Goal: Task Accomplishment & Management: Complete application form

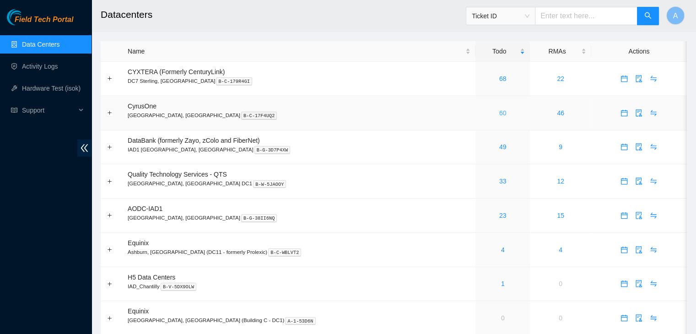
click at [499, 112] on link "60" at bounding box center [502, 112] width 7 height 7
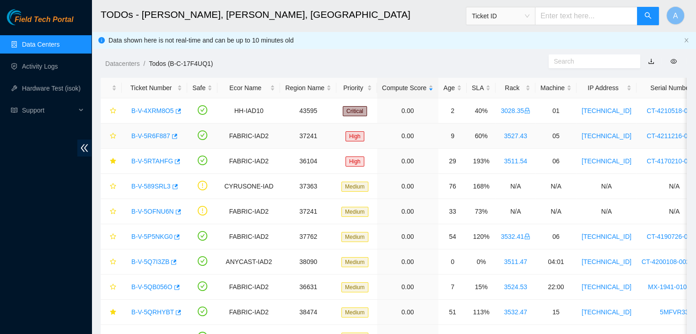
click at [161, 135] on link "B-V-5R6F887" at bounding box center [150, 135] width 39 height 7
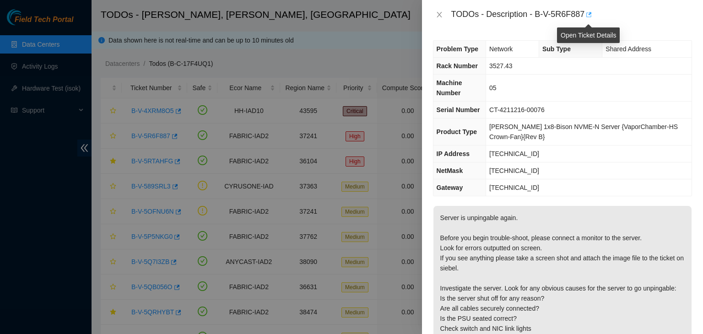
click at [586, 17] on icon "button" at bounding box center [588, 14] width 6 height 6
click at [437, 13] on icon "close" at bounding box center [439, 14] width 7 height 7
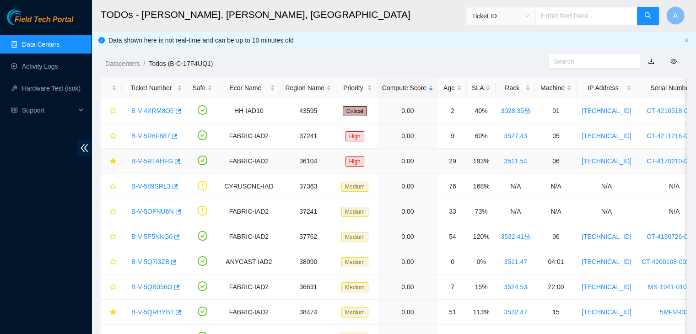
click at [159, 159] on link "B-V-5RTAHFG" at bounding box center [152, 160] width 42 height 7
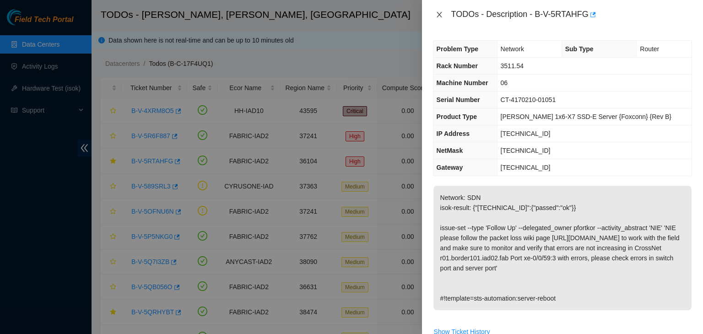
click at [441, 15] on icon "close" at bounding box center [439, 14] width 7 height 7
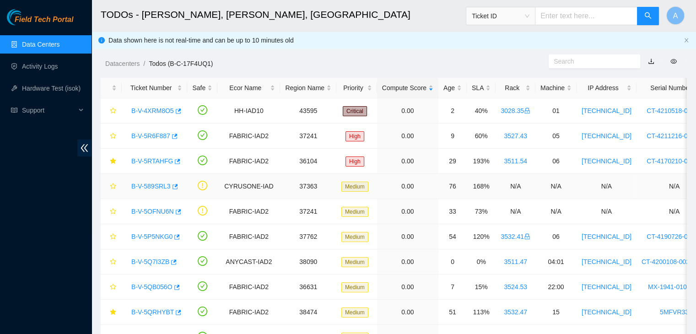
click at [160, 187] on link "B-V-589SRL3" at bounding box center [150, 186] width 39 height 7
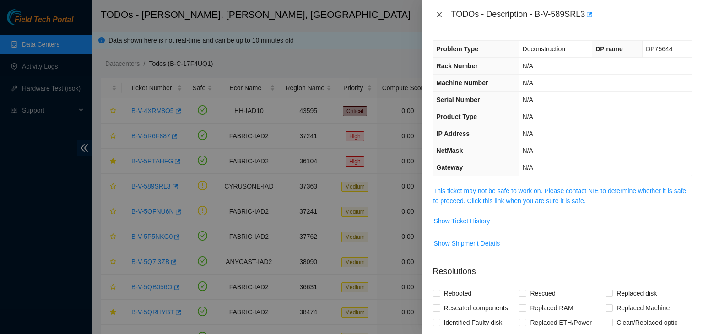
click at [437, 16] on icon "close" at bounding box center [439, 14] width 7 height 7
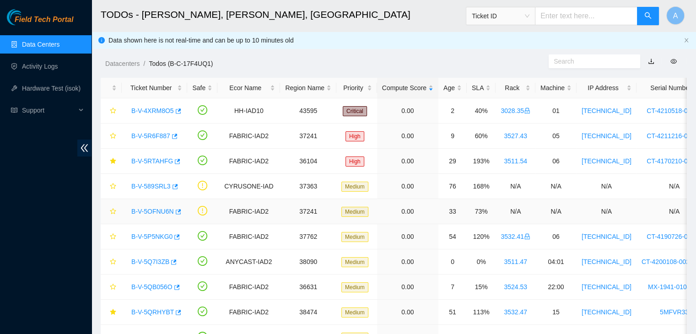
click at [165, 210] on link "B-V-5OFNU6N" at bounding box center [152, 211] width 43 height 7
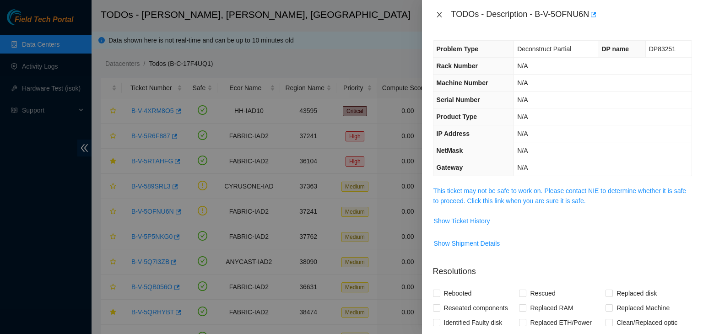
click at [436, 17] on icon "close" at bounding box center [439, 14] width 7 height 7
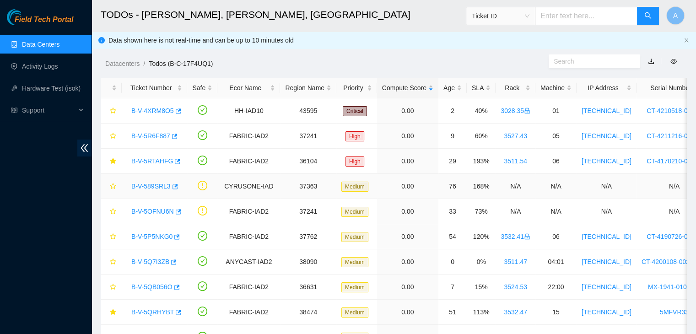
click at [155, 185] on link "B-V-589SRL3" at bounding box center [150, 186] width 39 height 7
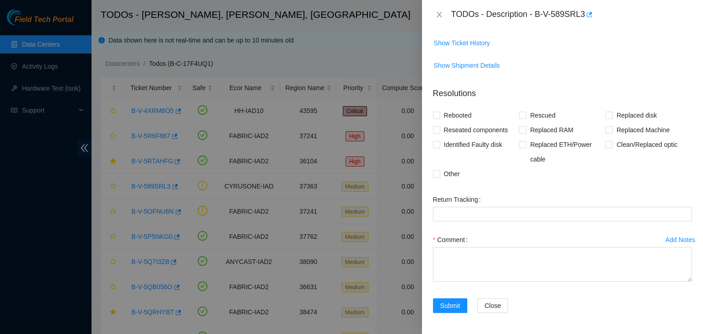
scroll to position [28, 0]
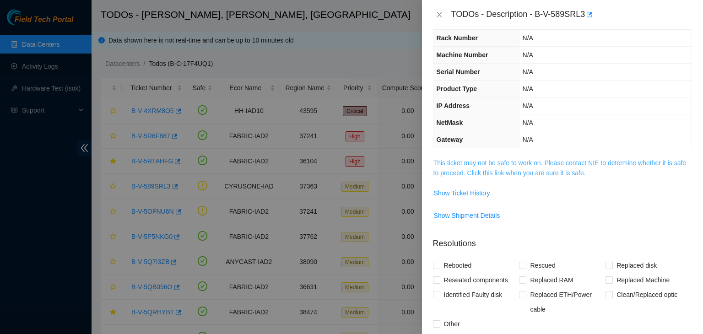
click at [507, 167] on link "This ticket may not be safe to work on. Please contact NIE to determine whether…" at bounding box center [559, 167] width 253 height 17
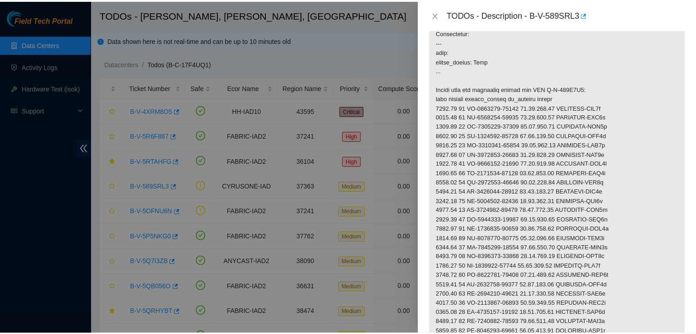
scroll to position [188, 0]
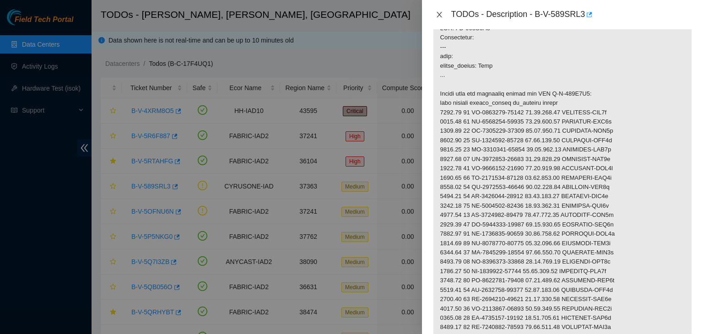
click at [444, 14] on button "Close" at bounding box center [439, 15] width 13 height 9
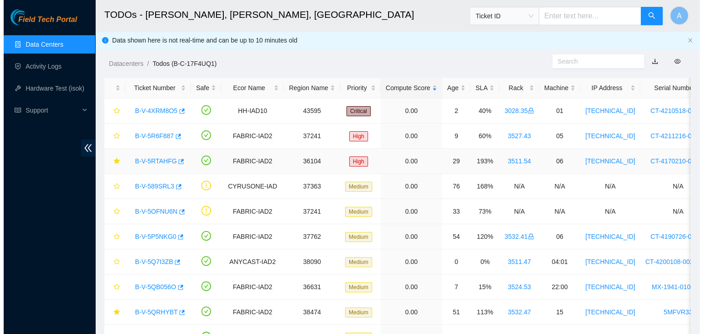
scroll to position [192, 0]
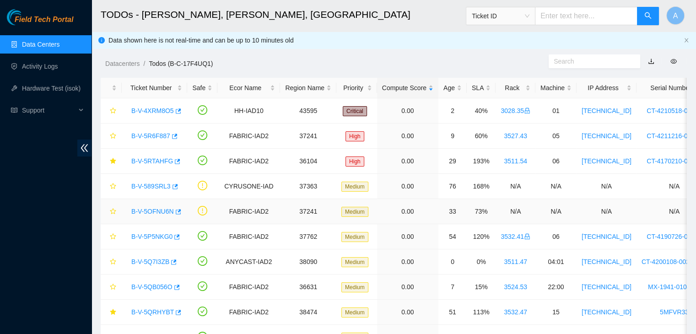
click at [158, 212] on link "B-V-5OFNU6N" at bounding box center [152, 211] width 43 height 7
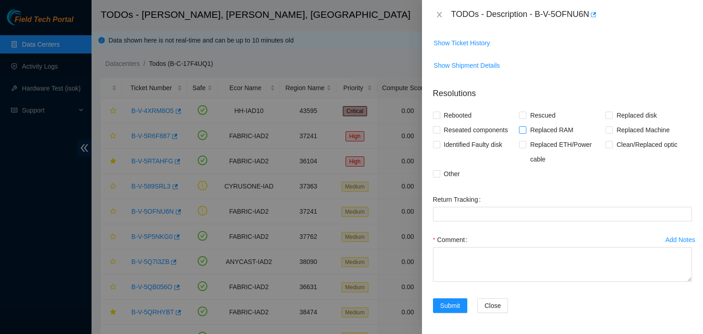
scroll to position [0, 0]
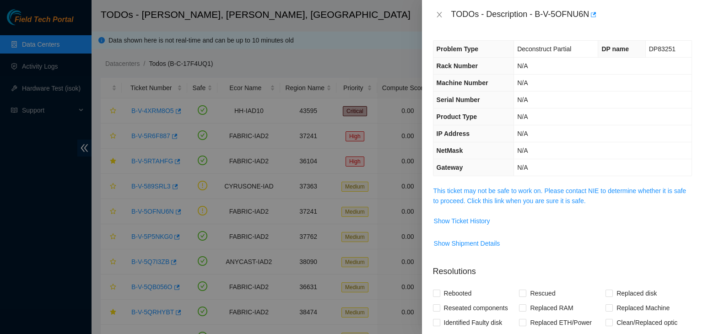
click at [513, 183] on div "Problem Type Deconstruct Partial DP name DP83251 Rack Number N/A Machine Number…" at bounding box center [562, 181] width 281 height 305
click at [514, 194] on link "This ticket may not be safe to work on. Please contact NIE to determine whether…" at bounding box center [559, 195] width 253 height 17
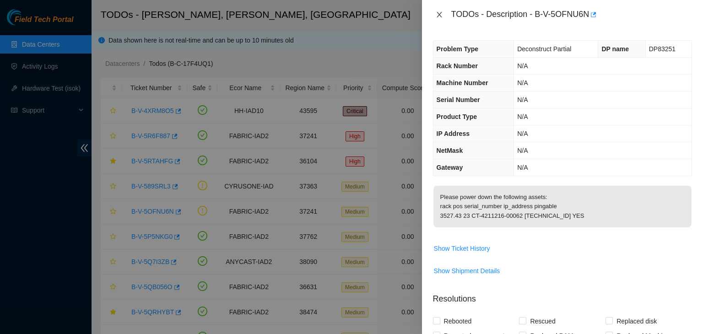
click at [439, 18] on icon "close" at bounding box center [439, 14] width 7 height 7
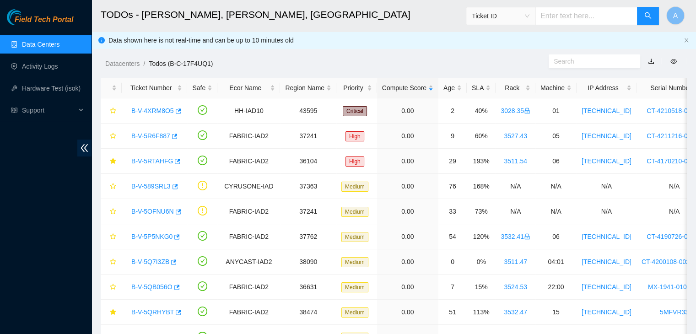
click at [482, 87] on div "SLA" at bounding box center [481, 88] width 19 height 10
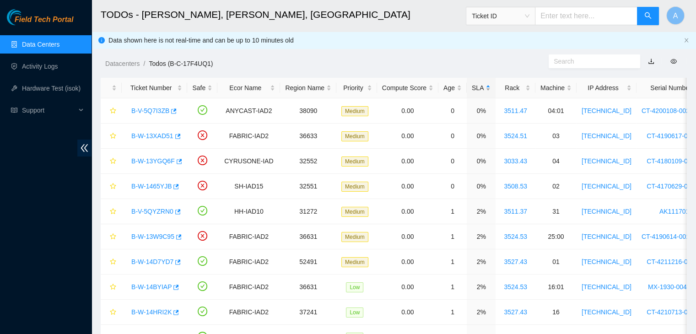
click at [482, 87] on div "SLA" at bounding box center [481, 88] width 19 height 10
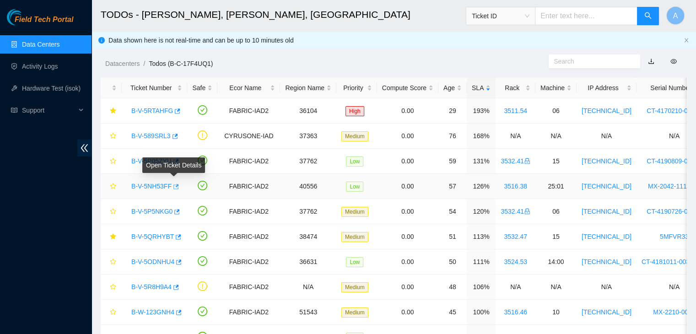
click at [173, 188] on icon "button" at bounding box center [175, 186] width 5 height 5
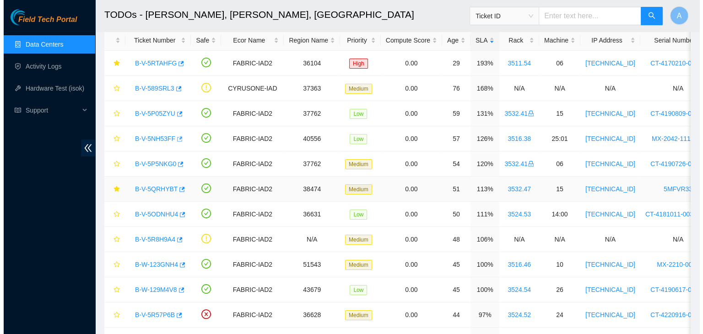
scroll to position [66, 0]
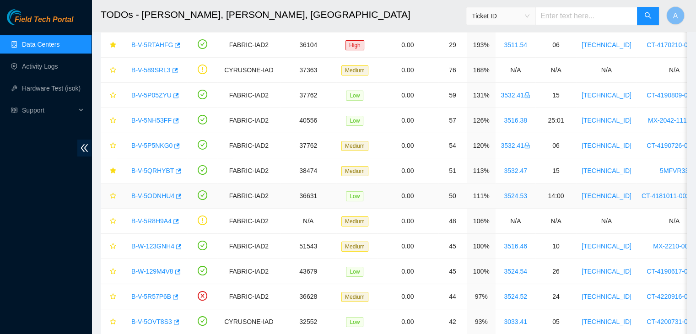
click at [164, 196] on link "B-V-5ODNHU4" at bounding box center [152, 195] width 43 height 7
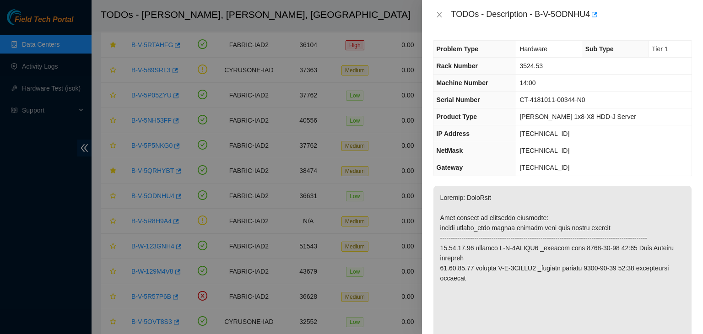
scroll to position [0, 0]
click at [597, 13] on button "button" at bounding box center [593, 14] width 7 height 15
click at [438, 17] on icon "close" at bounding box center [439, 14] width 7 height 7
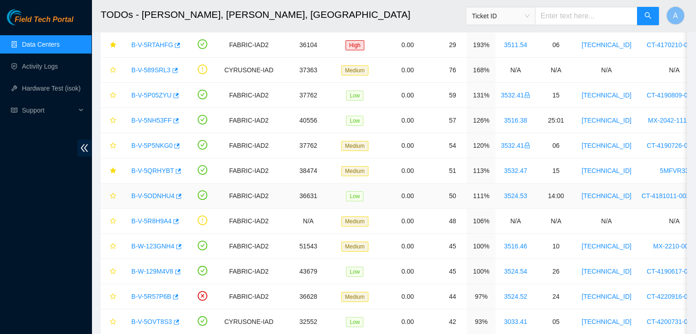
click at [167, 193] on link "B-V-5ODNHU4" at bounding box center [152, 195] width 43 height 7
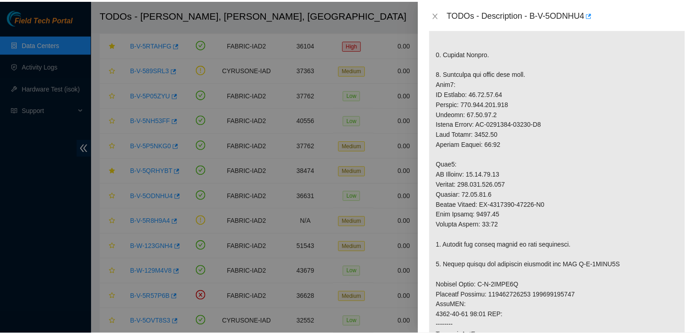
scroll to position [355, 0]
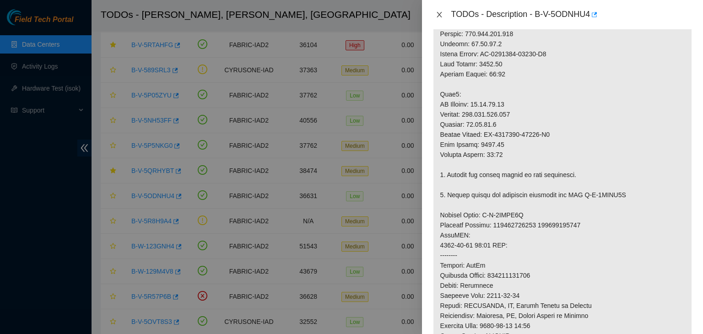
click at [439, 11] on icon "close" at bounding box center [439, 14] width 7 height 7
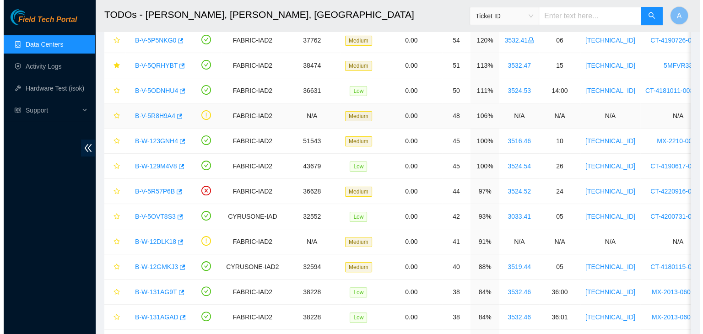
scroll to position [176, 0]
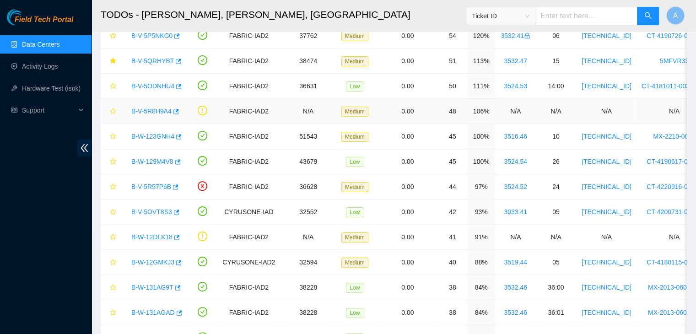
click at [152, 112] on link "B-V-5R8H9A4" at bounding box center [151, 111] width 40 height 7
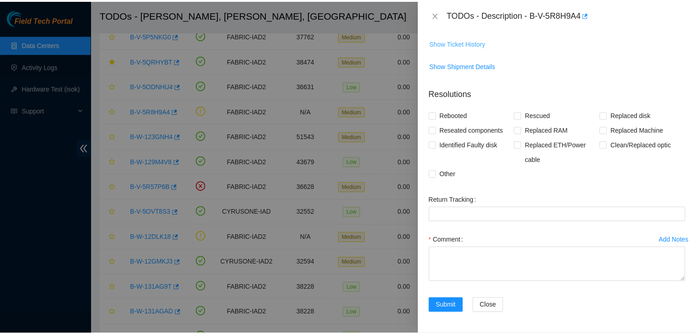
scroll to position [152, 0]
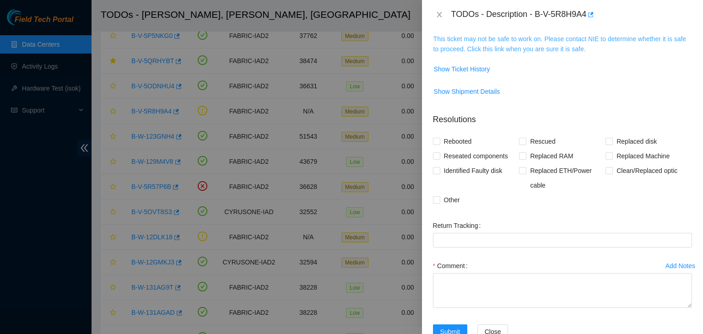
click at [506, 37] on link "This ticket may not be safe to work on. Please contact NIE to determine whether…" at bounding box center [559, 43] width 253 height 17
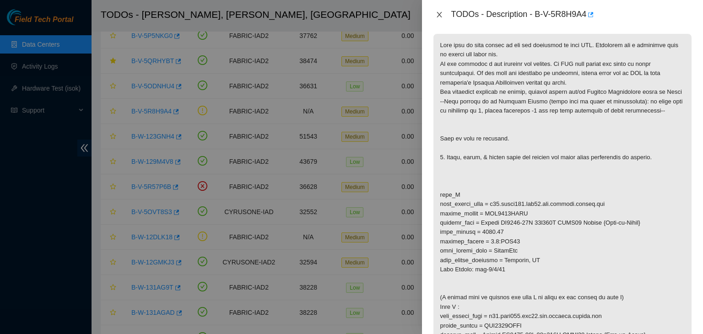
click at [438, 11] on icon "close" at bounding box center [439, 14] width 7 height 7
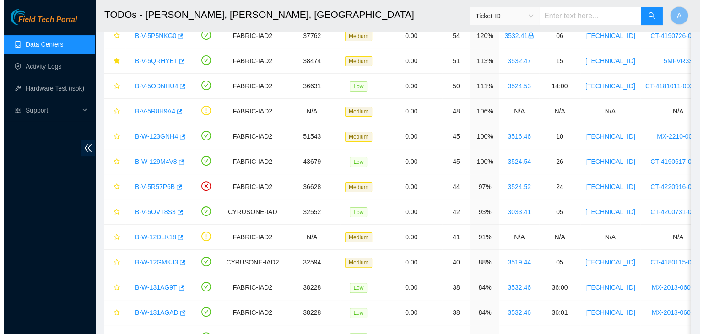
scroll to position [166, 0]
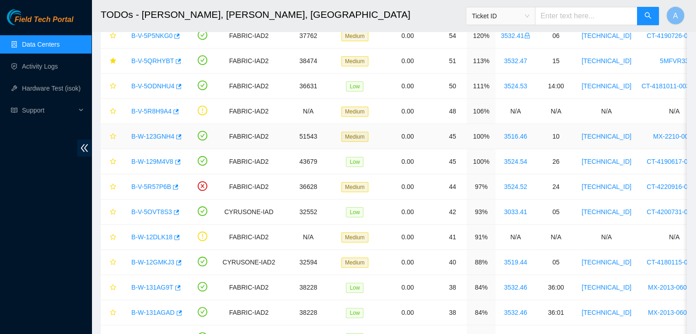
click at [161, 136] on link "B-W-123GNH4" at bounding box center [152, 136] width 43 height 7
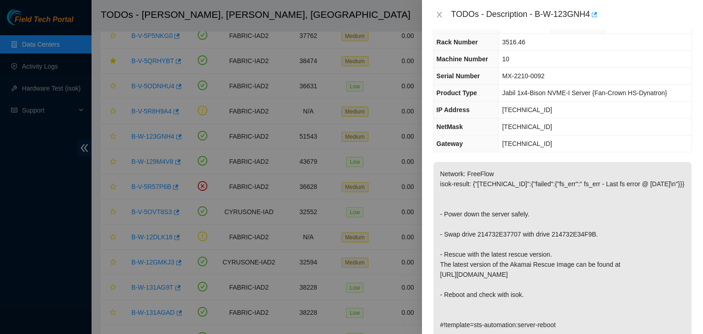
scroll to position [0, 0]
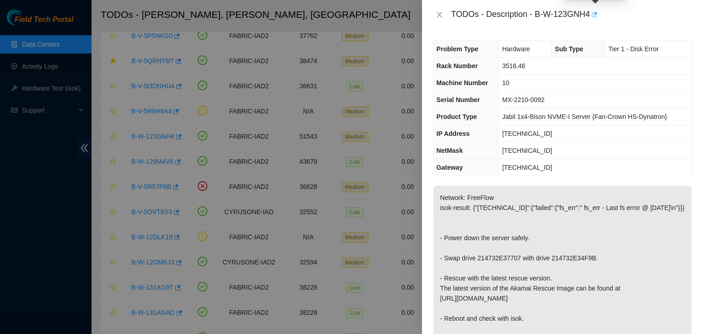
click at [597, 15] on icon "button" at bounding box center [593, 14] width 6 height 6
click at [441, 15] on icon "close" at bounding box center [439, 14] width 7 height 7
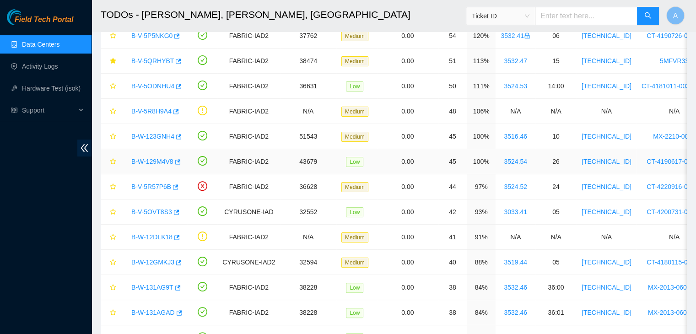
click at [157, 159] on link "B-W-129M4V8" at bounding box center [152, 161] width 42 height 7
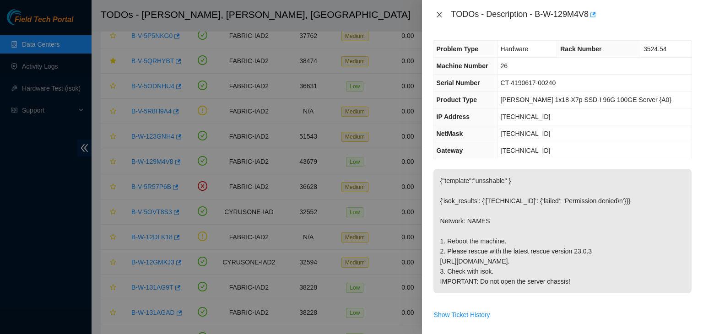
click at [436, 11] on icon "close" at bounding box center [439, 14] width 7 height 7
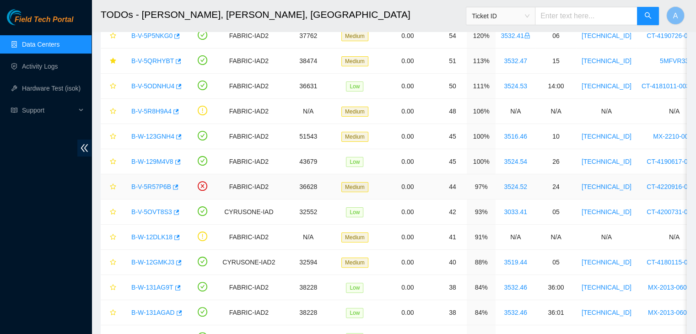
click at [162, 188] on link "B-V-5R57P6B" at bounding box center [151, 186] width 40 height 7
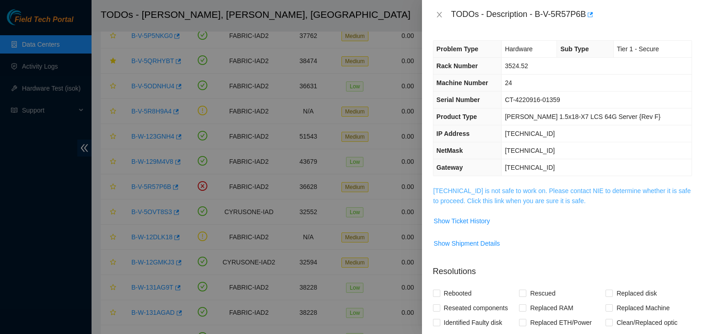
click at [480, 198] on link "23.36.67.72 is not safe to work on. Please contact NIE to determine whether it …" at bounding box center [562, 195] width 258 height 17
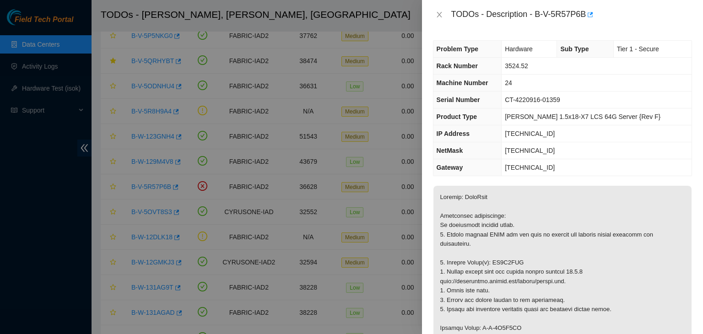
click at [440, 14] on icon "close" at bounding box center [439, 14] width 7 height 7
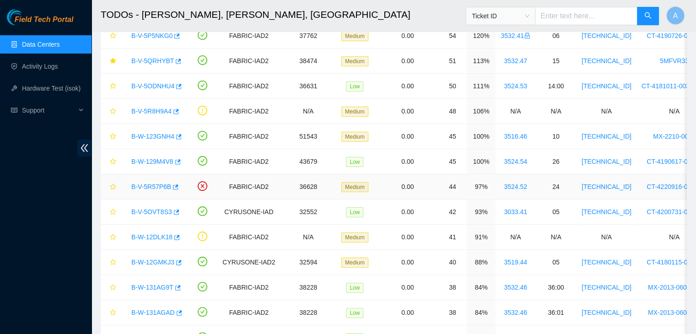
click at [154, 187] on link "B-V-5R57P6B" at bounding box center [151, 186] width 40 height 7
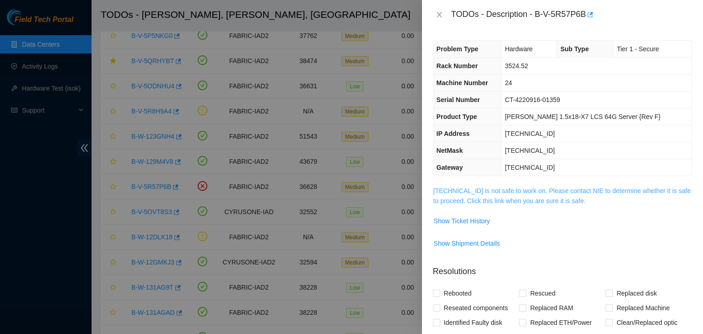
click at [488, 196] on link "23.36.67.72 is not safe to work on. Please contact NIE to determine whether it …" at bounding box center [562, 195] width 258 height 17
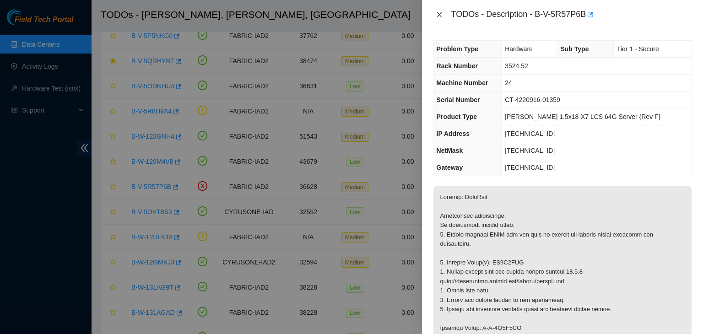
click at [440, 13] on icon "close" at bounding box center [439, 14] width 5 height 5
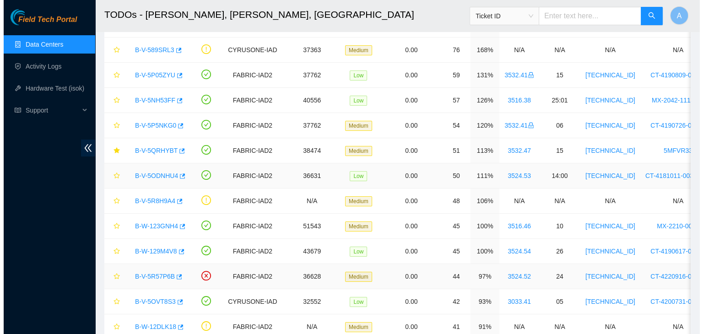
scroll to position [86, 0]
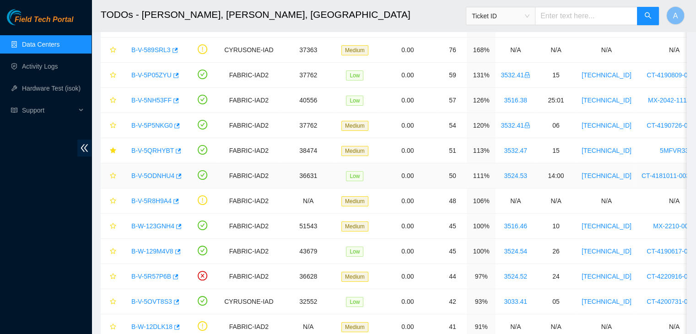
click at [157, 173] on link "B-V-5ODNHU4" at bounding box center [152, 175] width 43 height 7
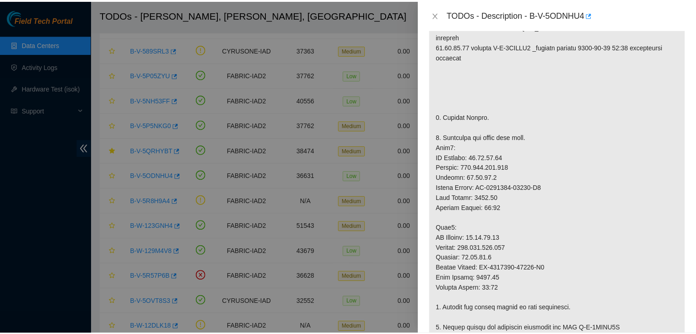
scroll to position [0, 0]
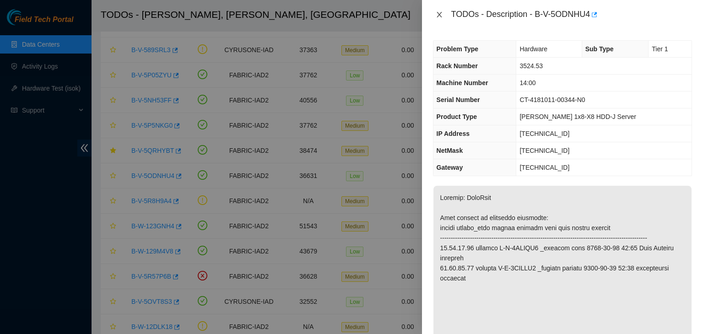
click at [442, 16] on icon "close" at bounding box center [439, 14] width 7 height 7
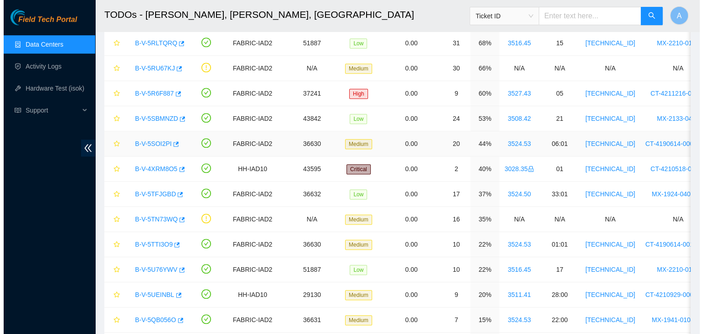
scroll to position [646, 0]
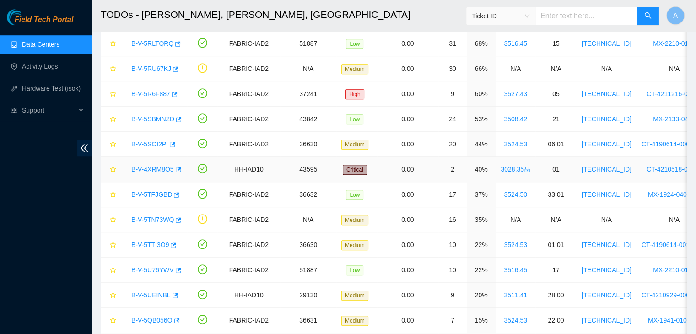
click at [153, 168] on link "B-V-4XRM8O5" at bounding box center [152, 169] width 43 height 7
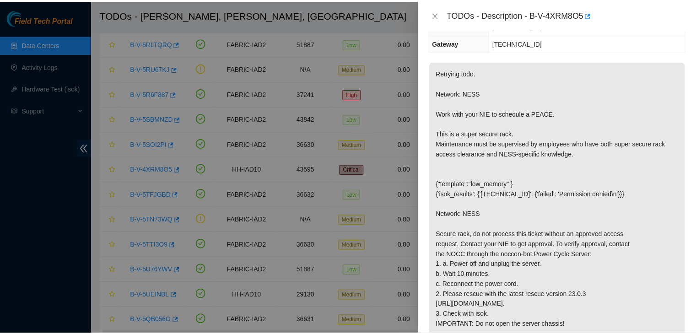
scroll to position [0, 0]
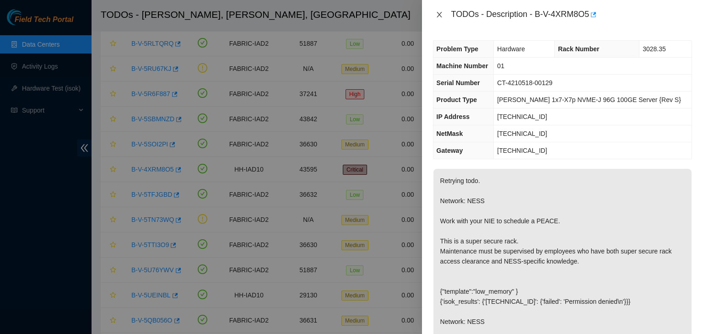
click at [438, 16] on icon "close" at bounding box center [439, 14] width 5 height 5
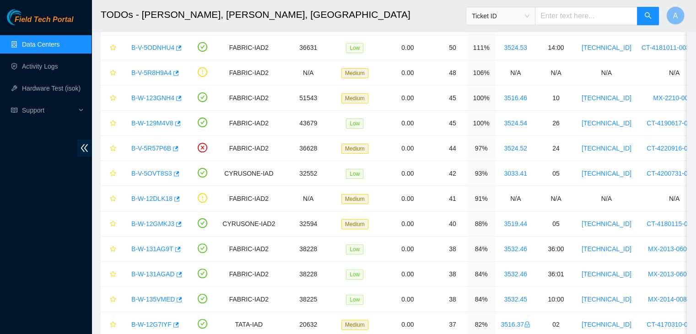
scroll to position [212, 0]
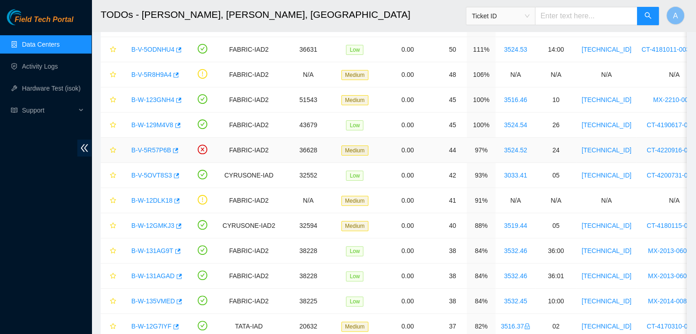
click at [157, 150] on link "B-V-5R57P6B" at bounding box center [151, 149] width 40 height 7
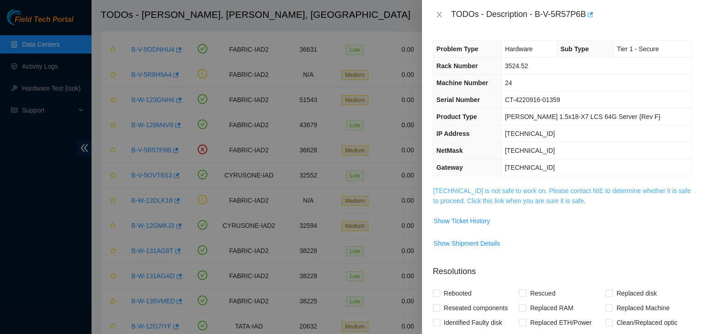
click at [470, 189] on link "23.36.67.72 is not safe to work on. Please contact NIE to determine whether it …" at bounding box center [562, 195] width 258 height 17
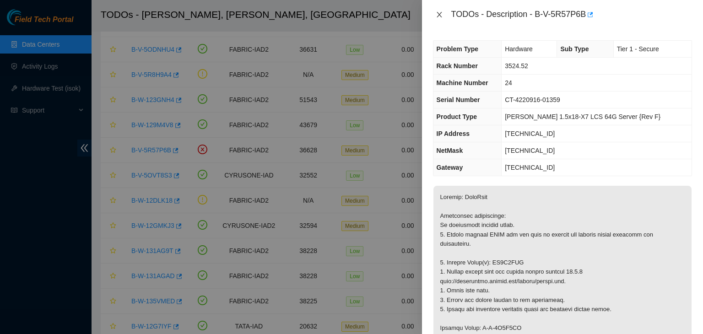
click at [439, 14] on icon "close" at bounding box center [439, 14] width 5 height 5
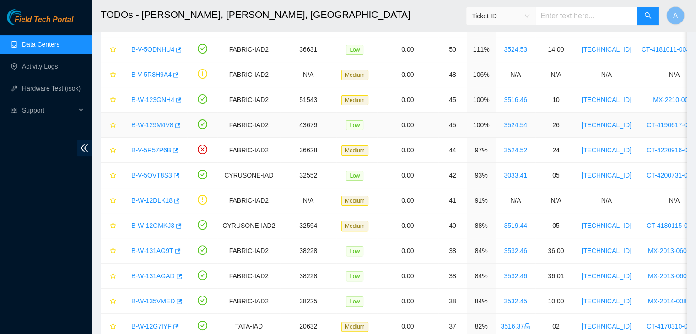
click at [154, 126] on link "B-W-129M4V8" at bounding box center [152, 124] width 42 height 7
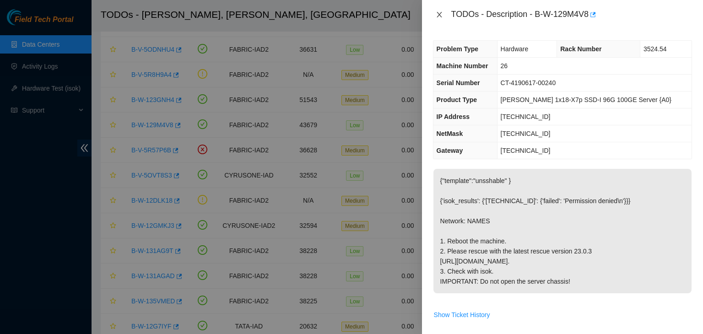
click at [441, 16] on icon "close" at bounding box center [439, 14] width 7 height 7
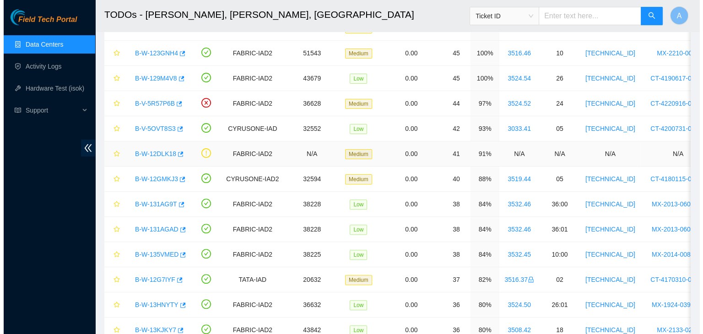
scroll to position [260, 0]
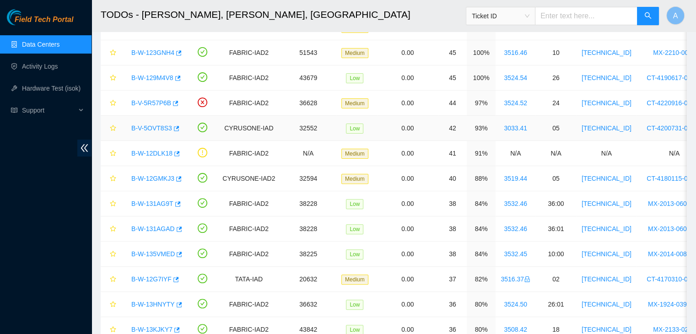
click at [160, 124] on link "B-V-5OVT8S3" at bounding box center [151, 127] width 41 height 7
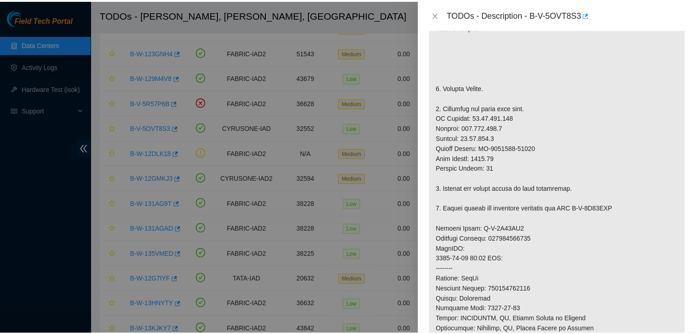
scroll to position [240, 0]
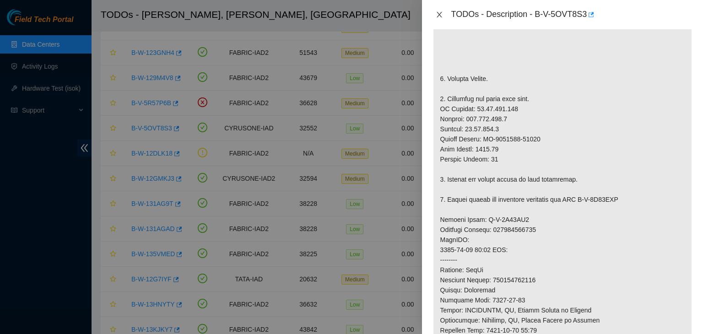
click at [439, 15] on icon "close" at bounding box center [439, 14] width 7 height 7
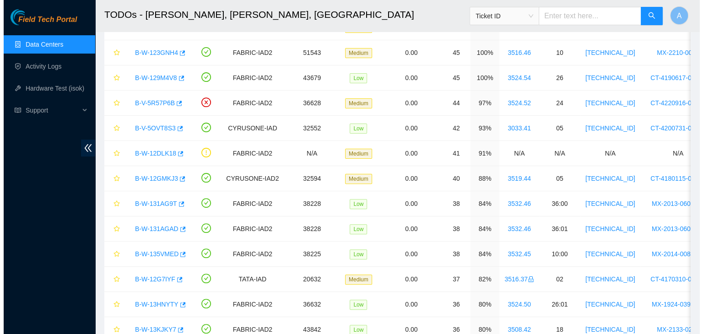
scroll to position [254, 0]
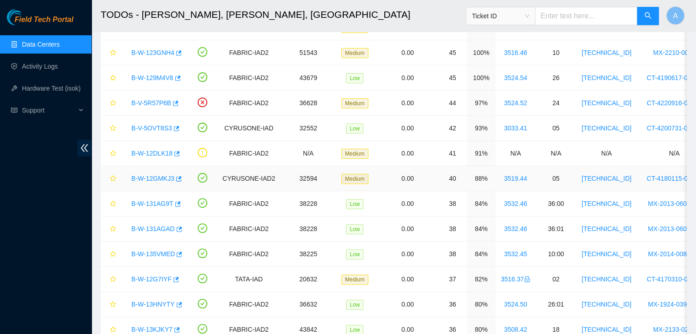
click at [163, 178] on link "B-W-12GMKJ3" at bounding box center [152, 178] width 43 height 7
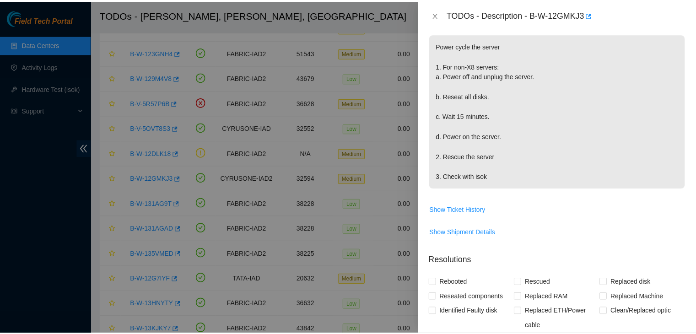
scroll to position [121, 0]
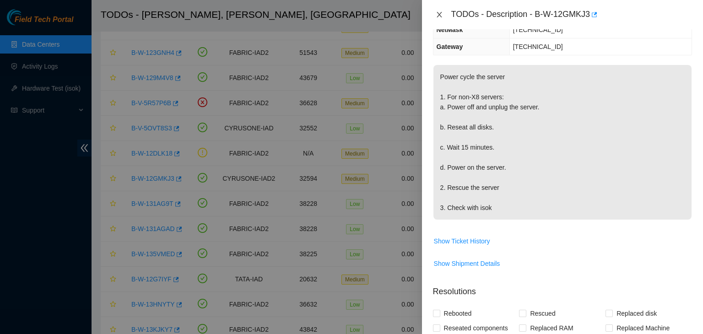
click at [439, 16] on icon "close" at bounding box center [439, 14] width 7 height 7
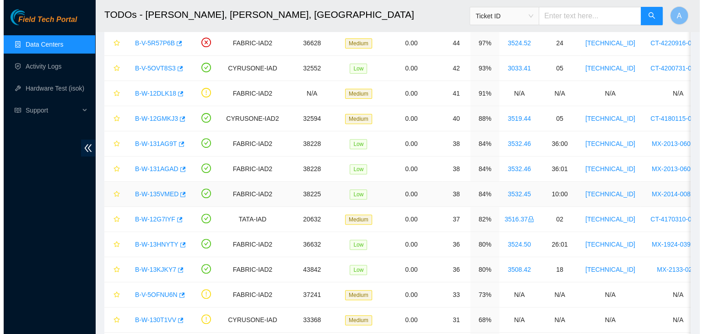
scroll to position [321, 0]
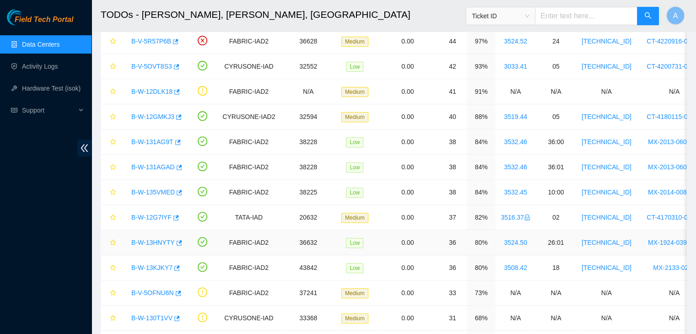
click at [165, 240] on link "B-W-13HNYTY" at bounding box center [152, 242] width 43 height 7
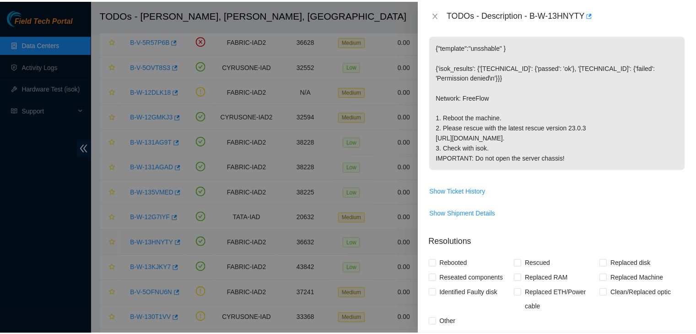
scroll to position [121, 0]
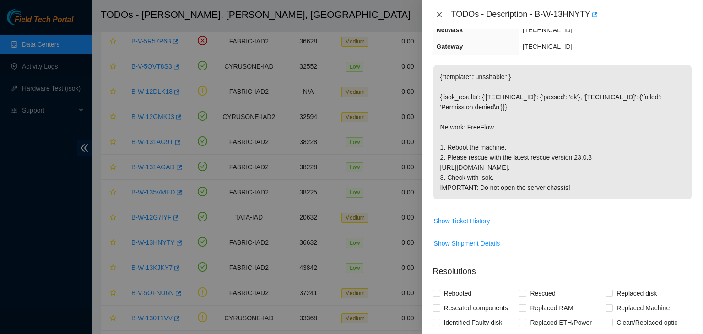
click at [438, 13] on icon "close" at bounding box center [439, 14] width 5 height 5
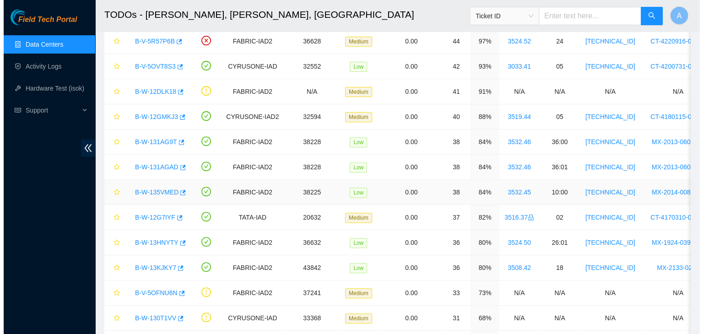
scroll to position [151, 0]
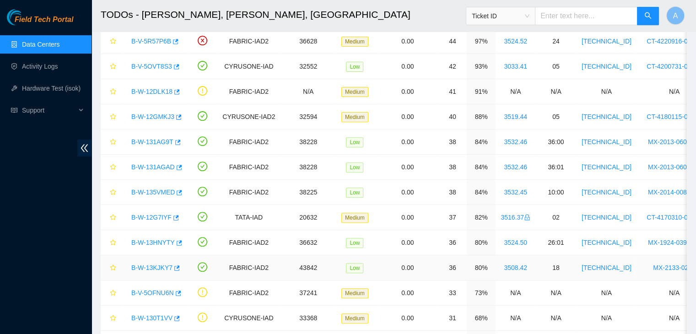
click at [159, 268] on link "B-W-13KJKY7" at bounding box center [151, 267] width 41 height 7
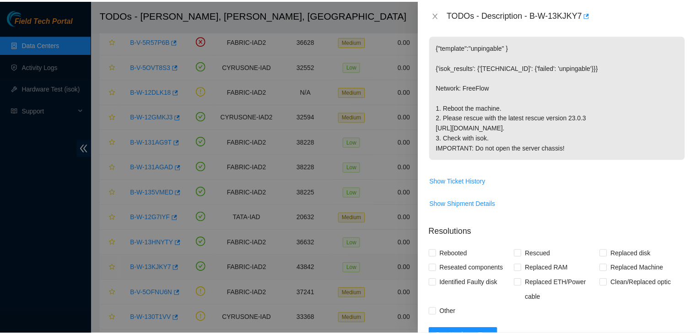
scroll to position [121, 0]
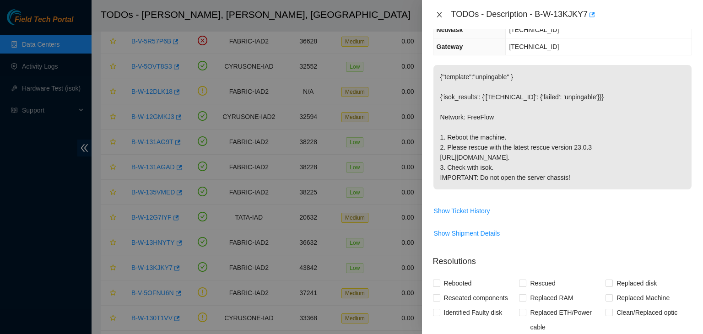
click at [443, 17] on icon "close" at bounding box center [439, 14] width 7 height 7
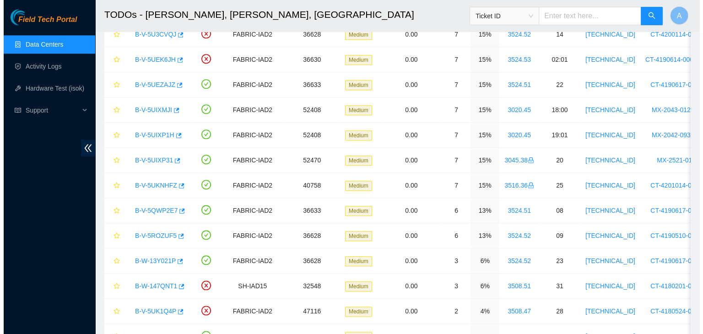
scroll to position [1007, 0]
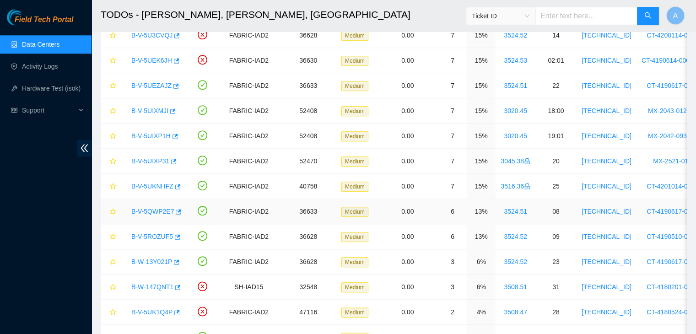
click at [155, 208] on link "B-V-5QWP2E7" at bounding box center [152, 211] width 43 height 7
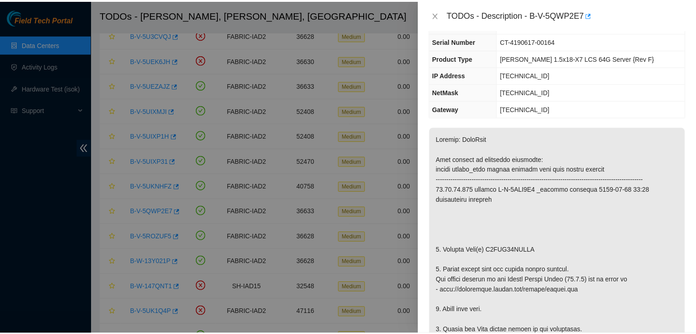
scroll to position [40, 0]
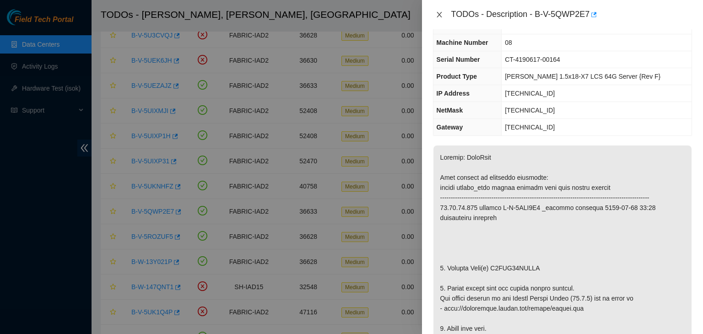
click at [439, 11] on button "Close" at bounding box center [439, 15] width 13 height 9
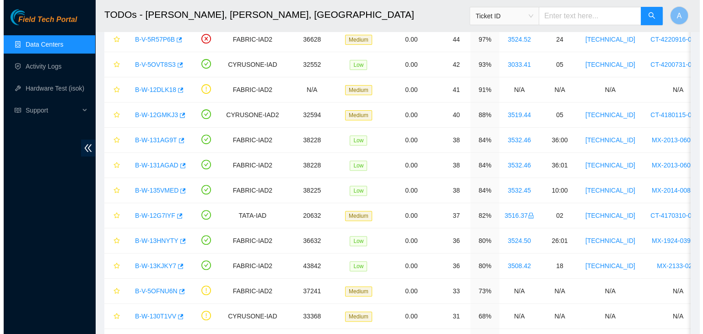
scroll to position [309, 0]
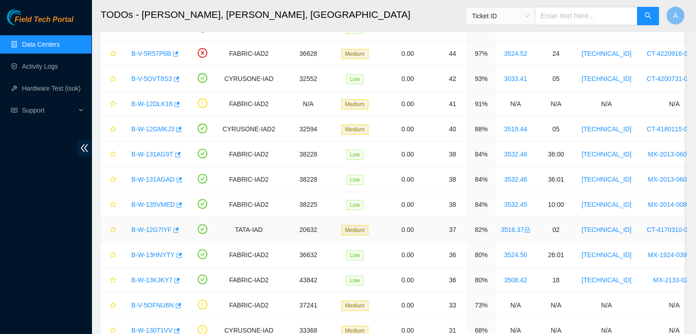
click at [148, 227] on link "B-W-12G7IYF" at bounding box center [151, 229] width 40 height 7
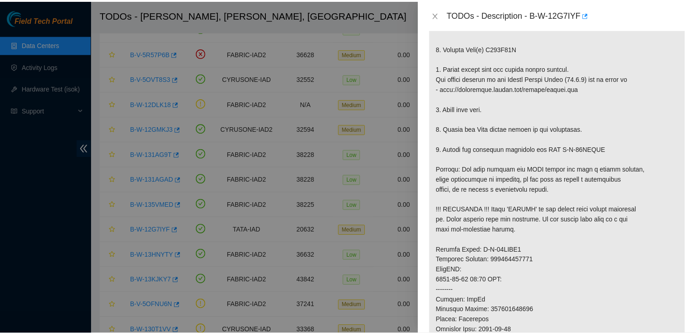
scroll to position [0, 0]
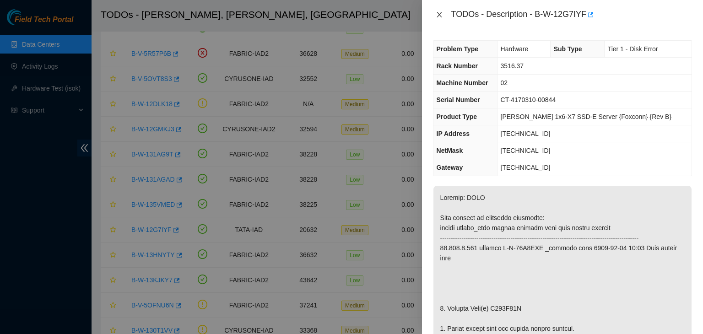
click at [440, 17] on icon "close" at bounding box center [439, 14] width 7 height 7
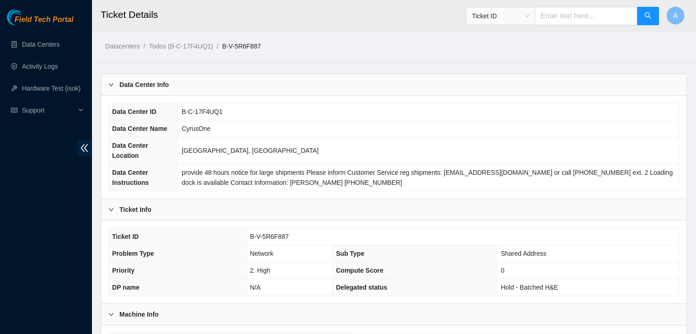
scroll to position [244, 0]
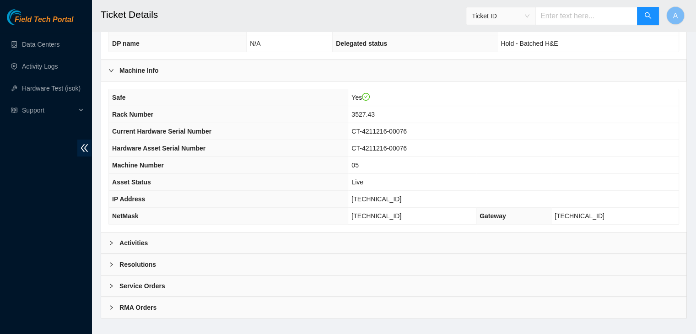
click at [323, 233] on div "Activities" at bounding box center [393, 243] width 585 height 21
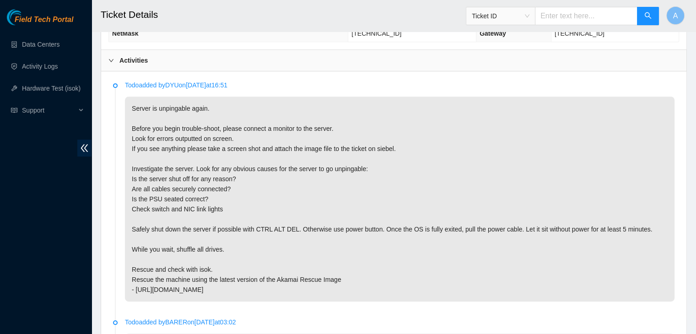
scroll to position [427, 0]
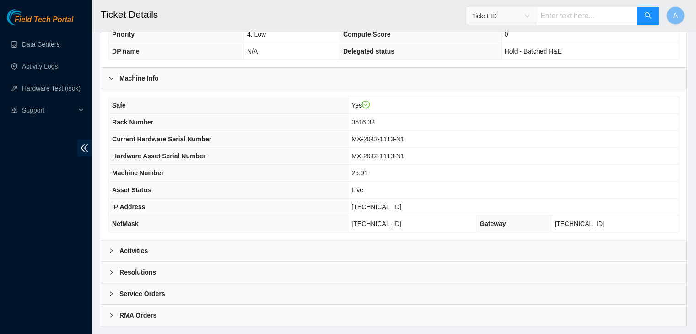
scroll to position [244, 0]
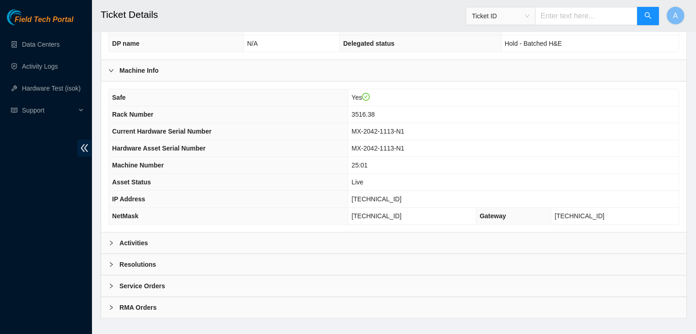
click at [318, 233] on div "Activities" at bounding box center [393, 243] width 585 height 21
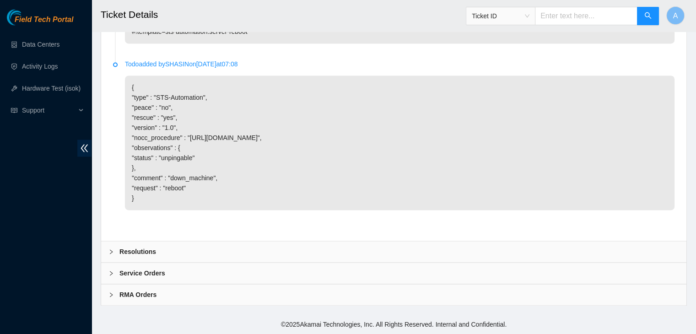
scroll to position [1413, 0]
click at [478, 253] on div "Resolutions" at bounding box center [393, 251] width 585 height 21
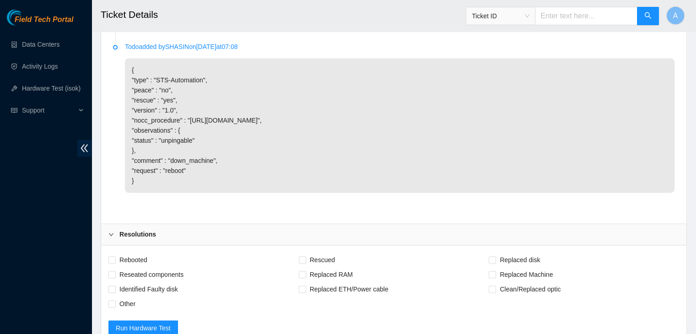
scroll to position [1623, 0]
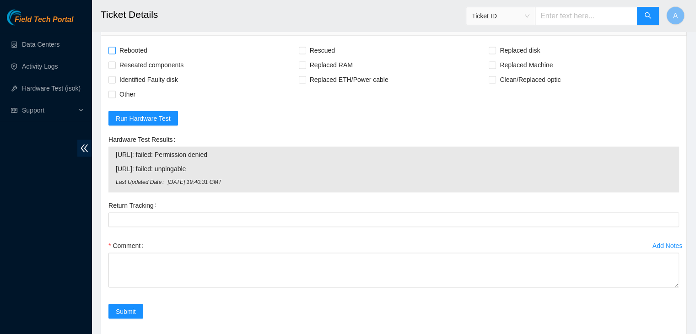
click at [131, 58] on span "Rebooted" at bounding box center [133, 50] width 35 height 15
click at [115, 53] on input "Rebooted" at bounding box center [111, 50] width 6 height 6
checkbox input "true"
click at [137, 72] on span "Reseated components" at bounding box center [151, 65] width 71 height 15
click at [115, 68] on input "Reseated components" at bounding box center [111, 64] width 6 height 6
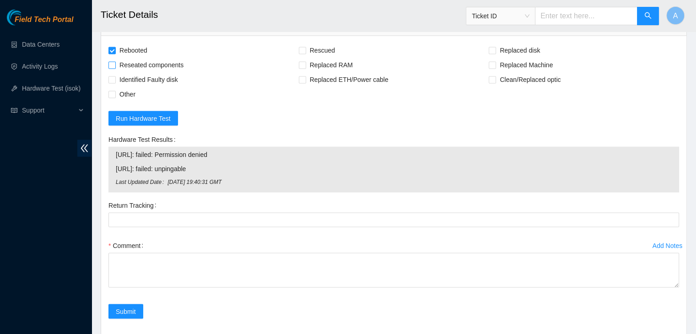
checkbox input "true"
click at [324, 58] on span "Rescued" at bounding box center [322, 50] width 32 height 15
click at [305, 53] on input "Rescued" at bounding box center [302, 50] width 6 height 6
checkbox input "true"
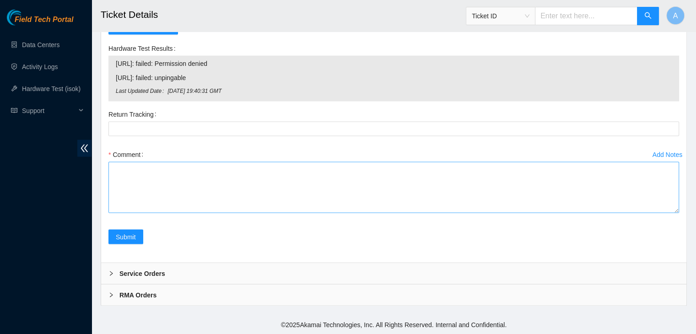
drag, startPoint x: 678, startPoint y: 211, endPoint x: 674, endPoint y: 304, distance: 93.5
click at [674, 213] on textarea "Comment" at bounding box center [393, 187] width 571 height 51
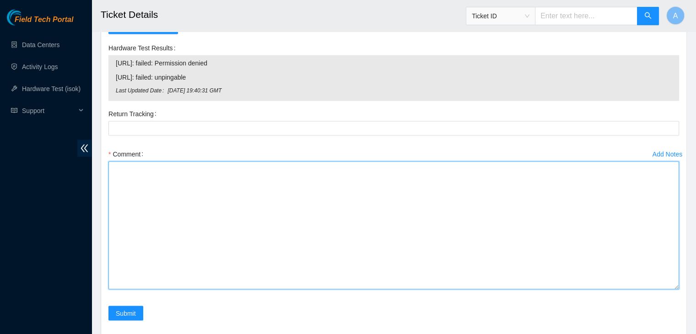
click at [654, 289] on textarea "Comment" at bounding box center [393, 225] width 571 height 128
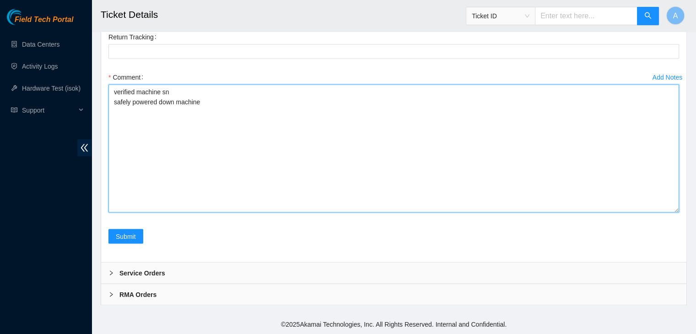
scroll to position [1792, 0]
click at [490, 179] on textarea "verified machine sn safely powered down machine" at bounding box center [393, 149] width 571 height 128
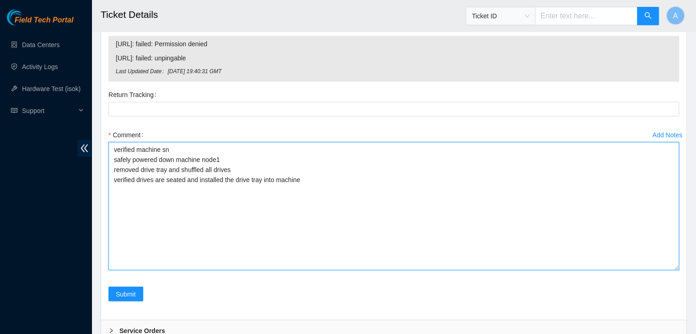
scroll to position [1724, 0]
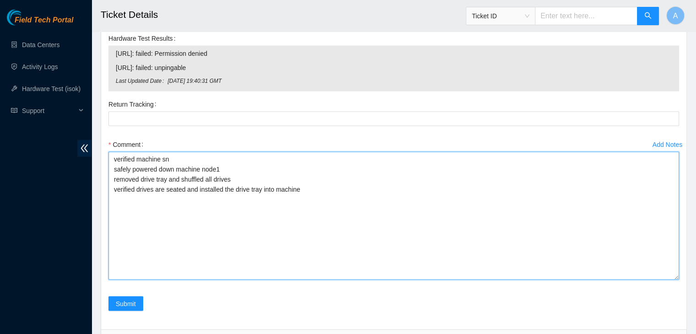
click at [349, 223] on textarea "verified machine sn safely powered down machine node1 removed drive tray and sh…" at bounding box center [393, 215] width 571 height 128
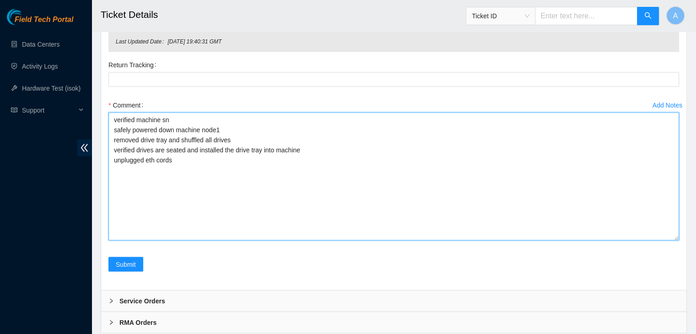
scroll to position [1775, 0]
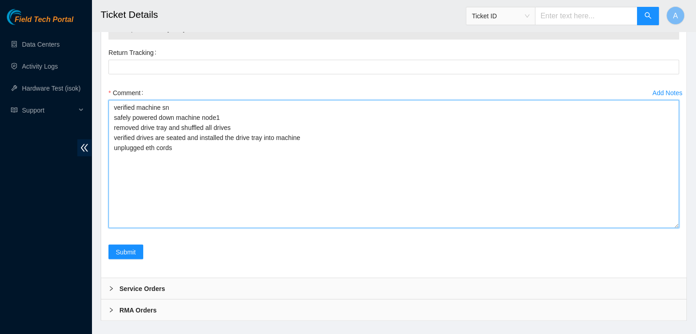
drag, startPoint x: 175, startPoint y: 166, endPoint x: 111, endPoint y: 166, distance: 64.1
click at [111, 166] on textarea "verified machine sn safely powered down machine node1 removed drive tray and sh…" at bounding box center [393, 164] width 571 height 128
click at [172, 176] on textarea "verified machine sn safely powered down machine node1 removed drive tray and sh…" at bounding box center [393, 164] width 571 height 128
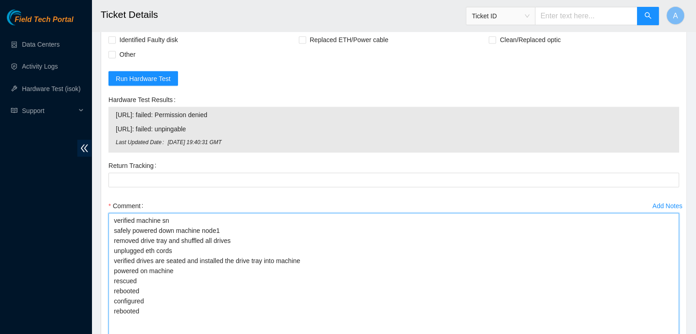
scroll to position [1736, 0]
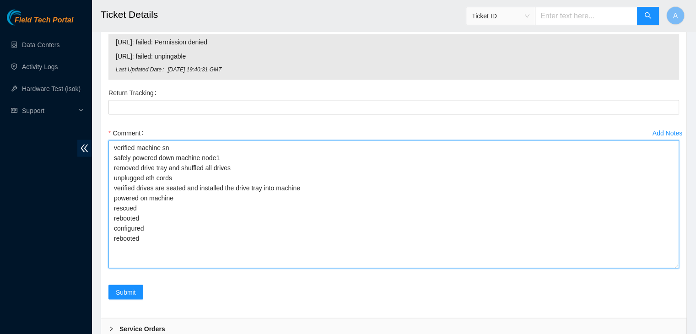
click at [151, 224] on textarea "verified machine sn safely powered down machine node1 removed drive tray and sh…" at bounding box center [393, 204] width 571 height 128
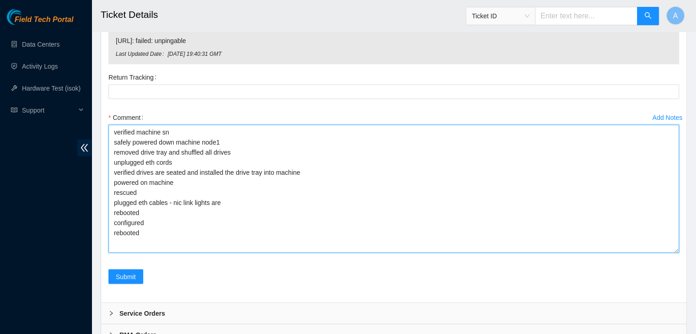
scroll to position [1762, 0]
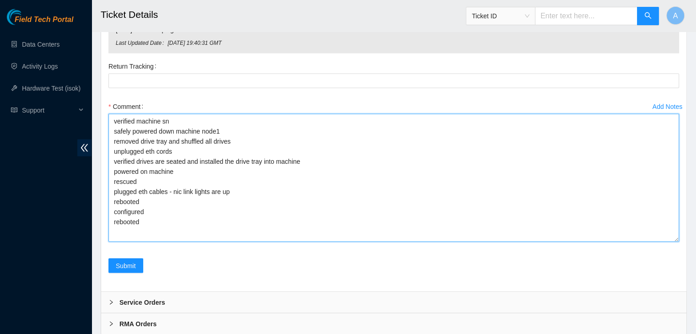
click at [173, 240] on textarea "verified machine sn safely powered down machine node1 removed drive tray and sh…" at bounding box center [393, 178] width 571 height 128
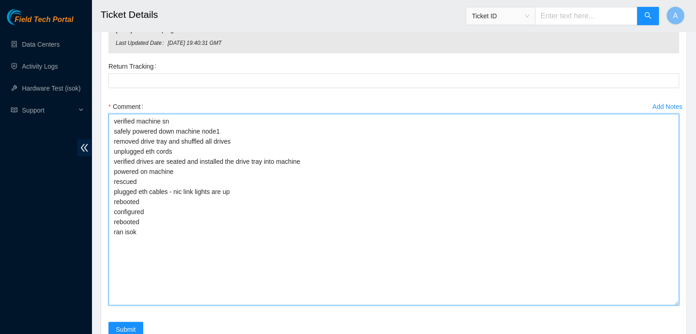
drag, startPoint x: 674, startPoint y: 257, endPoint x: 660, endPoint y: 321, distance: 65.5
click at [660, 306] on textarea "verified machine sn safely powered down machine node1 removed drive tray and sh…" at bounding box center [393, 210] width 571 height 192
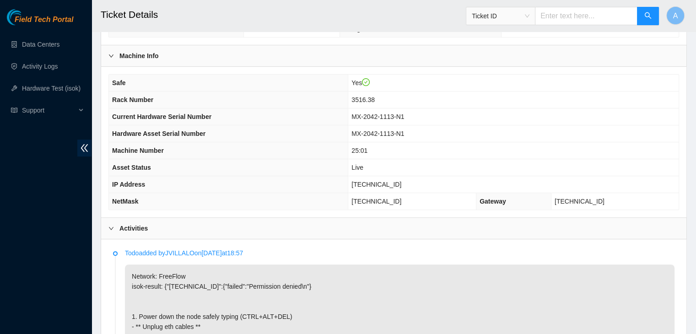
scroll to position [261, 0]
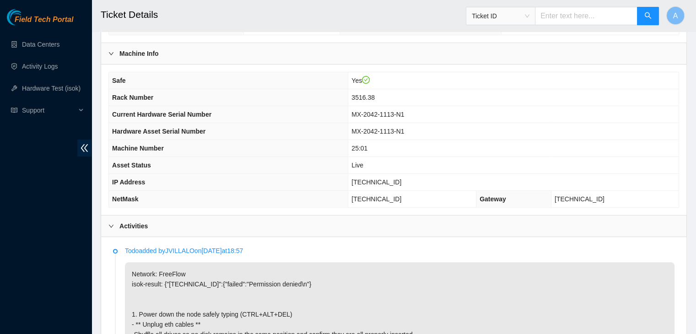
click at [393, 178] on span "[TECHNICAL_ID]" at bounding box center [377, 181] width 50 height 7
copy span "[TECHNICAL_ID]"
click at [393, 178] on span "104.97.84.53" at bounding box center [377, 181] width 50 height 7
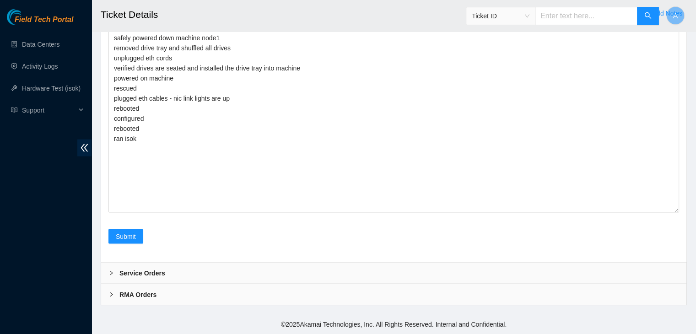
scroll to position [1872, 0]
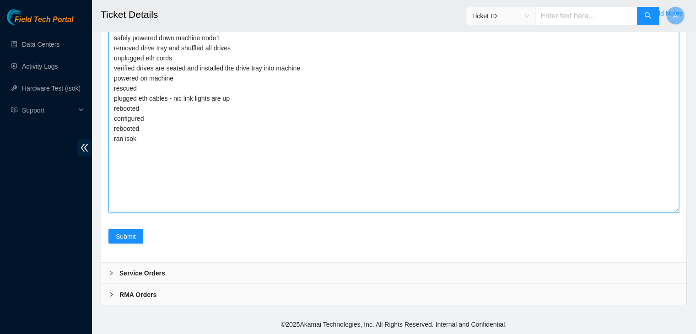
click at [268, 185] on textarea "verified machine sn safely powered down machine node1 removed drive tray and sh…" at bounding box center [393, 117] width 571 height 192
paste textarea "328849 29-08-2025 11:17:40 104.97.84.53 FAILED Result Detail Message Ticket ID …"
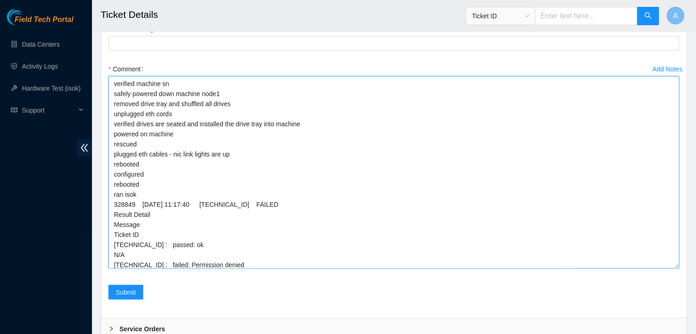
scroll to position [1800, 0]
drag, startPoint x: 238, startPoint y: 120, endPoint x: 111, endPoint y: 123, distance: 127.3
click at [111, 123] on textarea "verified machine sn safely powered down machine node1 removed drive tray and sh…" at bounding box center [393, 172] width 571 height 192
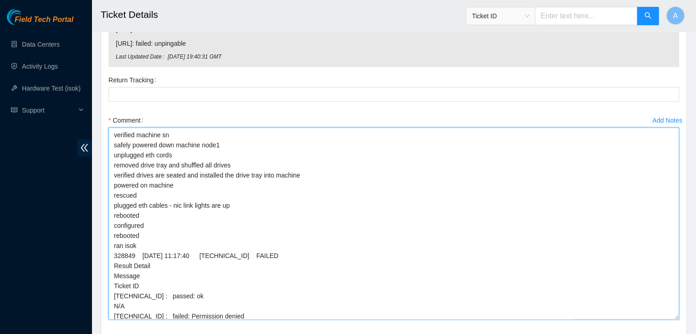
scroll to position [1872, 0]
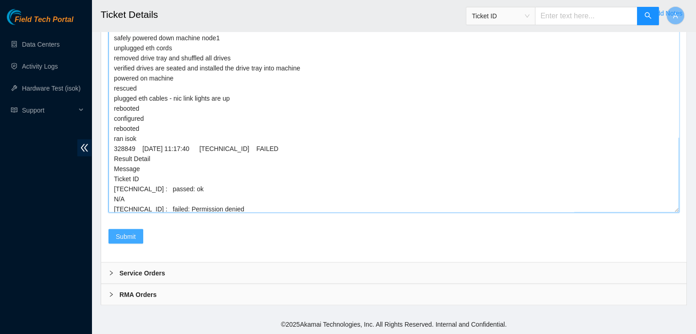
type textarea "verified machine sn safely powered down machine node1 unplugged eth cords remov…"
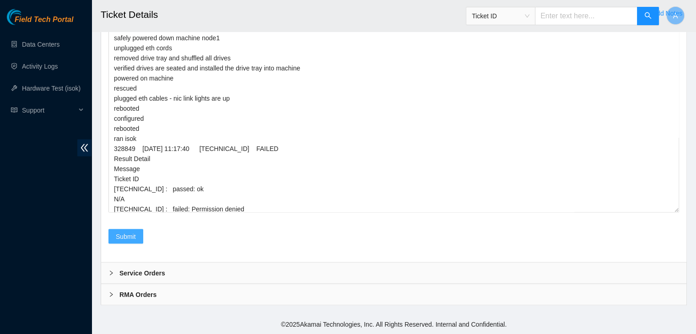
click at [139, 232] on button "Submit" at bounding box center [125, 236] width 35 height 15
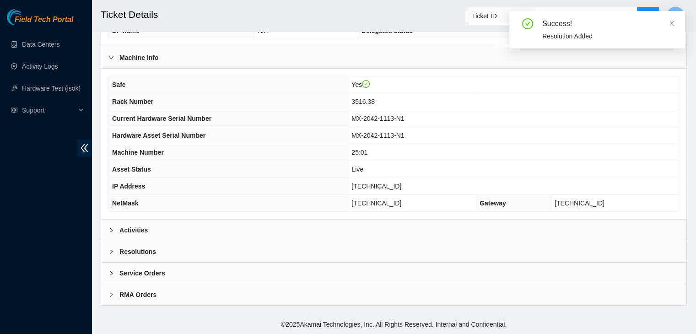
scroll to position [244, 0]
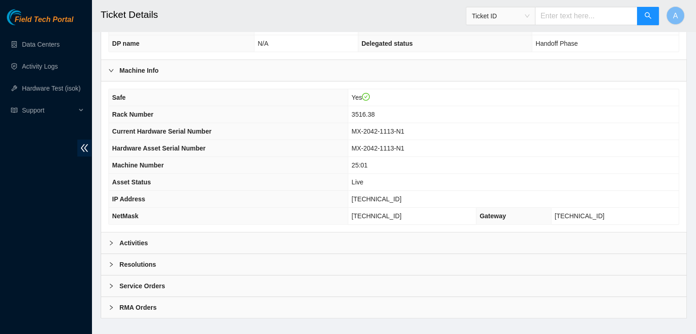
click at [258, 233] on div "Activities" at bounding box center [393, 243] width 585 height 21
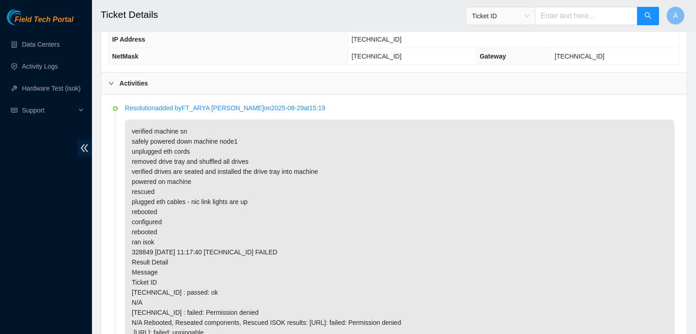
scroll to position [403, 0]
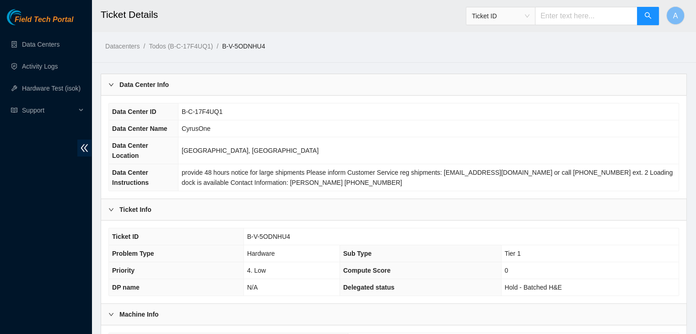
scroll to position [244, 0]
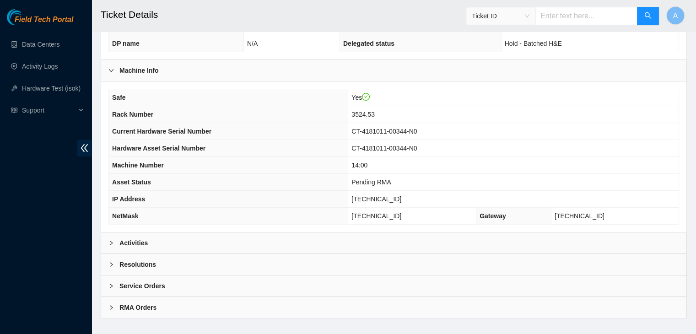
click at [234, 233] on div "Activities" at bounding box center [393, 243] width 585 height 21
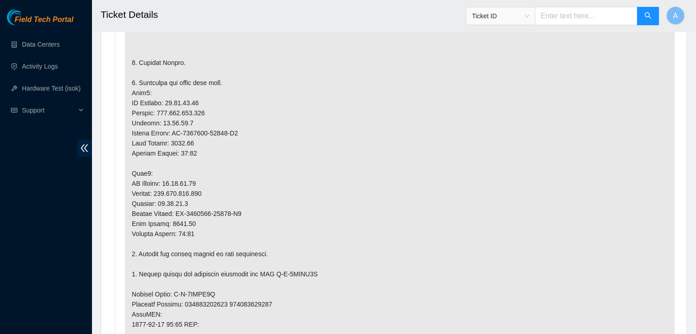
scroll to position [595, 0]
click at [478, 96] on p at bounding box center [400, 247] width 550 height 638
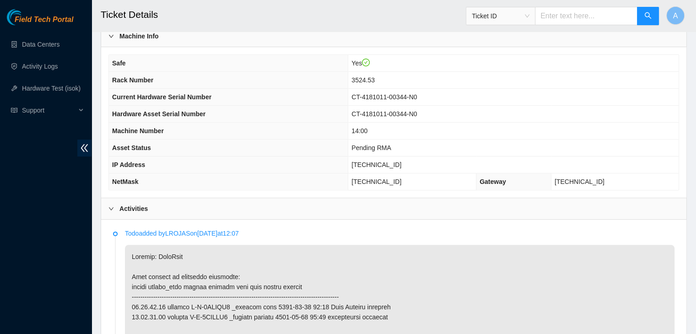
scroll to position [278, 0]
click at [394, 162] on span "[TECHNICAL_ID]" at bounding box center [377, 165] width 50 height 7
copy span "[TECHNICAL_ID]"
click at [394, 162] on span "[TECHNICAL_ID]" at bounding box center [377, 165] width 50 height 7
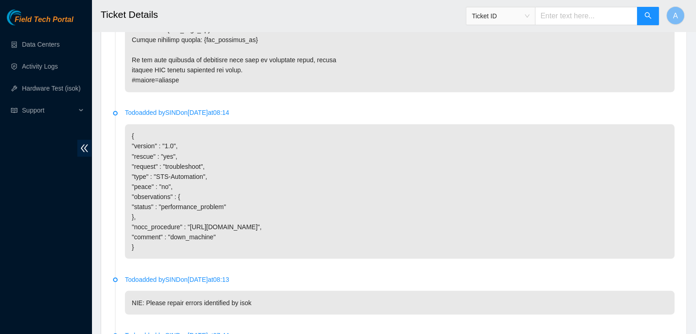
scroll to position [1741, 0]
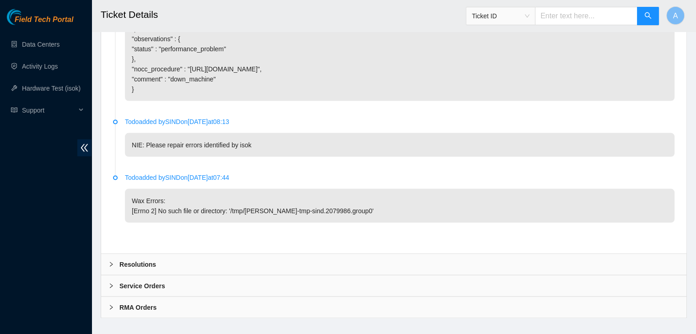
click at [308, 254] on div "Resolutions" at bounding box center [393, 264] width 585 height 21
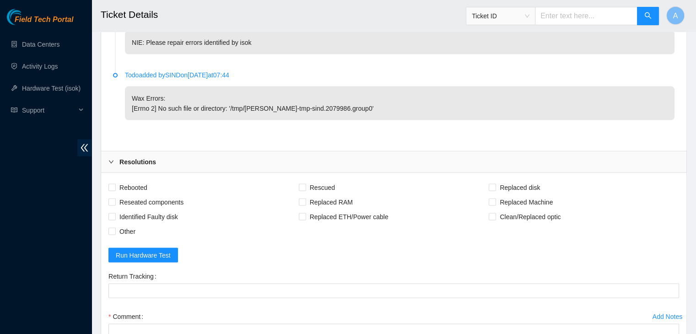
scroll to position [1845, 0]
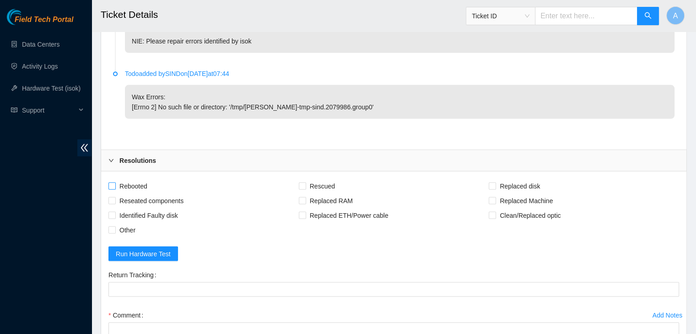
click at [145, 179] on span "Rebooted" at bounding box center [133, 186] width 35 height 15
click at [115, 183] on input "Rebooted" at bounding box center [111, 186] width 6 height 6
checkbox input "true"
click at [150, 194] on span "Reseated components" at bounding box center [151, 201] width 71 height 15
click at [115, 197] on input "Reseated components" at bounding box center [111, 200] width 6 height 6
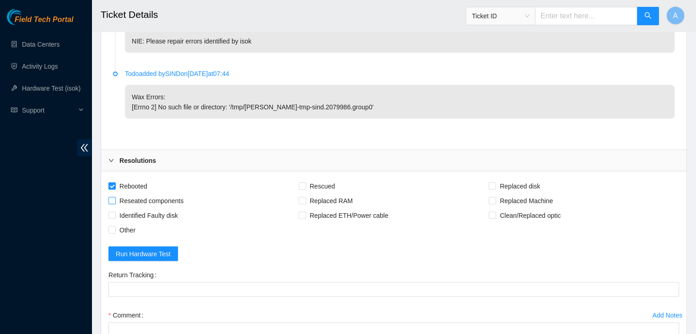
checkbox input "true"
click at [314, 179] on span "Rescued" at bounding box center [322, 186] width 32 height 15
click at [305, 183] on input "Rescued" at bounding box center [302, 186] width 6 height 6
checkbox input "true"
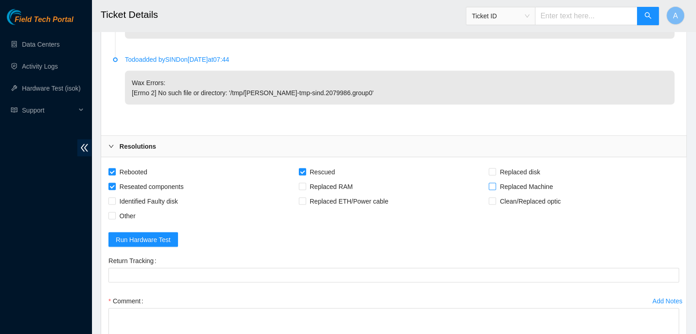
click at [530, 179] on span "Replaced Machine" at bounding box center [526, 186] width 60 height 15
click at [495, 183] on input "Replaced Machine" at bounding box center [492, 186] width 6 height 6
checkbox input "true"
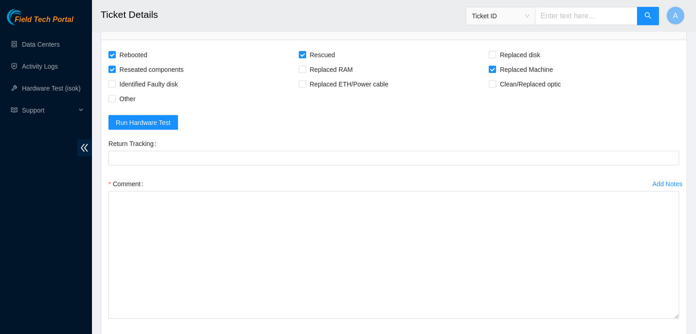
drag, startPoint x: 675, startPoint y: 212, endPoint x: 640, endPoint y: 355, distance: 147.4
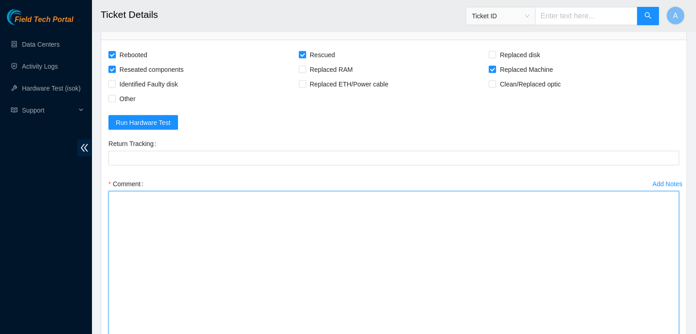
click at [539, 254] on textarea "Comment" at bounding box center [393, 280] width 571 height 178
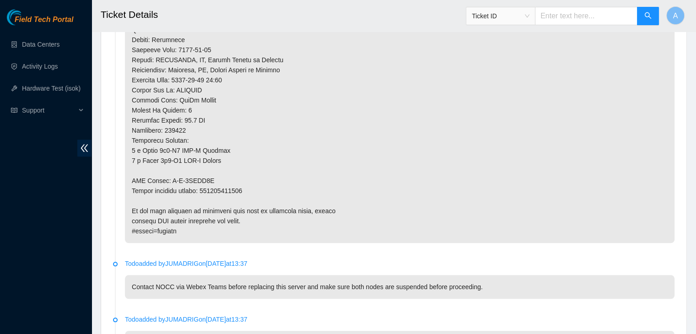
scroll to position [888, 0]
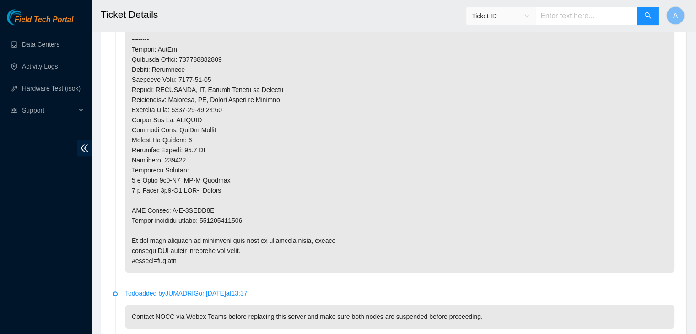
type textarea "verified machine sn safely powered down machine removed machine sn: replaced wi…"
copy p "417328415343"
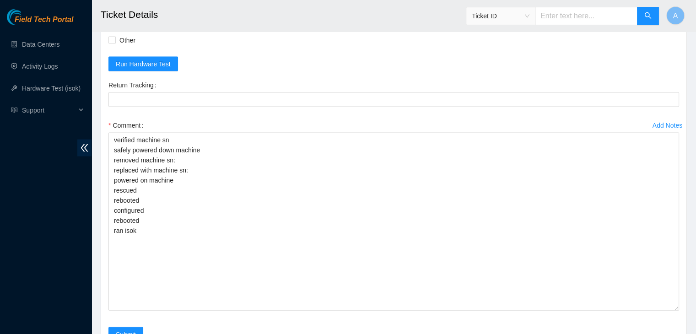
scroll to position [2053, 0]
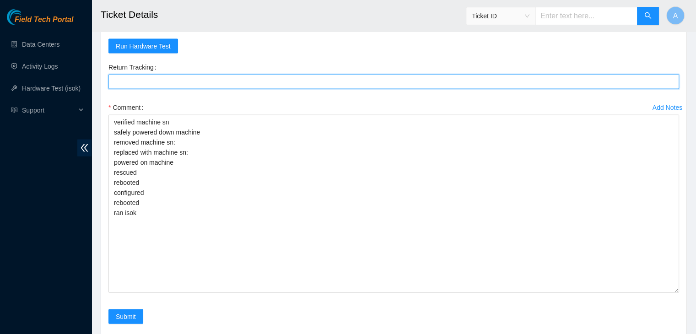
click at [211, 75] on Tracking "Return Tracking" at bounding box center [393, 82] width 571 height 15
paste Tracking "417328415343"
type Tracking "417328415343"
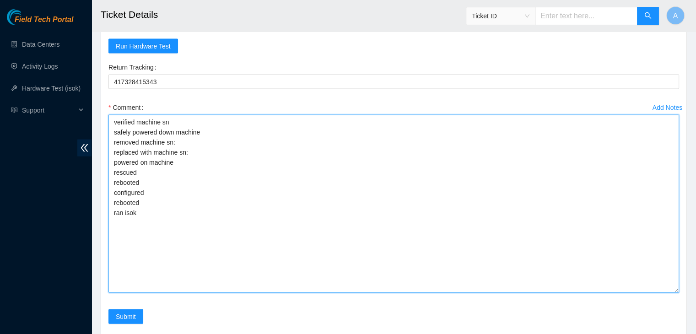
click at [209, 219] on textarea "verified machine sn safely powered down machine removed machine sn: replaced wi…" at bounding box center [393, 204] width 571 height 178
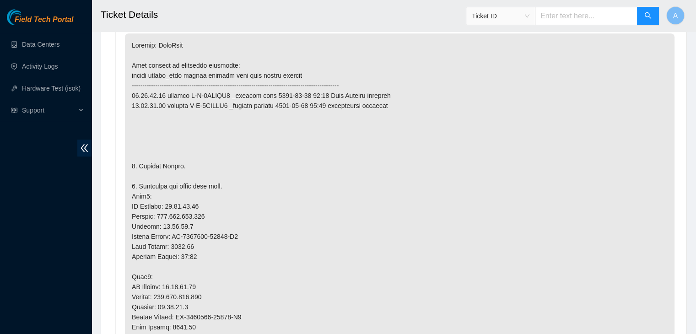
scroll to position [490, 0]
copy p "23.36.67.30"
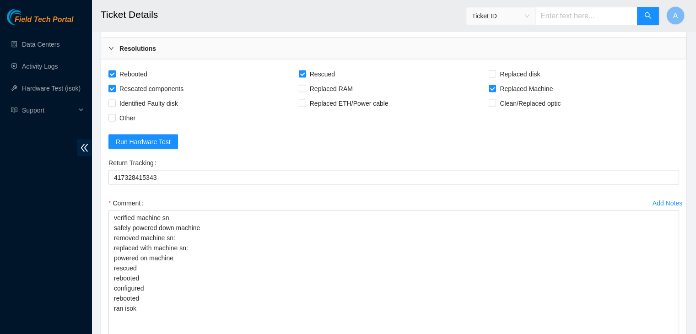
scroll to position [1958, 0]
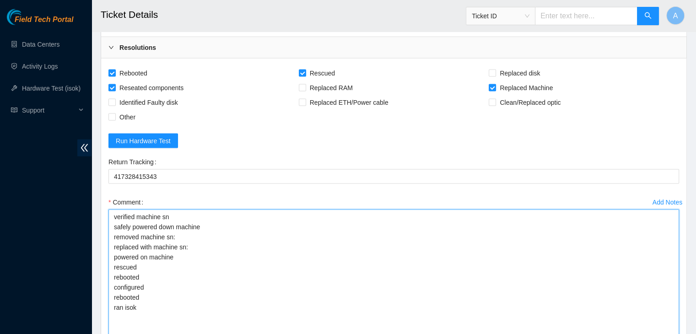
click at [188, 216] on textarea "verified machine sn safely powered down machine removed machine sn: replaced wi…" at bounding box center [393, 299] width 571 height 178
click at [189, 226] on textarea "verified machine sn safely powered down machine removed machine sn: replaced wi…" at bounding box center [393, 299] width 571 height 178
paste textarea "23.36.67.30"
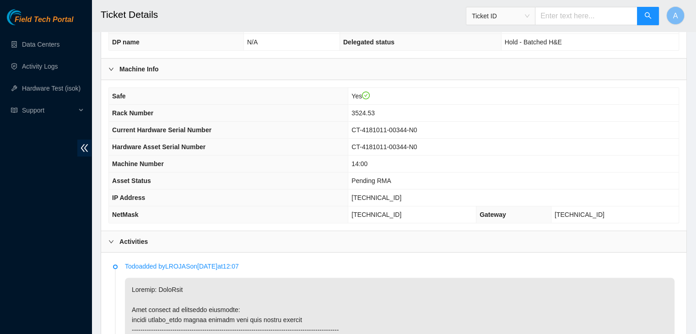
scroll to position [247, 0]
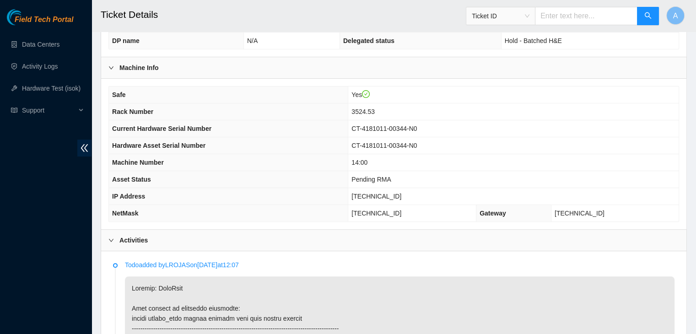
click at [406, 125] on span "CT-4181011-00344-N0" at bounding box center [384, 128] width 65 height 7
copy span "CT-4181011-00344-N0"
click at [406, 125] on span "CT-4181011-00344-N0" at bounding box center [384, 128] width 65 height 7
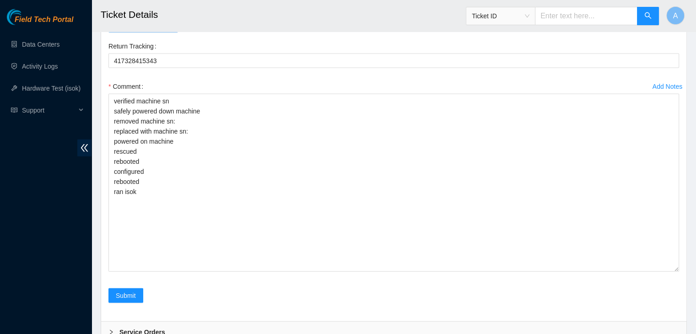
scroll to position [2074, 0]
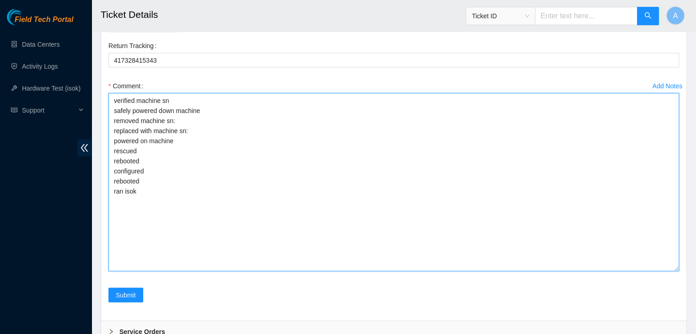
click at [383, 104] on textarea "verified machine sn safely powered down machine removed machine sn: replaced wi…" at bounding box center [393, 182] width 571 height 178
paste textarea "CT-4181011-00344-N0"
click at [374, 116] on textarea "verified machine sn safely powered down machine removed machine sn: CT-4181011-…" at bounding box center [393, 182] width 571 height 178
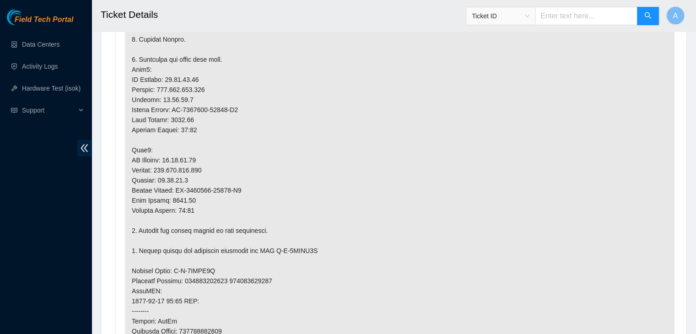
scroll to position [618, 0]
click at [201, 174] on p at bounding box center [400, 224] width 550 height 638
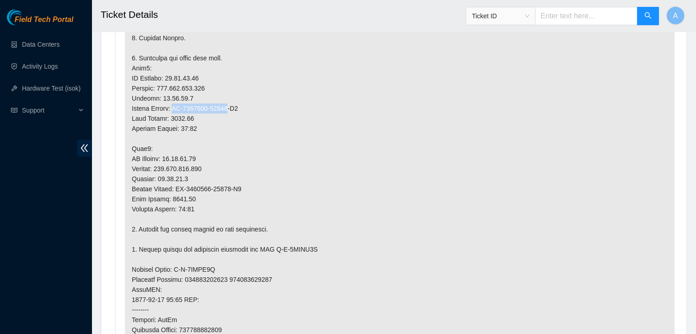
drag, startPoint x: 228, startPoint y: 96, endPoint x: 176, endPoint y: 95, distance: 51.7
click at [176, 95] on p at bounding box center [400, 224] width 550 height 638
copy p "CT-4190418-00274"
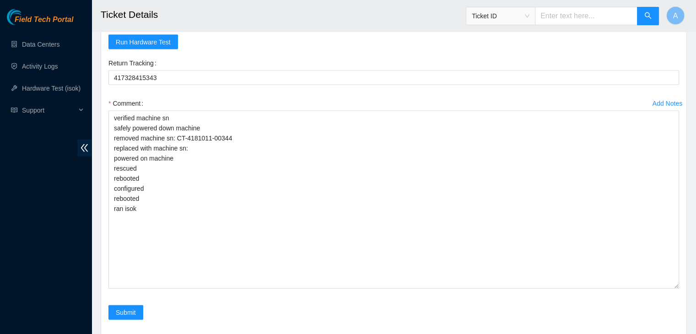
scroll to position [2060, 0]
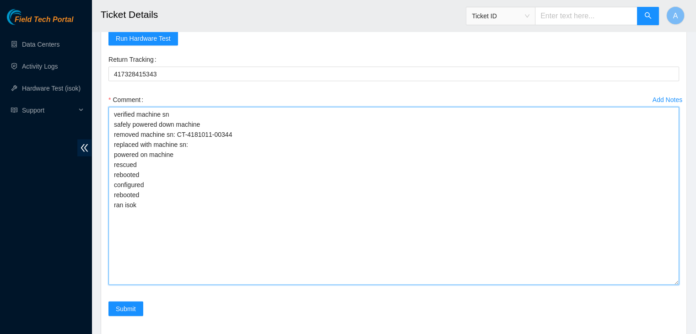
click at [201, 130] on textarea "verified machine sn safely powered down machine removed machine sn: CT-4181011-…" at bounding box center [393, 196] width 571 height 178
paste textarea "CT-4190418-00274"
click at [257, 227] on textarea "verified machine sn safely powered down machine removed machine sn: CT-4181011-…" at bounding box center [393, 196] width 571 height 178
paste textarea "328835 29-08-2025 10:41:34 23.36.67.30 COMPLETE Result Detail Message Ticket ID…"
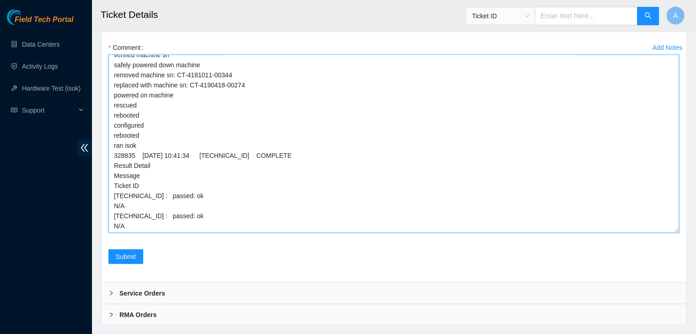
scroll to position [2113, 0]
type textarea "verified machine sn safely powered down machine removed machine sn: CT-4181011-…"
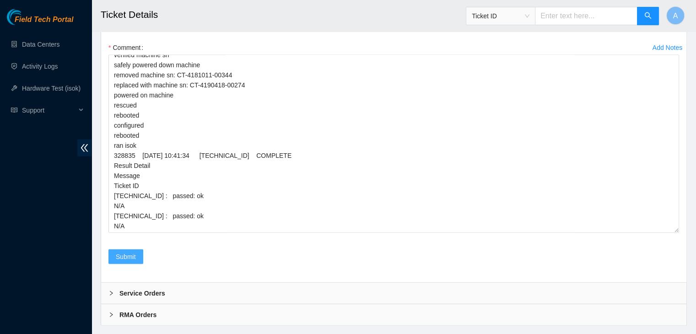
click at [135, 249] on button "Submit" at bounding box center [125, 256] width 35 height 15
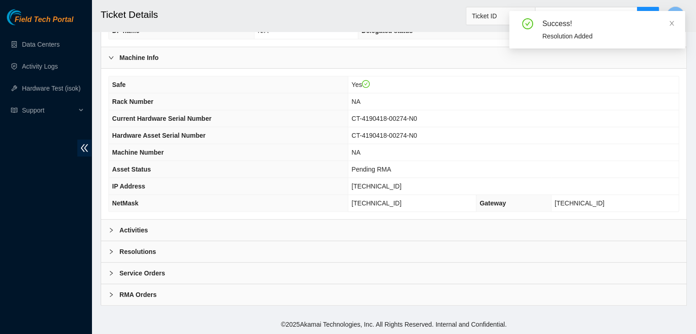
scroll to position [244, 0]
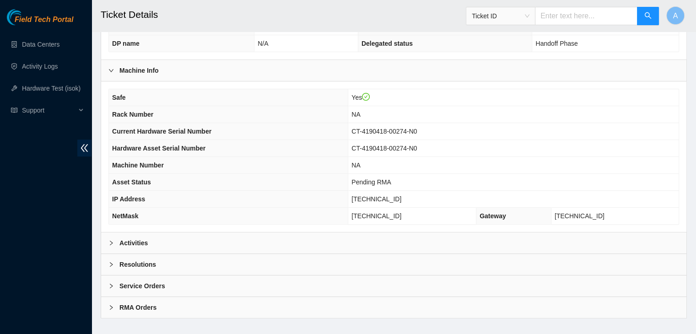
click at [289, 233] on div "Activities" at bounding box center [393, 243] width 585 height 21
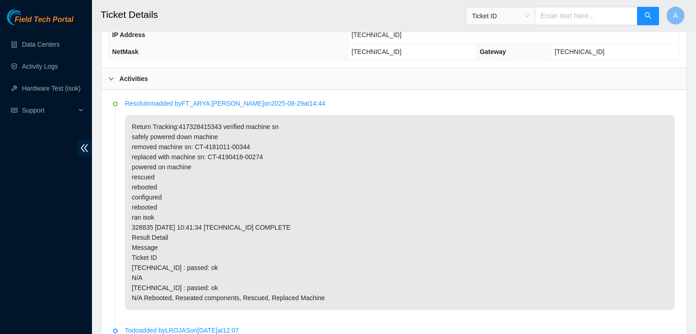
scroll to position [421, 0]
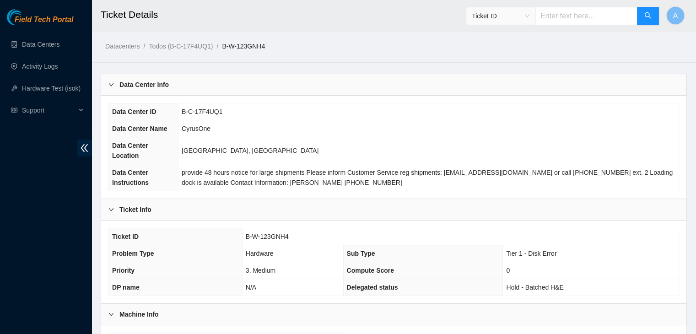
scroll to position [244, 0]
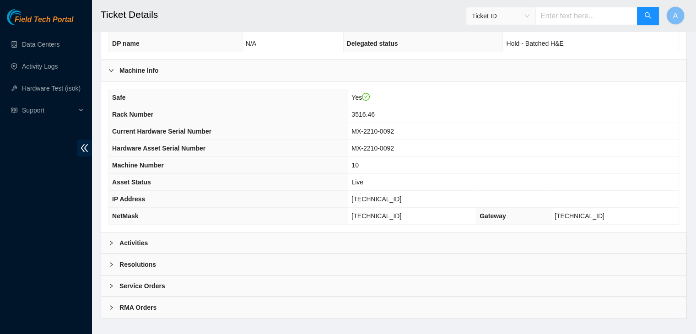
click at [217, 233] on div "Activities" at bounding box center [393, 243] width 585 height 21
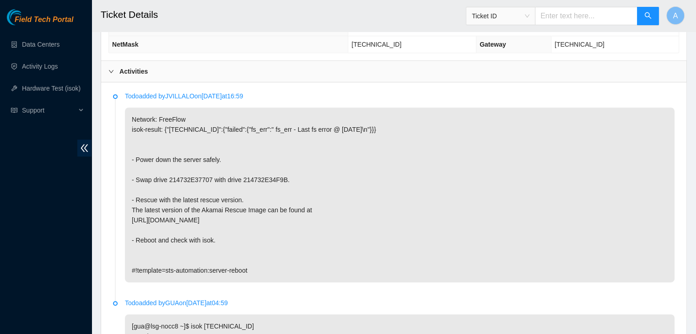
scroll to position [601, 0]
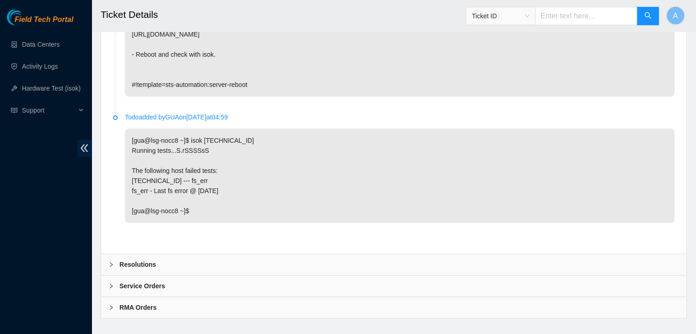
click at [243, 254] on div "Resolutions" at bounding box center [393, 264] width 585 height 21
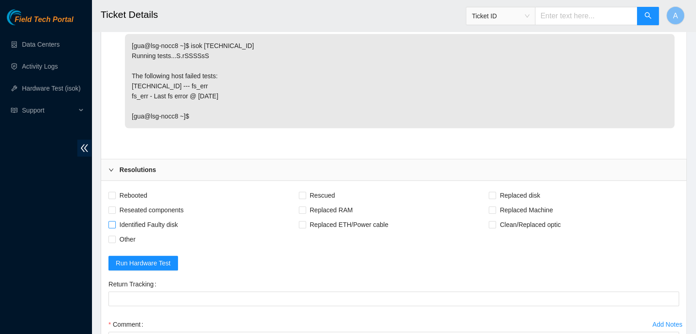
scroll to position [697, 0]
click at [152, 188] on div "Rebooted" at bounding box center [203, 195] width 190 height 15
click at [140, 188] on span "Rebooted" at bounding box center [133, 195] width 35 height 15
click at [115, 191] on input "Rebooted" at bounding box center [111, 194] width 6 height 6
checkbox input "true"
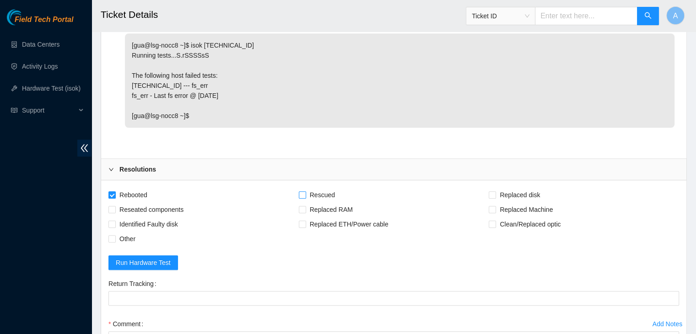
click at [305, 191] on input "Rescued" at bounding box center [302, 194] width 6 height 6
checkbox input "true"
click at [174, 202] on span "Reseated components" at bounding box center [151, 209] width 71 height 15
click at [115, 206] on input "Reseated components" at bounding box center [111, 209] width 6 height 6
checkbox input "true"
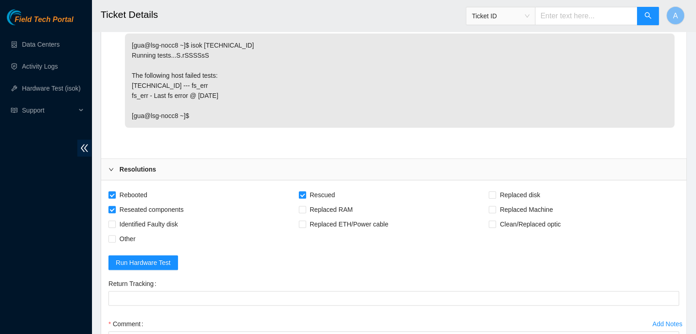
scroll to position [837, 0]
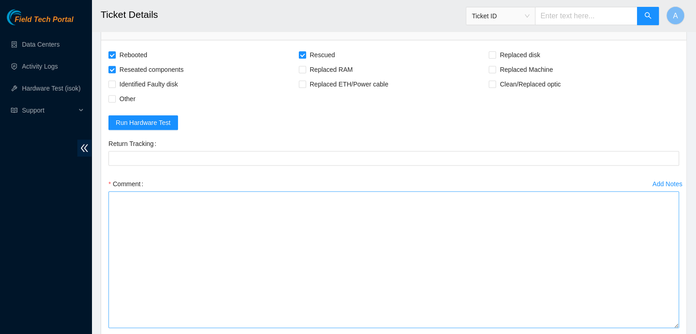
drag, startPoint x: 676, startPoint y: 211, endPoint x: 652, endPoint y: 306, distance: 98.2
click at [661, 313] on textarea "Comment" at bounding box center [393, 259] width 571 height 137
click at [543, 242] on textarea "Comment" at bounding box center [393, 259] width 571 height 136
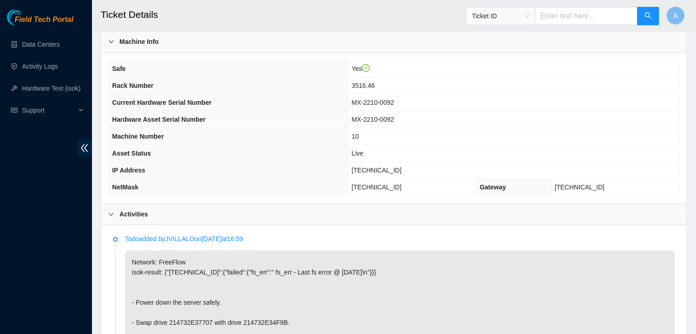
scroll to position [335, 0]
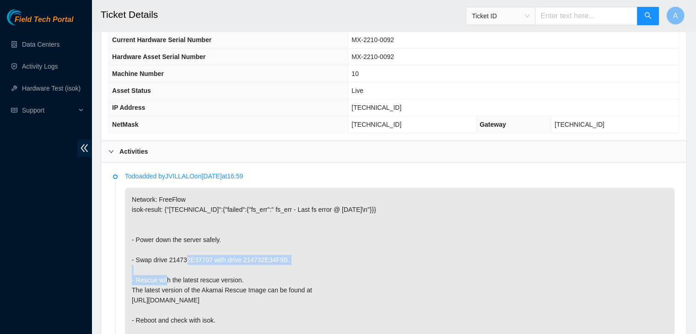
drag, startPoint x: 284, startPoint y: 245, endPoint x: 136, endPoint y: 243, distance: 147.4
click at [136, 243] on p "Network: FreeFlow isok-result: {"[TECHNICAL_ID]":{"failed":{"fs_err":" fs_err -…" at bounding box center [400, 275] width 550 height 175
copy p "Swap drive 214732E37707 with drive 214732E34F9B."
click at [154, 249] on p "Network: FreeFlow isok-result: {"[TECHNICAL_ID]":{"failed":{"fs_err":" fs_err -…" at bounding box center [400, 275] width 550 height 175
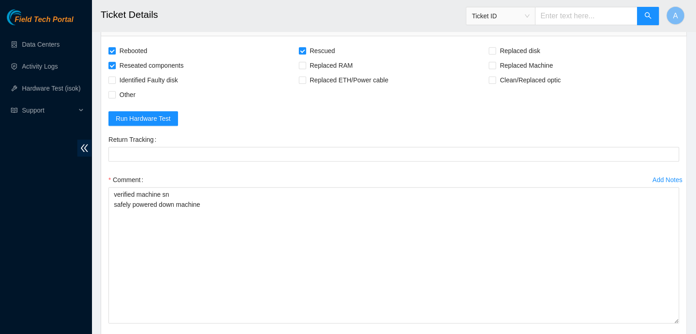
scroll to position [849, 0]
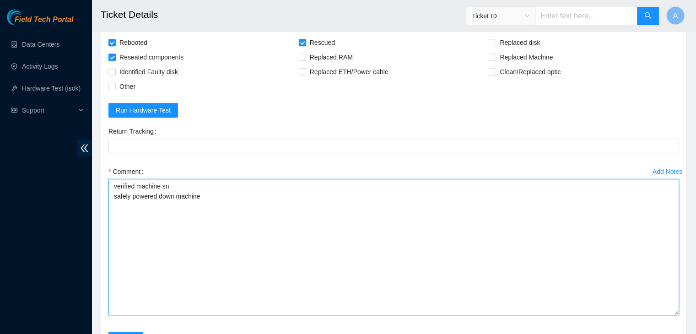
click at [191, 248] on textarea "verified machine sn safely powered down machine" at bounding box center [393, 247] width 571 height 136
paste textarea "Swap drive 214732E37707 with drive 214732E34F9B."
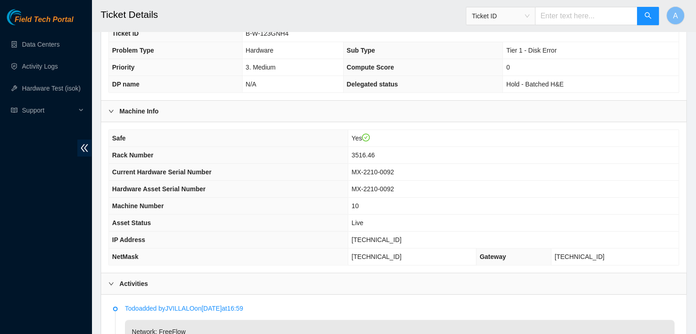
scroll to position [205, 0]
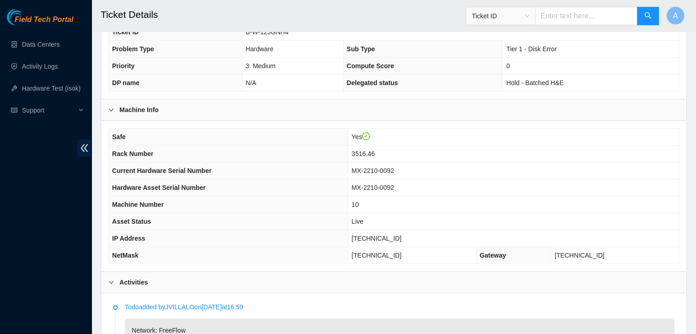
click at [302, 249] on th "NetMask" at bounding box center [228, 255] width 239 height 17
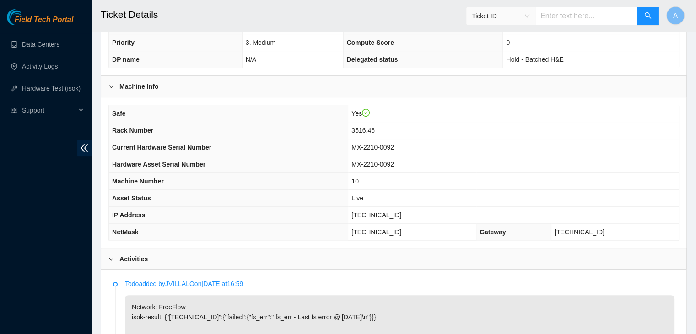
scroll to position [228, 0]
click at [386, 211] on span "[TECHNICAL_ID]" at bounding box center [377, 214] width 50 height 7
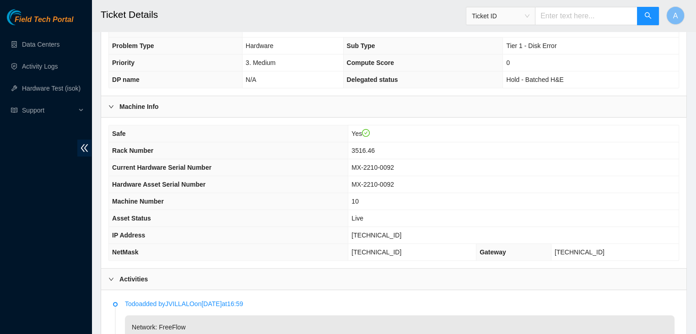
scroll to position [208, 0]
click at [385, 231] on span "[TECHNICAL_ID]" at bounding box center [377, 234] width 50 height 7
copy span "[TECHNICAL_ID]"
click at [385, 231] on span "[TECHNICAL_ID]" at bounding box center [377, 234] width 50 height 7
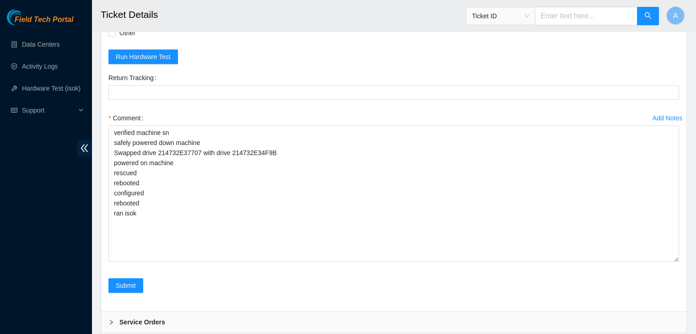
scroll to position [903, 0]
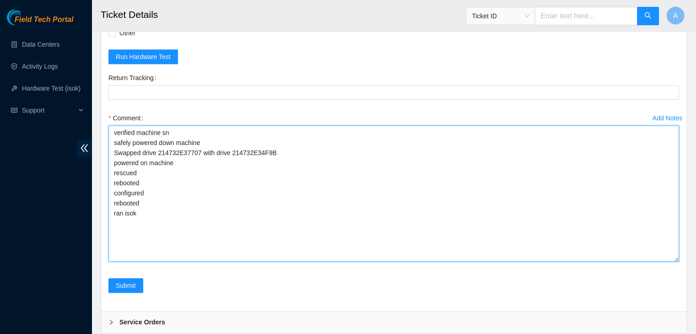
click at [270, 227] on textarea "verified machine sn safely powered down machine Swapped drive 214732E37707 with…" at bounding box center [393, 193] width 571 height 136
paste textarea "328836 [DATE] 10:45:11 [TECHNICAL_ID] COMPLETE Result Detail Message Ticket ID …"
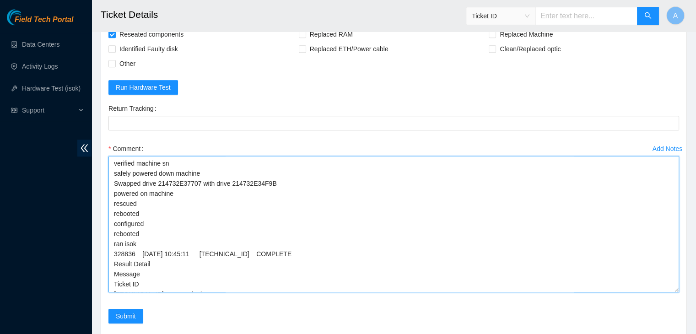
scroll to position [19, 0]
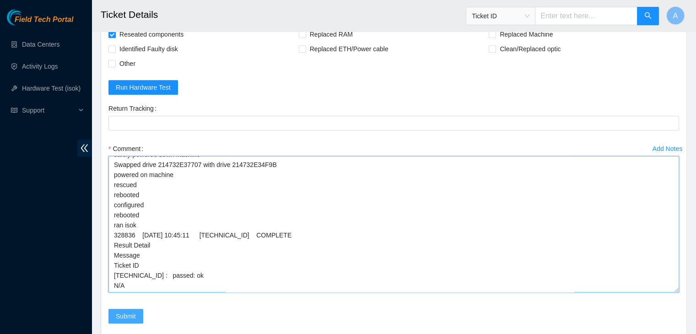
type textarea "verified machine sn safely powered down machine Swapped drive 214732E37707 with…"
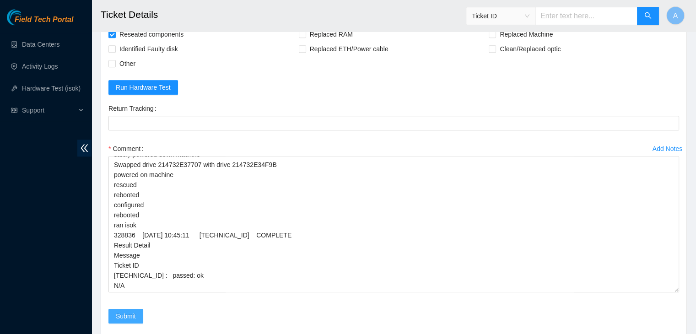
click at [119, 311] on span "Submit" at bounding box center [126, 316] width 20 height 10
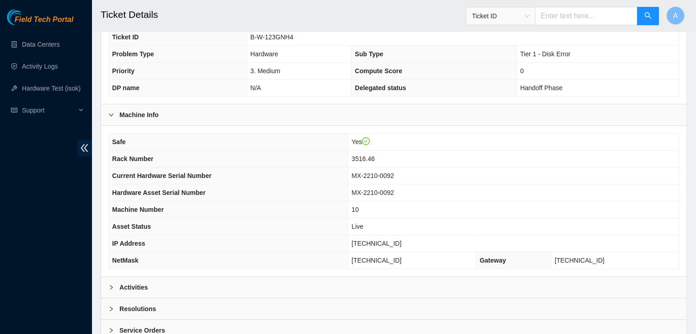
scroll to position [244, 0]
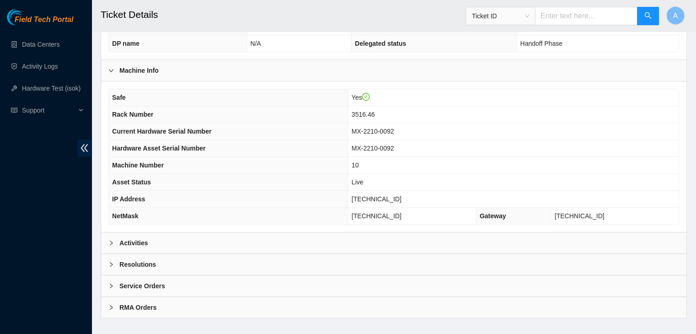
click at [308, 235] on div "Activities" at bounding box center [393, 243] width 585 height 21
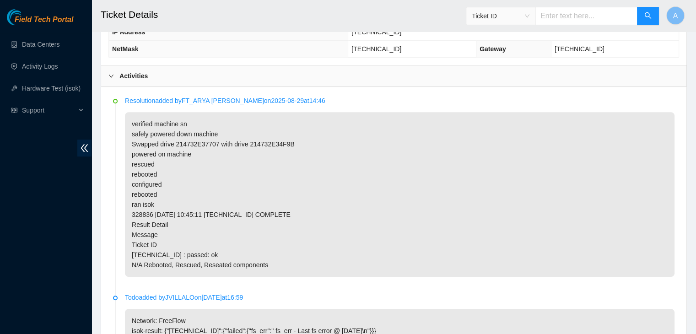
scroll to position [407, 0]
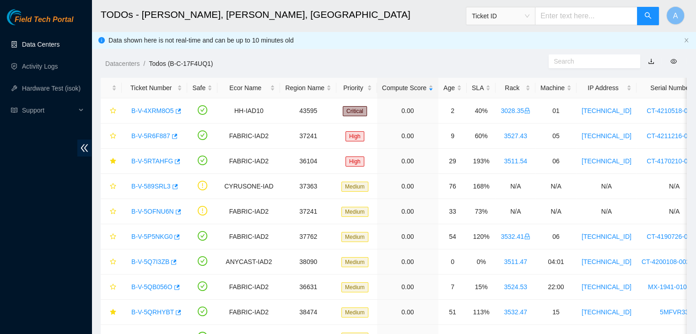
click at [59, 48] on link "Data Centers" at bounding box center [41, 44] width 38 height 7
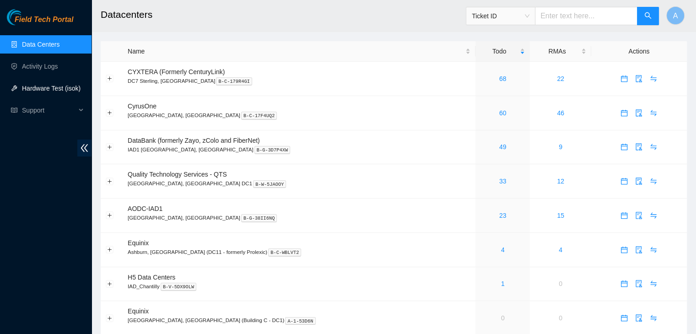
click at [71, 85] on link "Hardware Test (isok)" at bounding box center [51, 88] width 59 height 7
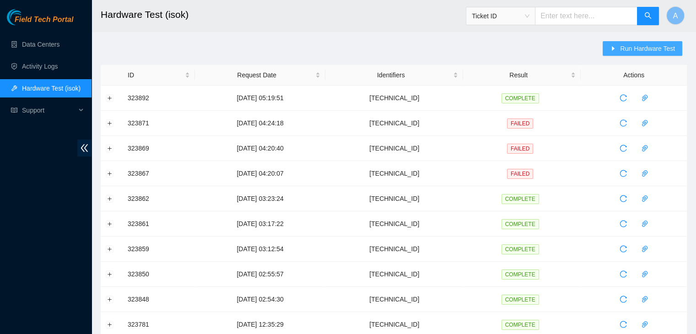
click at [644, 53] on span "Run Hardware Test" at bounding box center [647, 48] width 55 height 10
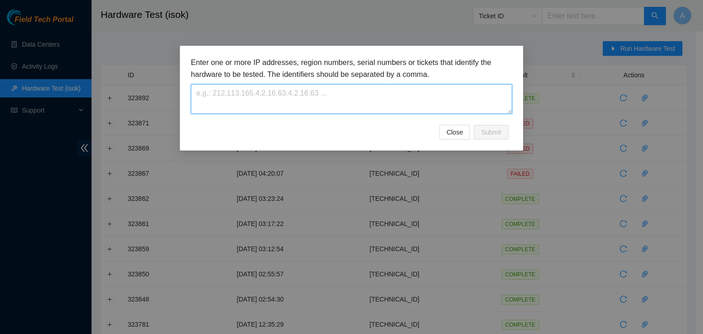
click at [471, 88] on textarea at bounding box center [351, 99] width 321 height 30
paste textarea "[TECHNICAL_ID]"
type textarea "[TECHNICAL_ID]"
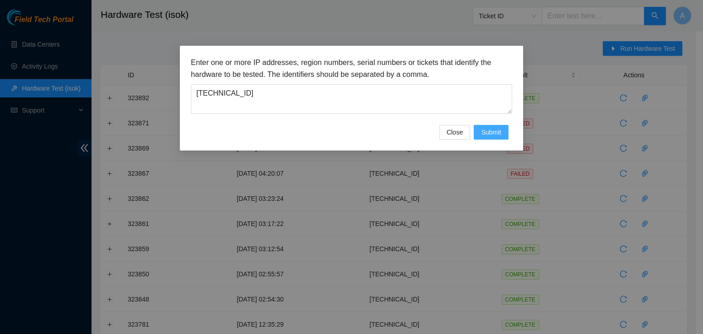
click at [487, 125] on button "Submit" at bounding box center [491, 132] width 35 height 15
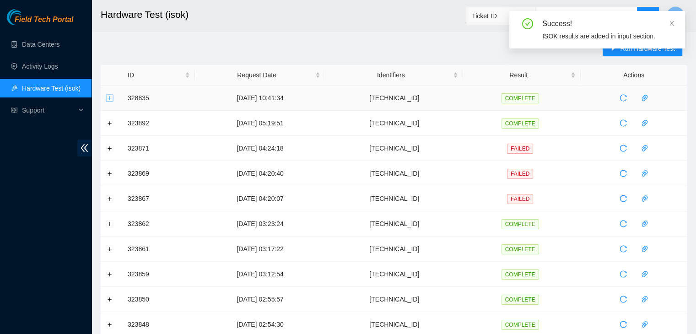
click at [109, 97] on button "Expand row" at bounding box center [109, 97] width 7 height 7
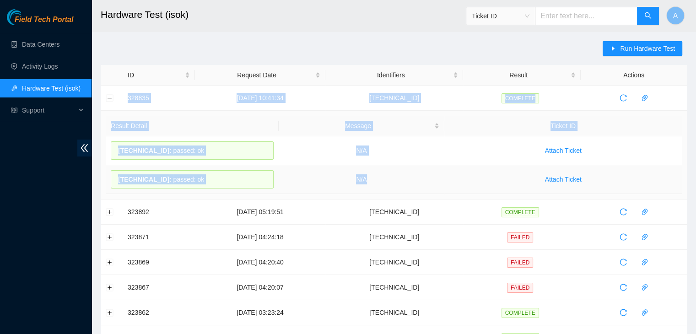
drag, startPoint x: 127, startPoint y: 96, endPoint x: 391, endPoint y: 180, distance: 277.6
copy tbody "328835 [DATE] 10:41:34 [TECHNICAL_ID] COMPLETE Result Detail Message Ticket ID …"
click at [391, 180] on td "N/A" at bounding box center [362, 179] width 166 height 29
drag, startPoint x: 129, startPoint y: 96, endPoint x: 408, endPoint y: 174, distance: 289.9
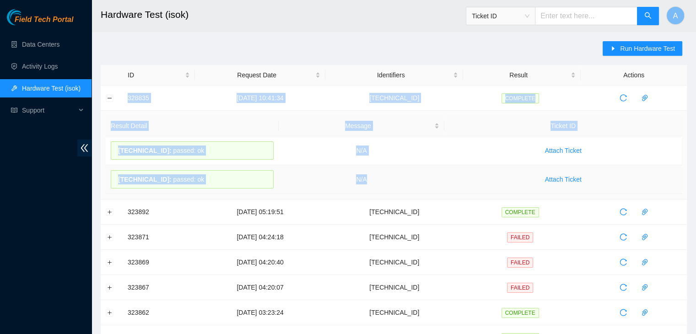
copy tbody "328835 [DATE] 10:41:34 [TECHNICAL_ID] COMPLETE Result Detail Message Ticket ID …"
click at [408, 174] on td "N/A" at bounding box center [362, 179] width 166 height 29
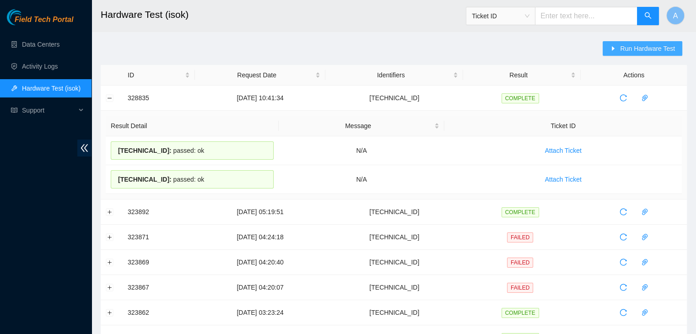
click at [637, 44] on span "Run Hardware Test" at bounding box center [647, 48] width 55 height 10
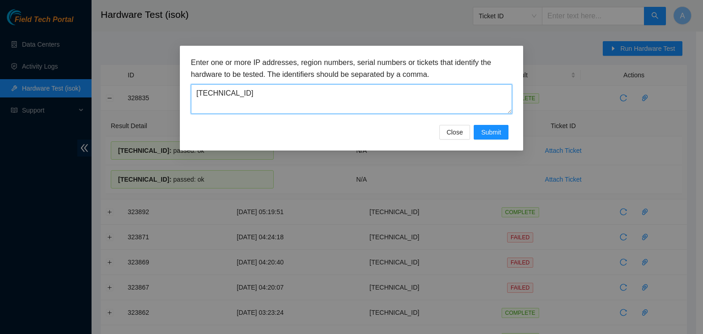
click at [433, 101] on textarea "[TECHNICAL_ID]" at bounding box center [351, 99] width 321 height 30
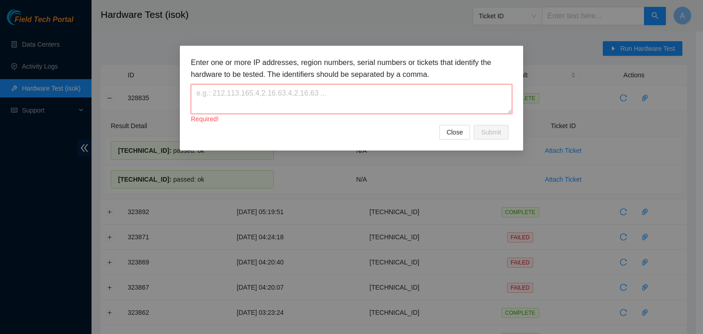
paste textarea "[TECHNICAL_ID]"
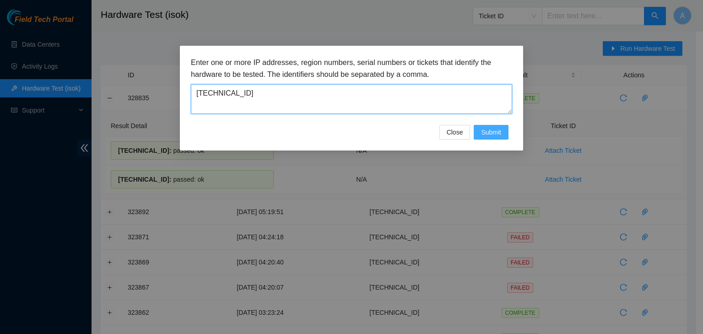
type textarea "[TECHNICAL_ID]"
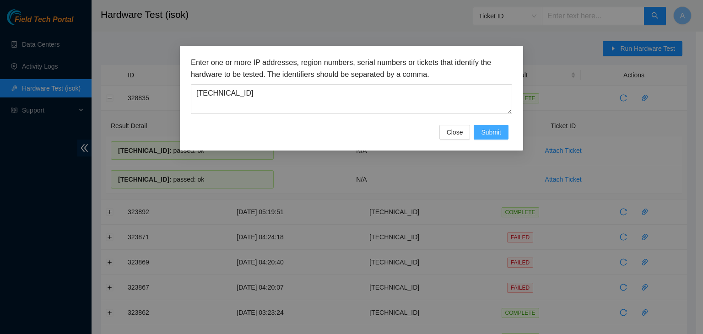
click at [479, 134] on button "Submit" at bounding box center [491, 132] width 35 height 15
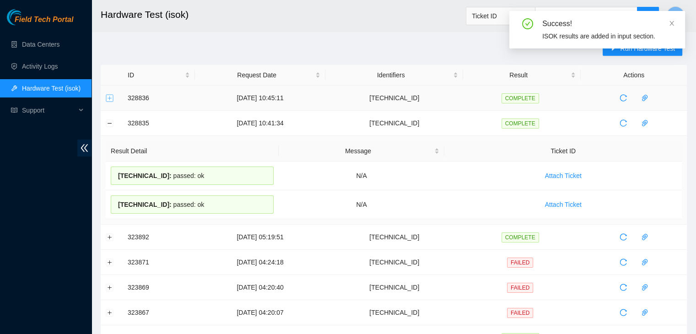
click at [110, 97] on button "Expand row" at bounding box center [109, 97] width 7 height 7
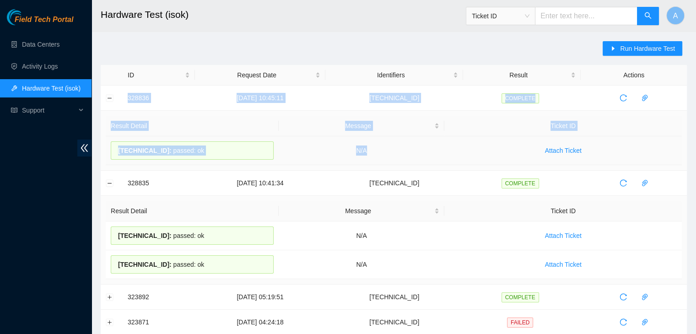
drag, startPoint x: 127, startPoint y: 97, endPoint x: 380, endPoint y: 154, distance: 259.4
copy tbody "328836 [DATE] 10:45:11 [TECHNICAL_ID] COMPLETE Result Detail Message Ticket ID …"
click at [380, 154] on td "N/A" at bounding box center [362, 150] width 166 height 29
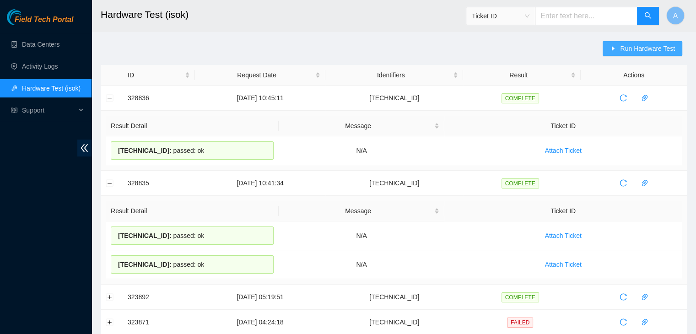
click at [615, 47] on icon "caret-right" at bounding box center [613, 48] width 6 height 6
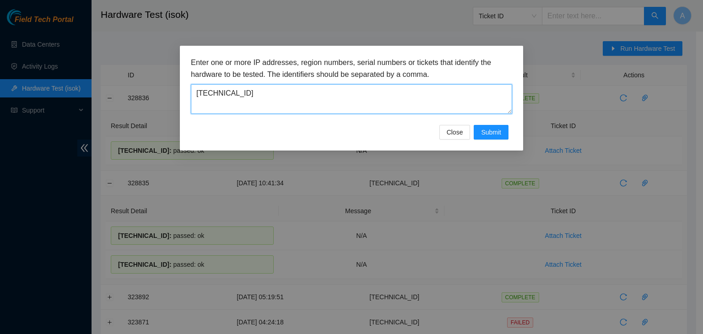
click at [377, 99] on textarea "[TECHNICAL_ID]" at bounding box center [351, 99] width 321 height 30
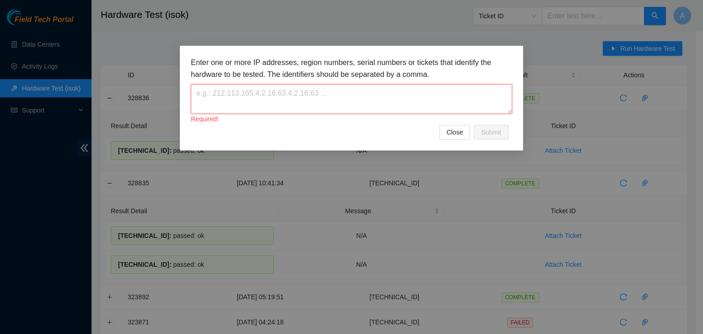
paste textarea "[TECHNICAL_ID]"
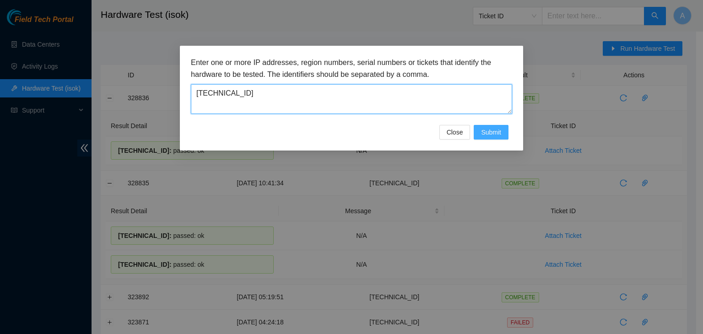
type textarea "[TECHNICAL_ID]"
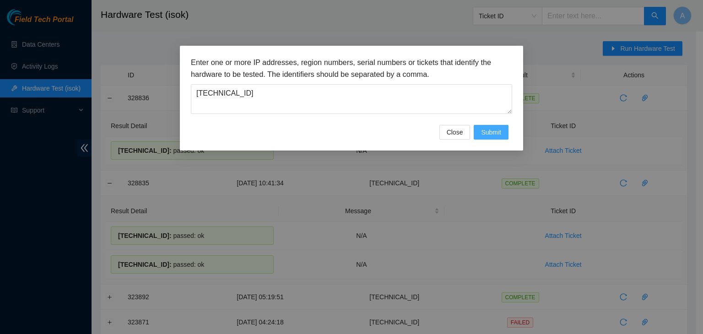
click at [489, 130] on span "Submit" at bounding box center [491, 132] width 20 height 10
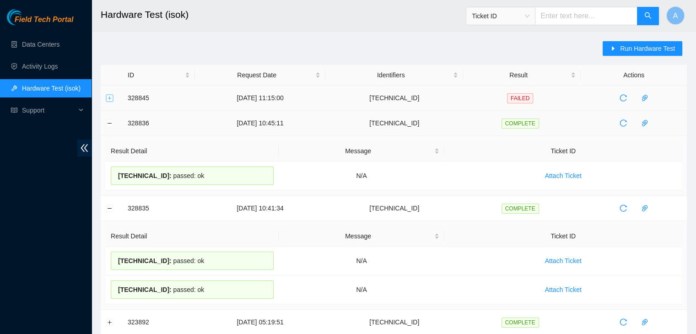
click at [109, 97] on button "Expand row" at bounding box center [109, 97] width 7 height 7
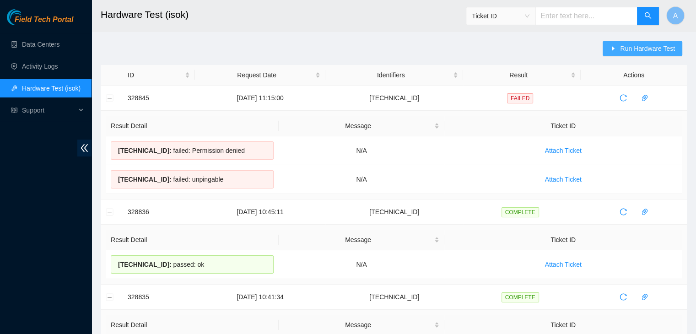
click at [622, 48] on button "Run Hardware Test" at bounding box center [643, 48] width 80 height 15
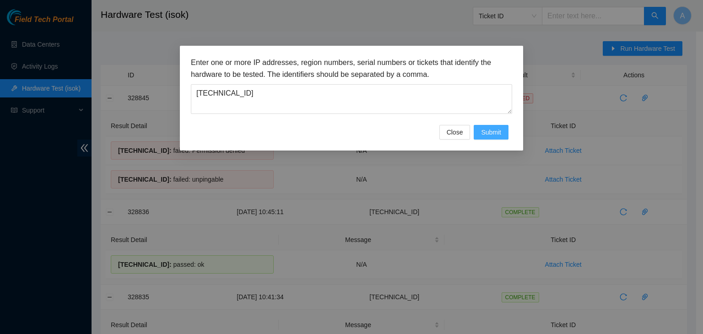
click at [500, 131] on span "Submit" at bounding box center [491, 132] width 20 height 10
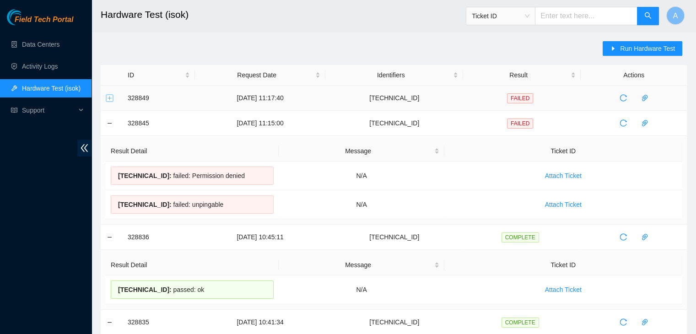
click at [106, 96] on button "Expand row" at bounding box center [109, 97] width 7 height 7
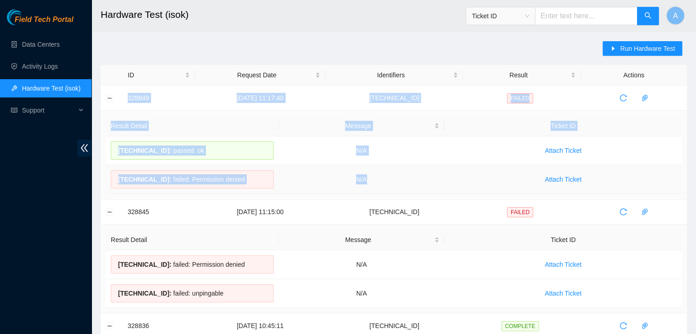
drag, startPoint x: 127, startPoint y: 98, endPoint x: 392, endPoint y: 188, distance: 279.3
copy tbody "328849 [DATE] 11:17:40 [TECHNICAL_ID] FAILED Result Detail Message Ticket ID [T…"
click at [392, 188] on td "N/A" at bounding box center [362, 179] width 166 height 29
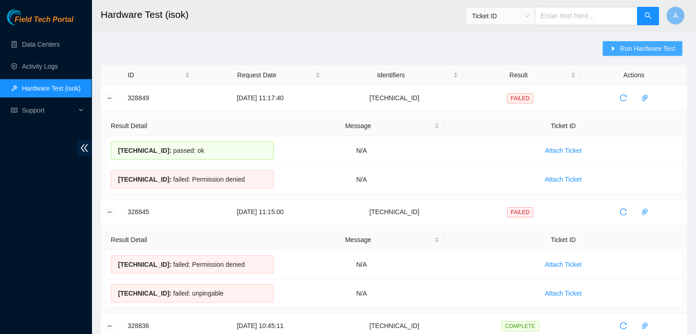
click at [626, 51] on span "Run Hardware Test" at bounding box center [647, 48] width 55 height 10
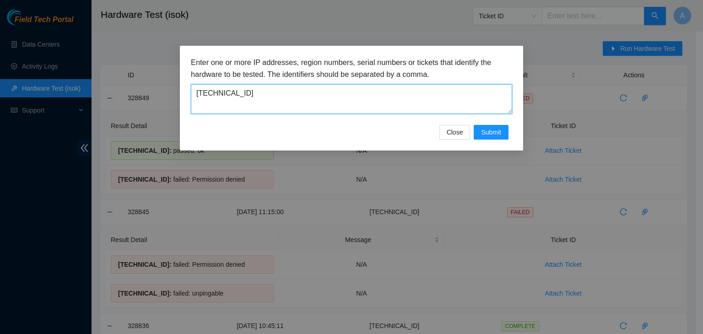
click at [470, 92] on textarea "[TECHNICAL_ID]" at bounding box center [351, 99] width 321 height 30
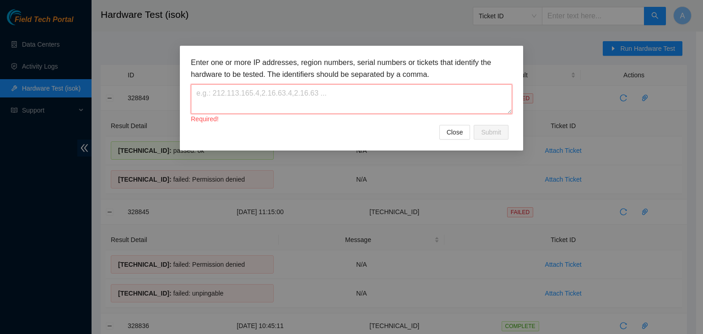
paste textarea "[TECHNICAL_ID]"
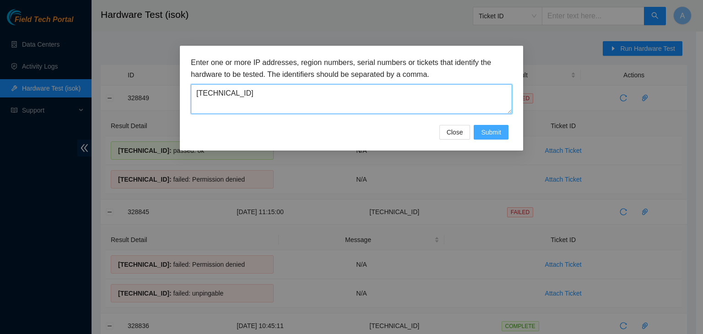
type textarea "[TECHNICAL_ID]"
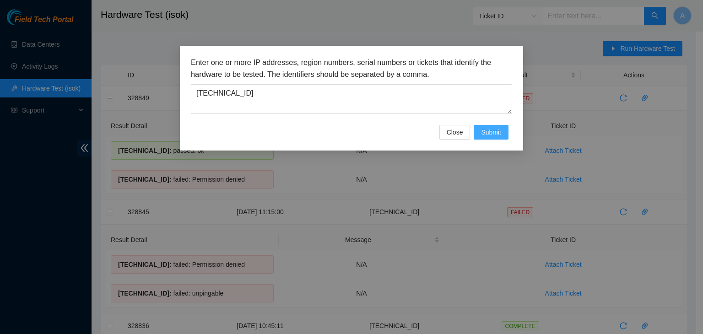
click at [481, 135] on button "Submit" at bounding box center [491, 132] width 35 height 15
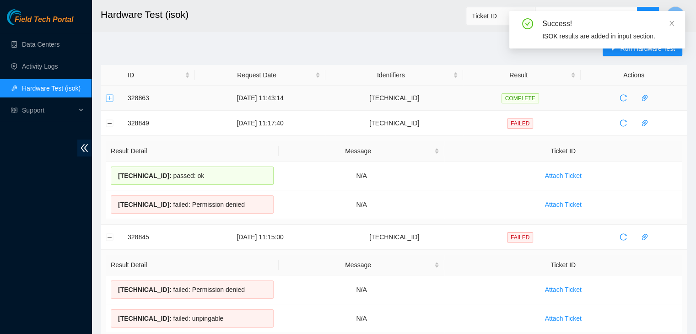
click at [106, 96] on button "Expand row" at bounding box center [109, 97] width 7 height 7
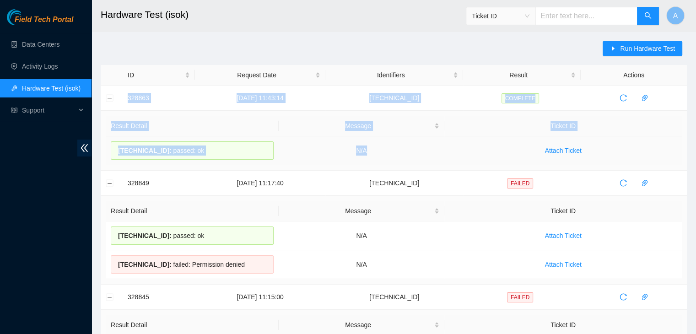
drag, startPoint x: 128, startPoint y: 97, endPoint x: 414, endPoint y: 147, distance: 290.3
copy tbody "328863 [DATE] 11:43:14 [TECHNICAL_ID] COMPLETE Result Detail Message Ticket ID …"
click at [414, 147] on td "N/A" at bounding box center [362, 150] width 166 height 29
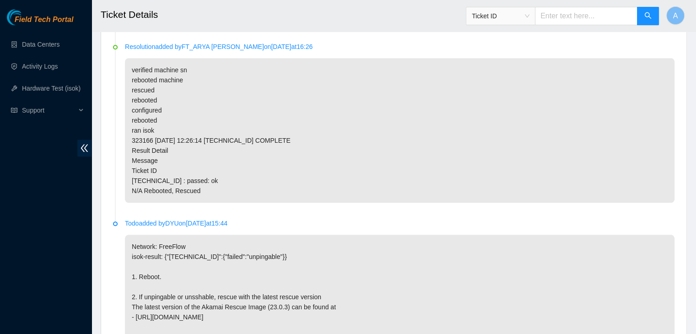
scroll to position [1025, 0]
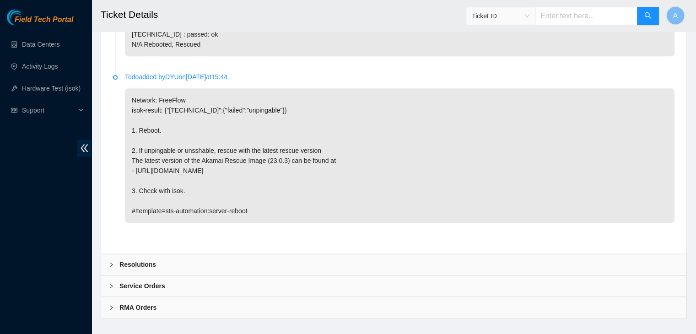
click at [387, 254] on div "Resolutions" at bounding box center [393, 264] width 585 height 21
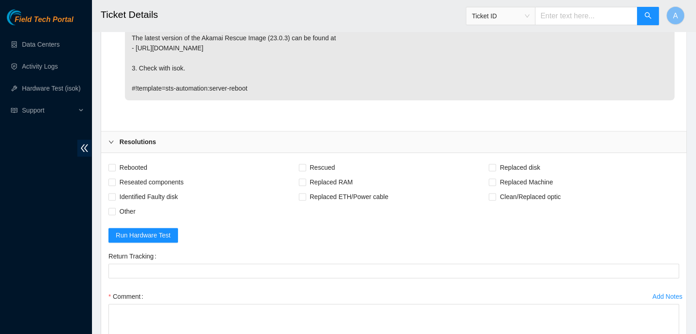
scroll to position [1153, 0]
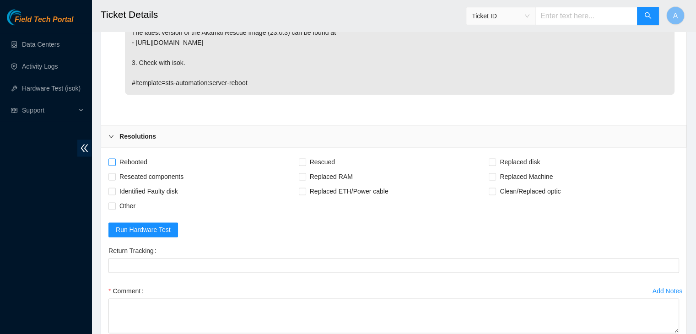
click at [146, 155] on span "Rebooted" at bounding box center [133, 162] width 35 height 15
click at [115, 158] on input "Rebooted" at bounding box center [111, 161] width 6 height 6
checkbox input "true"
click at [329, 155] on span "Rescued" at bounding box center [322, 162] width 32 height 15
click at [305, 158] on input "Rescued" at bounding box center [302, 161] width 6 height 6
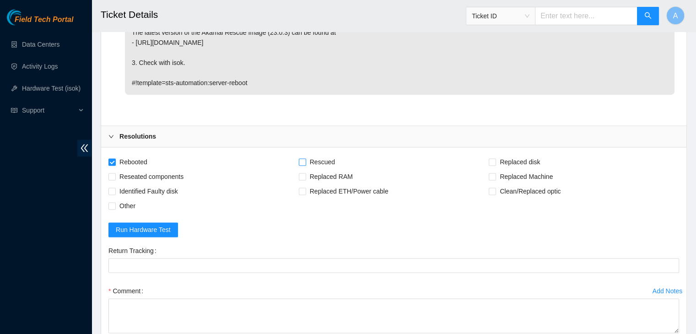
checkbox input "true"
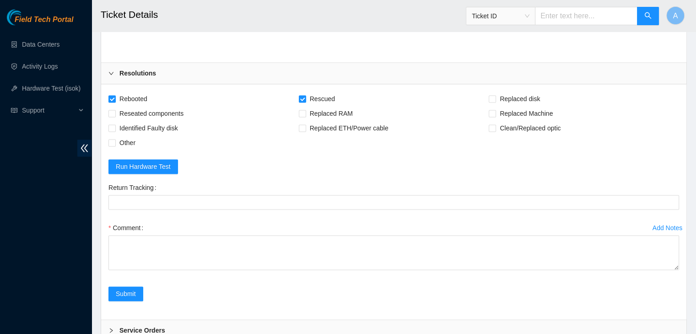
scroll to position [1260, 0]
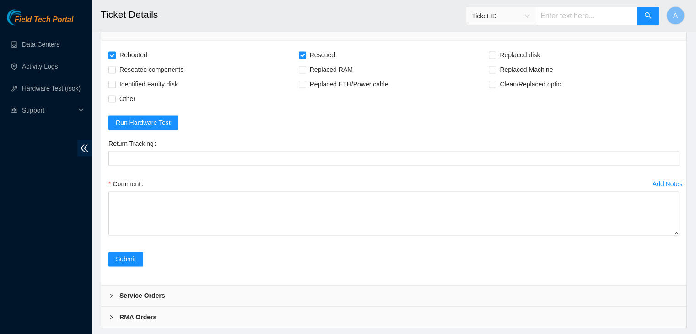
drag, startPoint x: 676, startPoint y: 211, endPoint x: 665, endPoint y: 353, distance: 142.8
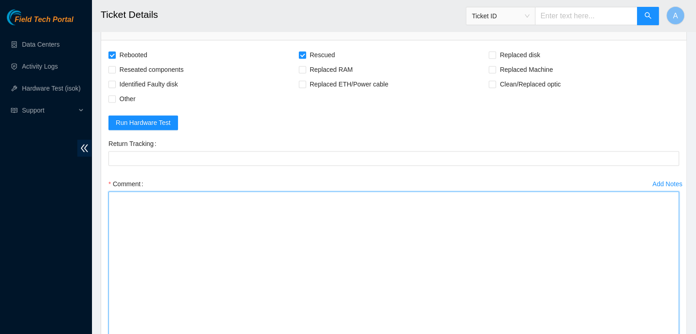
click at [599, 273] on textarea "Comment" at bounding box center [393, 280] width 571 height 178
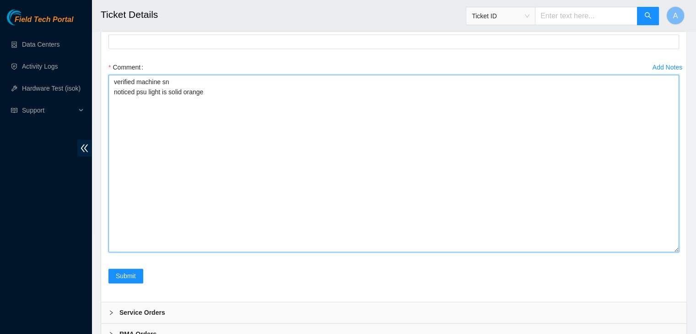
scroll to position [1382, 0]
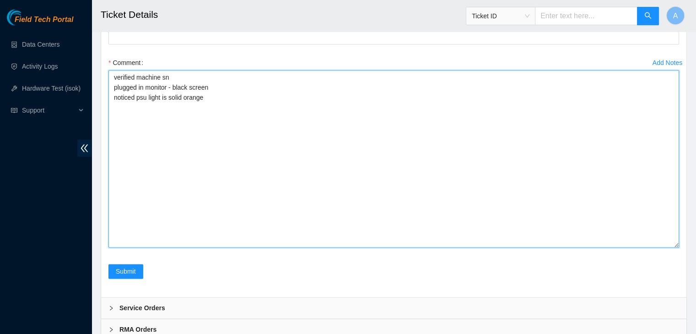
click at [214, 99] on textarea "verified machine sn plugged in monitor - black screen noticed psu light is soli…" at bounding box center [393, 159] width 571 height 178
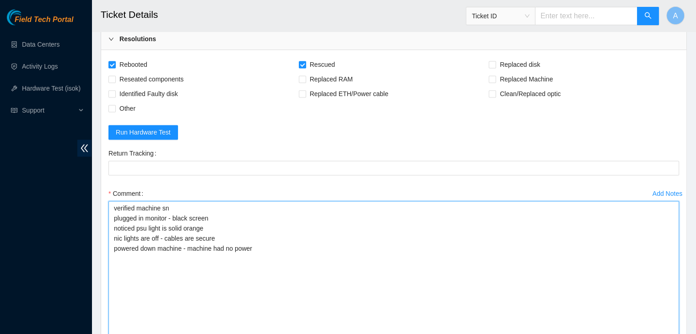
scroll to position [1251, 0]
click at [262, 236] on textarea "verified machine sn plugged in monitor - black screen noticed psu light is soli…" at bounding box center [393, 289] width 571 height 178
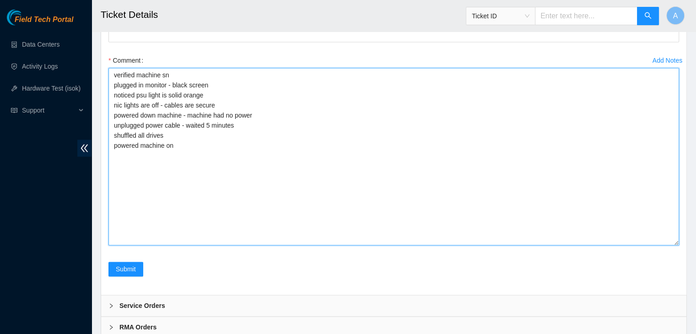
scroll to position [1384, 0]
click at [262, 164] on textarea "verified machine sn plugged in monitor - black screen noticed psu light is soli…" at bounding box center [393, 156] width 571 height 178
click at [286, 99] on textarea "verified machine sn plugged in monitor - black screen noticed psu light is soli…" at bounding box center [393, 156] width 571 height 178
click at [114, 132] on textarea "verified machine sn plugged in monitor - black screen noticed psu light is soli…" at bounding box center [393, 156] width 571 height 178
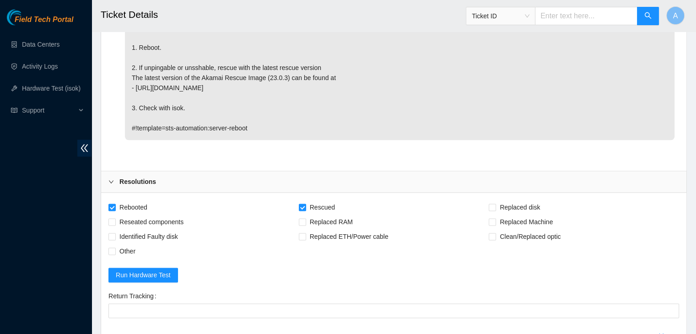
scroll to position [1108, 0]
type textarea "verified machine sn plugged in monitor - black screen noticed psu light is soli…"
click at [169, 215] on span "Reseated components" at bounding box center [151, 222] width 71 height 15
click at [115, 219] on input "Reseated components" at bounding box center [111, 222] width 6 height 6
checkbox input "true"
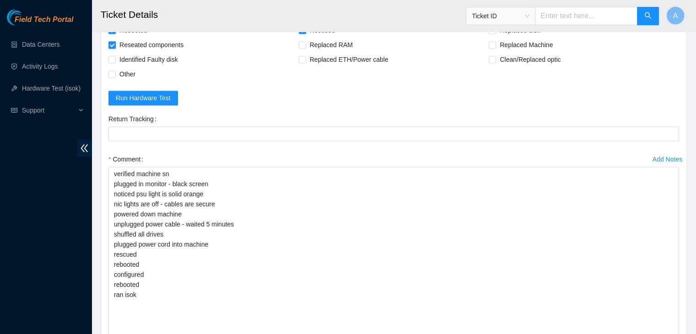
scroll to position [1285, 0]
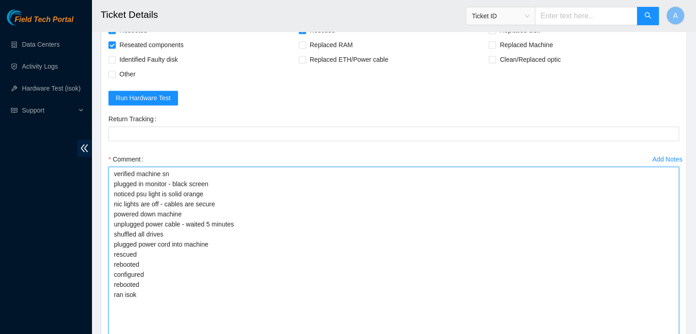
click at [226, 195] on textarea "verified machine sn plugged in monitor - black screen noticed psu light is soli…" at bounding box center [393, 256] width 571 height 178
drag, startPoint x: 271, startPoint y: 190, endPoint x: 220, endPoint y: 190, distance: 51.3
click at [220, 190] on textarea "verified machine sn plugged in monitor - black screen noticed psu light is soli…" at bounding box center [393, 256] width 571 height 178
click at [206, 192] on textarea "verified machine sn plugged in monitor - black screen noticed psu light is soli…" at bounding box center [393, 256] width 571 height 178
click at [287, 190] on textarea "verified machine sn plugged in monitor - black screen noticed psu light is soli…" at bounding box center [393, 256] width 571 height 178
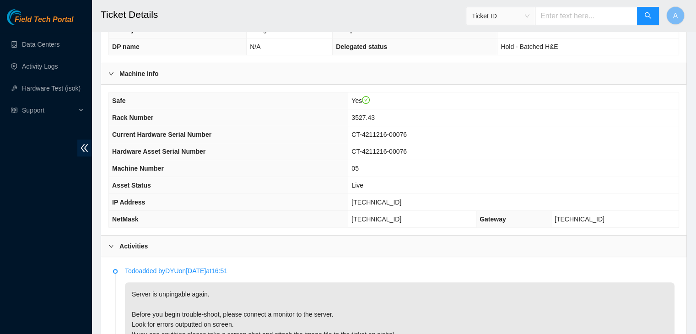
scroll to position [242, 0]
click at [410, 193] on td "[TECHNICAL_ID]" at bounding box center [513, 201] width 330 height 17
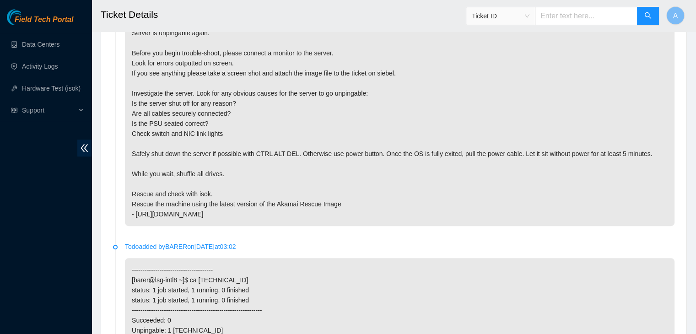
scroll to position [503, 0]
click at [438, 261] on p "-------------------------------------- [barer@lsg-intl8 ~]$ ca [TECHNICAL_ID] s…" at bounding box center [400, 329] width 550 height 145
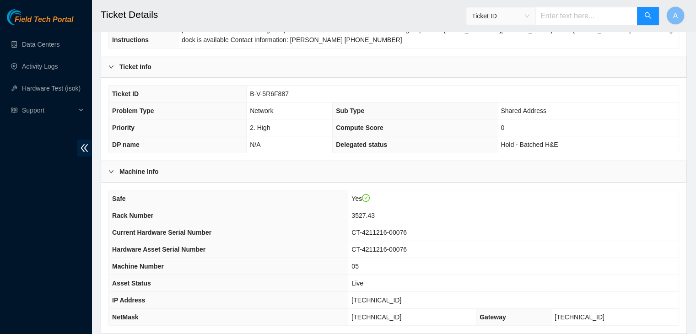
scroll to position [141, 0]
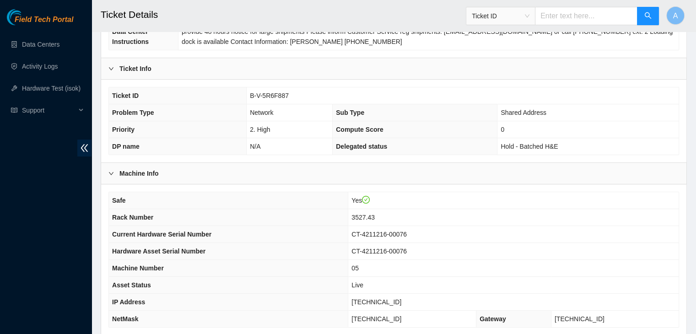
click at [394, 298] on span "[TECHNICAL_ID]" at bounding box center [377, 301] width 50 height 7
copy span "[TECHNICAL_ID]"
click at [394, 298] on span "[TECHNICAL_ID]" at bounding box center [377, 301] width 50 height 7
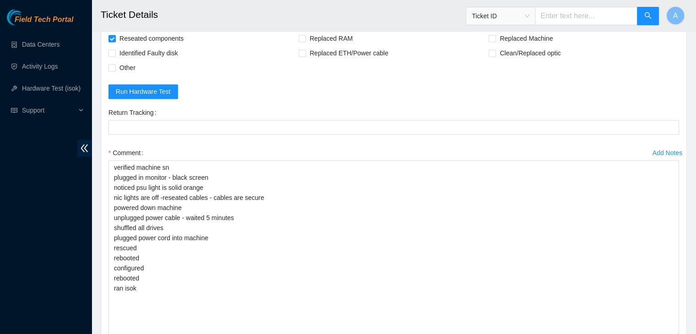
scroll to position [1404, 0]
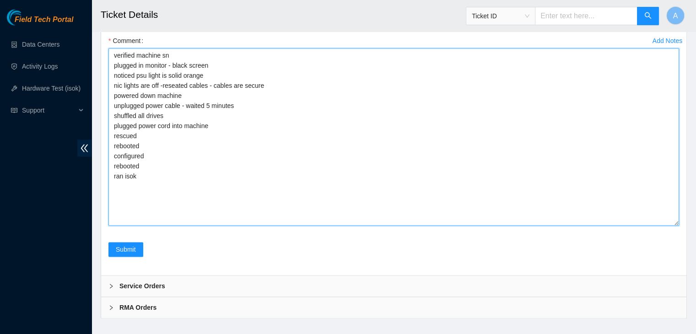
click at [264, 189] on textarea "verified machine sn plugged in monitor - black screen noticed psu light is soli…" at bounding box center [393, 137] width 571 height 178
paste textarea "328863 [DATE] 11:43:14 [TECHNICAL_ID] COMPLETE Result Detail Message Ticket ID …"
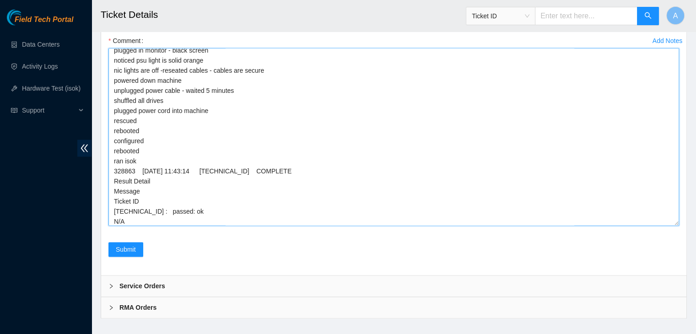
scroll to position [0, 0]
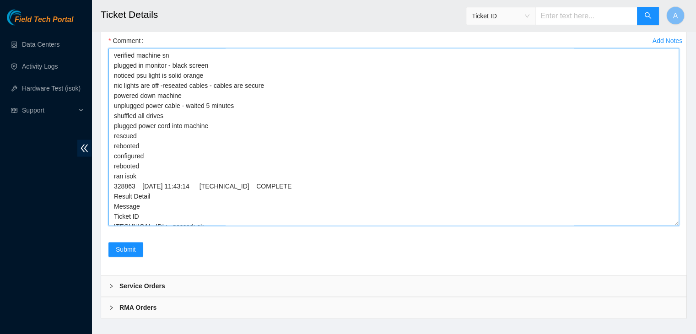
click at [243, 114] on textarea "verified machine sn plugged in monitor - black screen noticed psu light is soli…" at bounding box center [393, 137] width 571 height 178
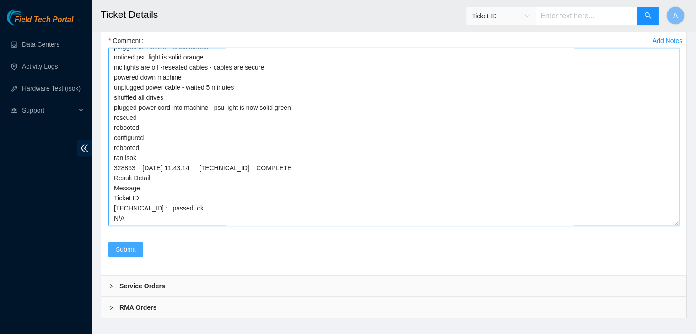
type textarea "verified machine sn plugged in monitor - black screen noticed psu light is soli…"
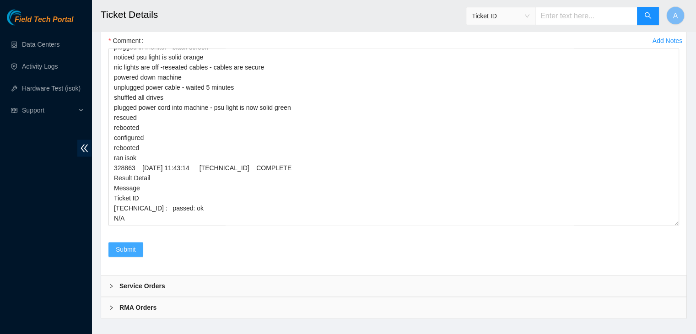
click at [141, 242] on button "Submit" at bounding box center [125, 249] width 35 height 15
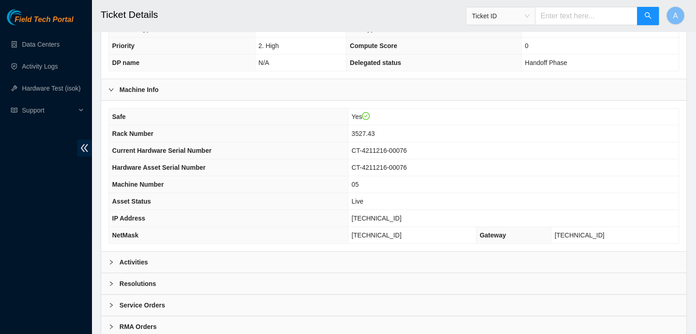
scroll to position [227, 0]
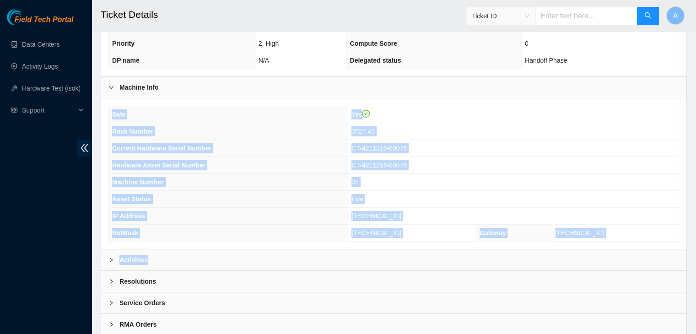
drag, startPoint x: 234, startPoint y: 236, endPoint x: 235, endPoint y: 246, distance: 10.1
click at [235, 246] on div "Data Center Info Data Center ID B-C-17F4UQ1 Data Center Name CyrusOne Data Cent…" at bounding box center [394, 91] width 586 height 489
click at [235, 249] on div "Activities" at bounding box center [393, 259] width 585 height 21
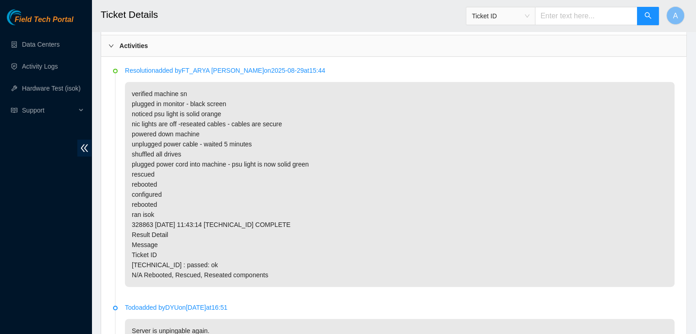
scroll to position [447, 0]
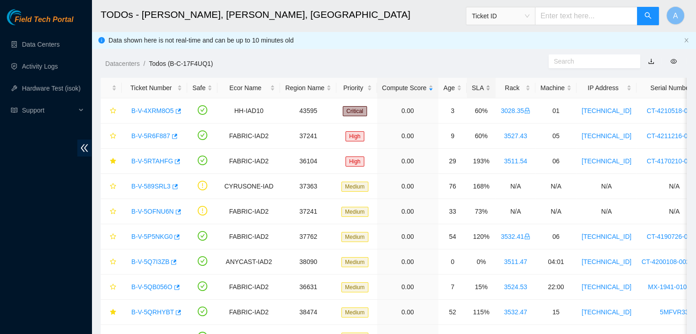
click at [482, 87] on div "SLA" at bounding box center [481, 88] width 19 height 10
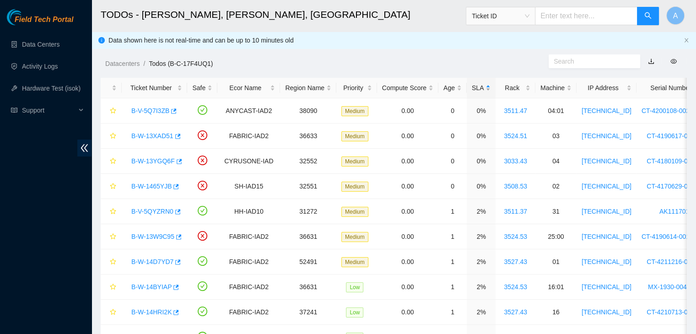
click at [482, 87] on div "SLA" at bounding box center [481, 88] width 19 height 10
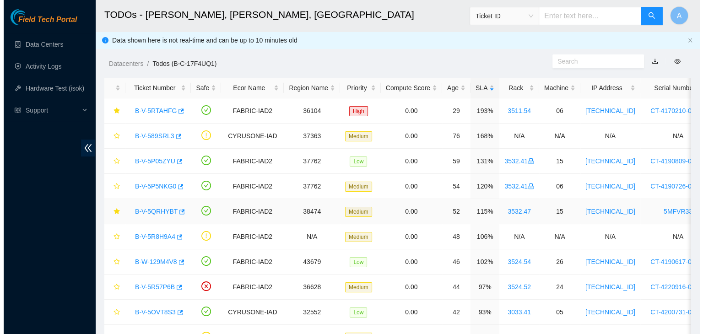
scroll to position [94, 0]
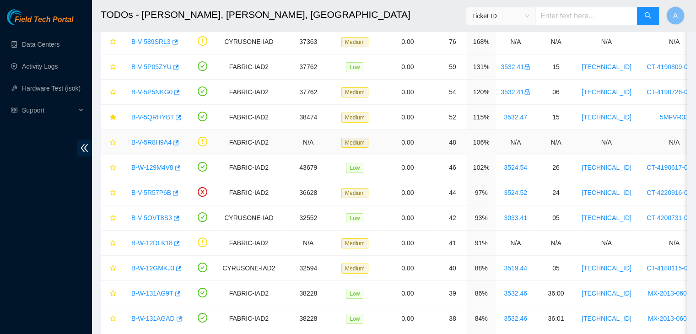
click at [157, 143] on link "B-V-5R8H9A4" at bounding box center [151, 142] width 40 height 7
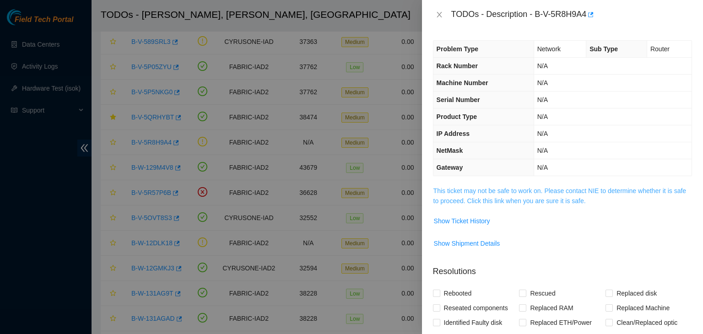
click at [557, 187] on link "This ticket may not be safe to work on. Please contact NIE to determine whether…" at bounding box center [559, 195] width 253 height 17
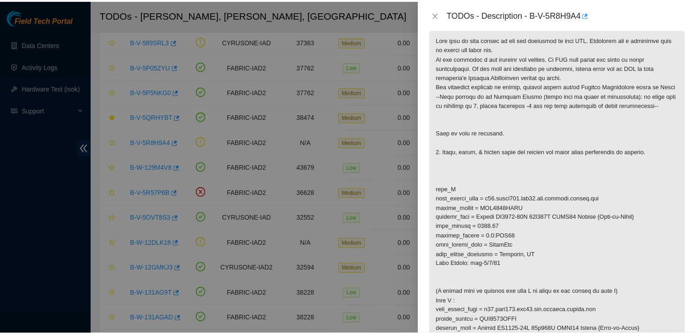
scroll to position [188, 0]
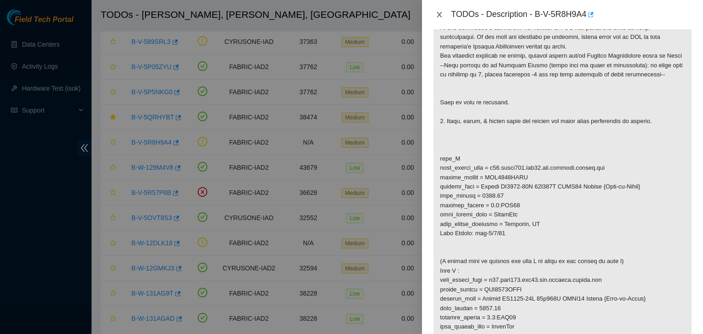
click at [439, 15] on icon "close" at bounding box center [439, 14] width 5 height 5
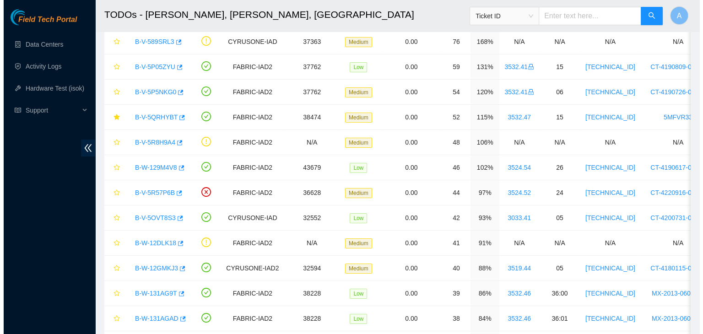
scroll to position [192, 0]
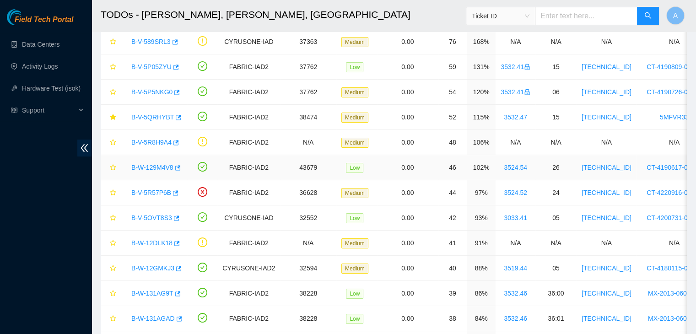
click at [154, 165] on link "B-W-129M4V8" at bounding box center [152, 167] width 42 height 7
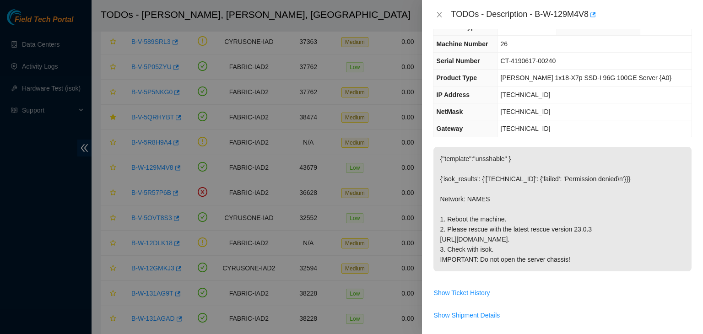
scroll to position [0, 0]
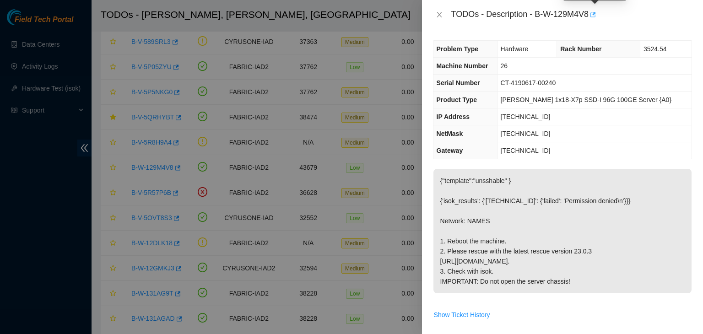
click at [595, 15] on icon "button" at bounding box center [592, 14] width 5 height 5
click at [595, 12] on icon "button" at bounding box center [592, 14] width 5 height 5
click at [436, 17] on icon "close" at bounding box center [439, 14] width 7 height 7
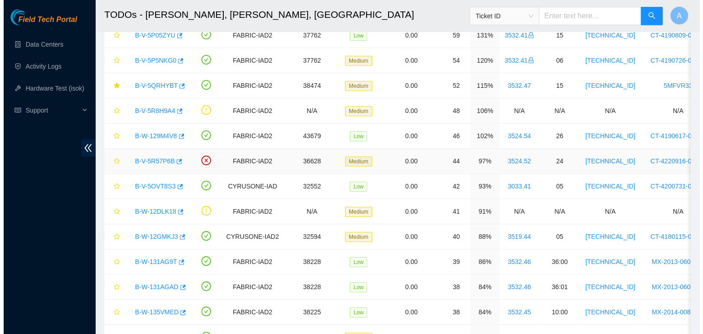
scroll to position [126, 0]
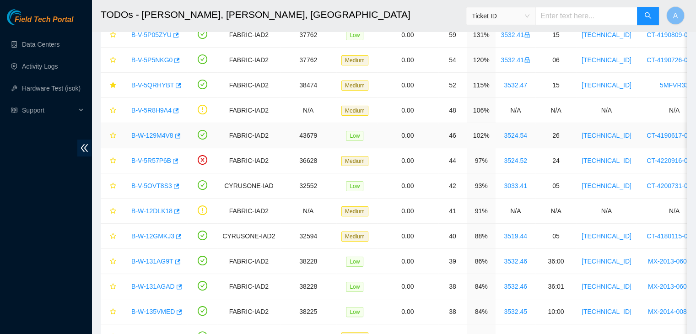
click at [151, 134] on link "B-W-129M4V8" at bounding box center [152, 135] width 42 height 7
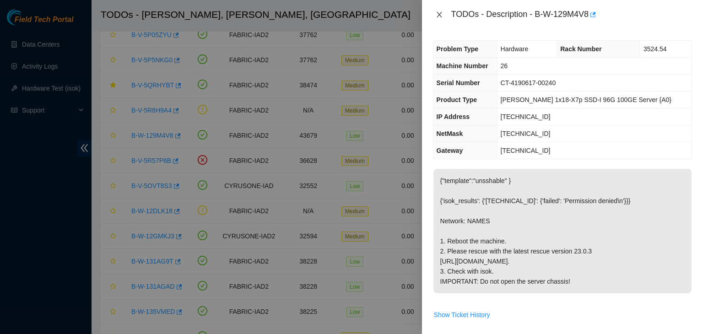
click at [441, 15] on icon "close" at bounding box center [439, 14] width 7 height 7
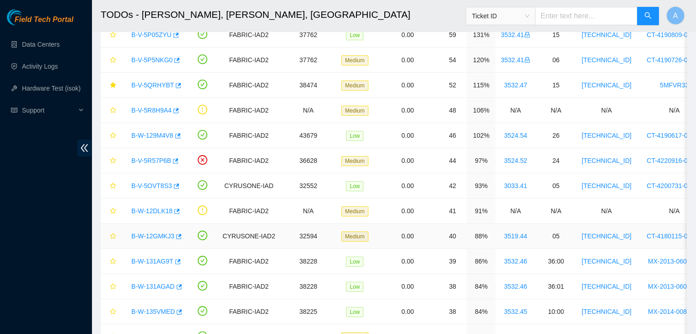
click at [154, 236] on link "B-W-12GMKJ3" at bounding box center [152, 236] width 43 height 7
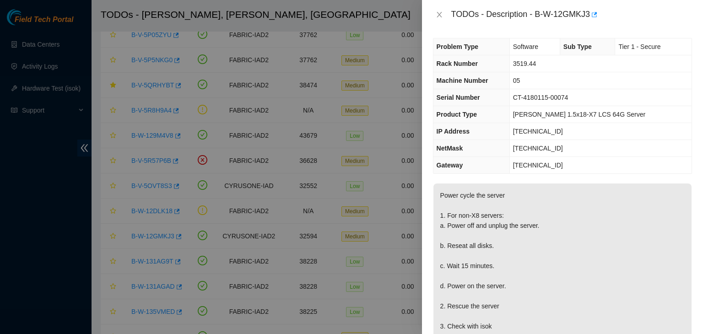
scroll to position [5, 0]
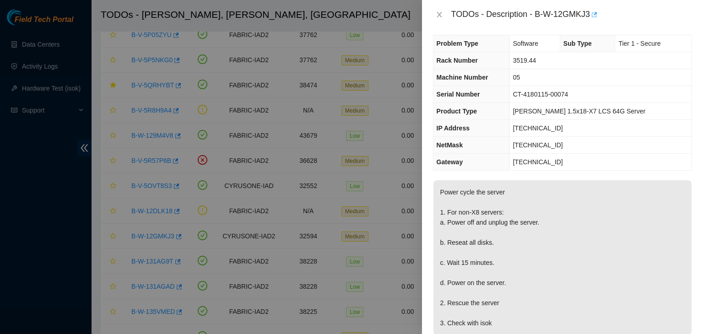
click at [595, 17] on icon "button" at bounding box center [594, 14] width 5 height 5
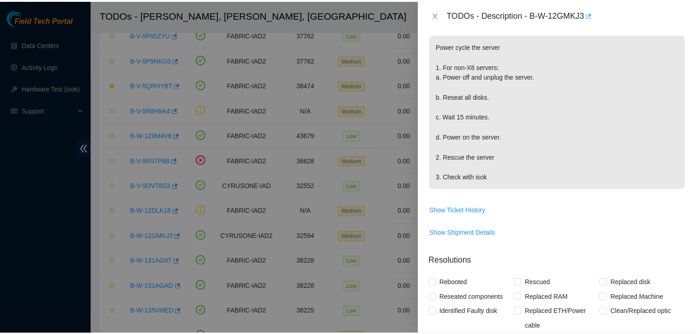
scroll to position [155, 0]
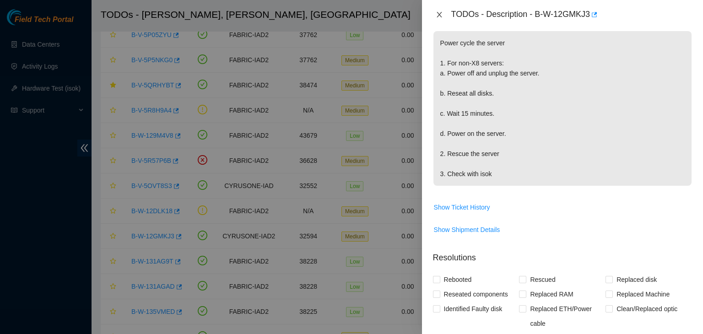
click at [443, 13] on button "Close" at bounding box center [439, 15] width 13 height 9
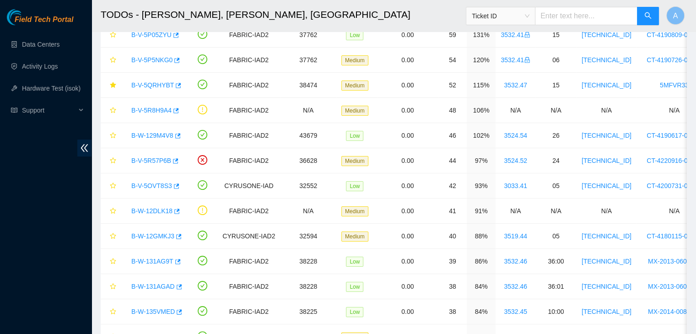
scroll to position [168, 0]
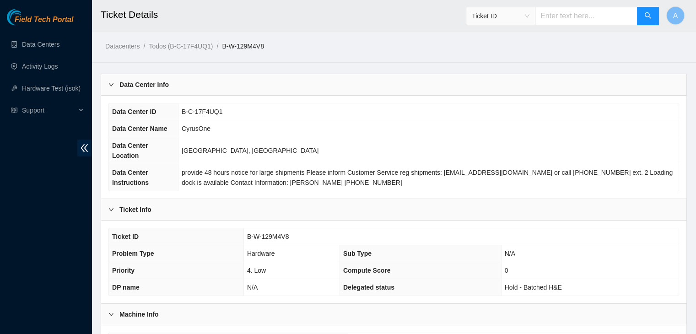
scroll to position [244, 0]
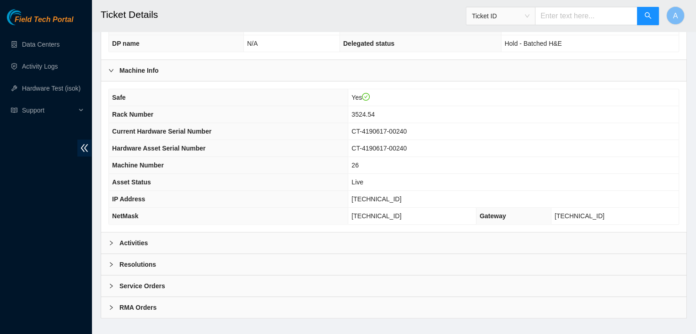
click at [266, 237] on div "Activities" at bounding box center [393, 243] width 585 height 21
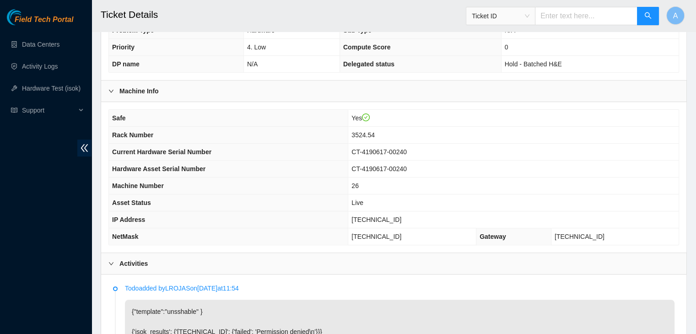
scroll to position [216, 0]
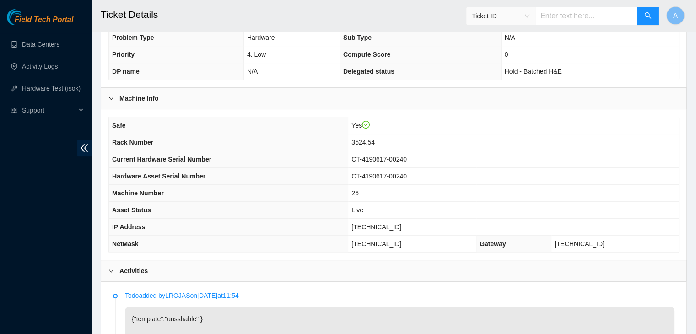
click at [534, 219] on td "[TECHNICAL_ID]" at bounding box center [513, 227] width 330 height 17
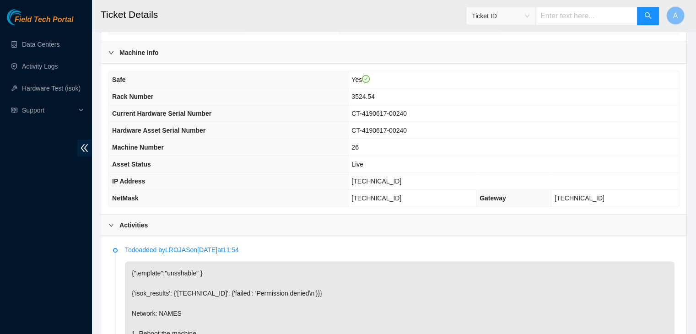
scroll to position [261, 0]
click at [0, 112] on div "Support" at bounding box center [46, 110] width 92 height 18
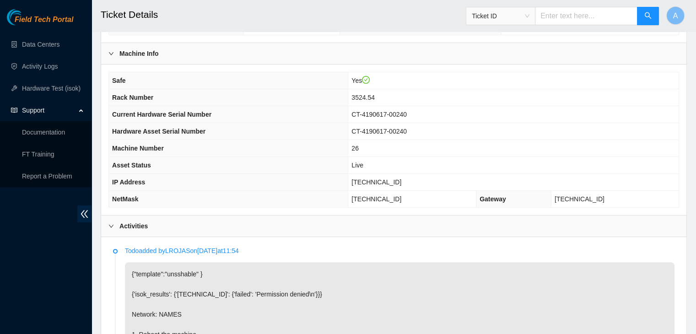
scroll to position [0, 0]
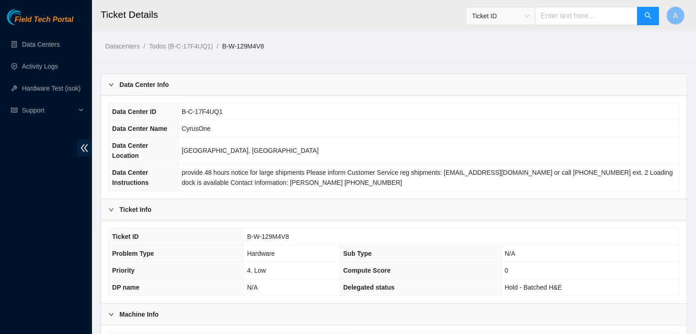
scroll to position [244, 0]
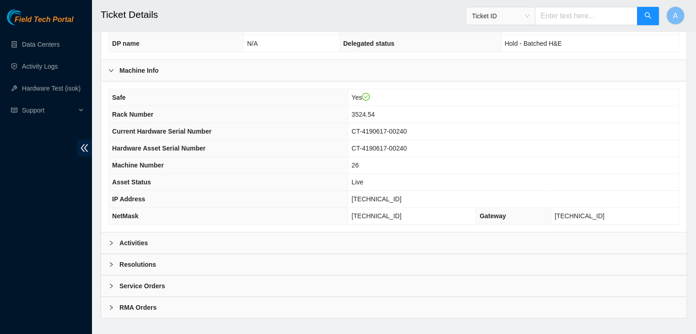
click at [374, 233] on div "Activities" at bounding box center [393, 243] width 585 height 21
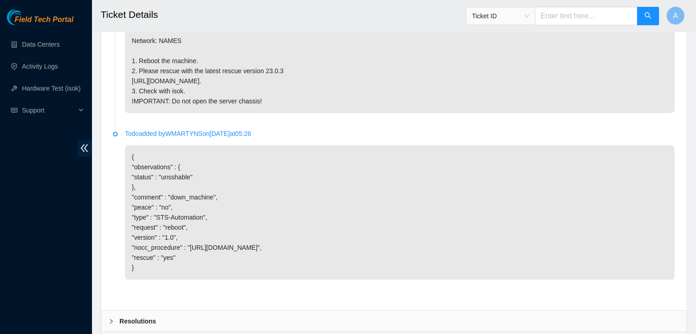
scroll to position [392, 0]
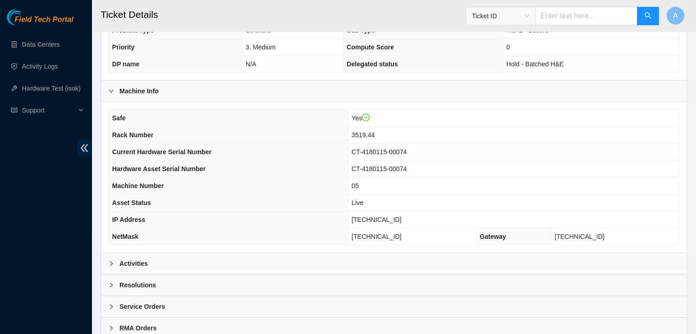
click at [422, 253] on div "Activities" at bounding box center [393, 263] width 585 height 21
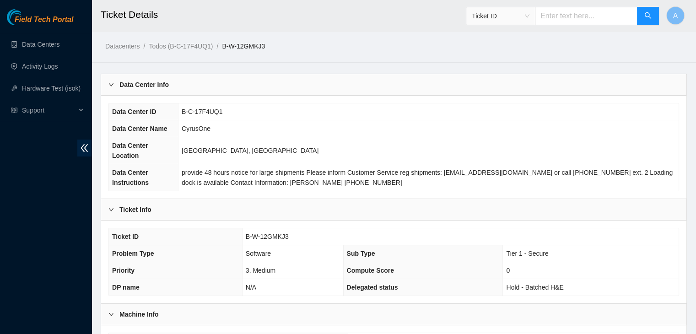
scroll to position [174, 0]
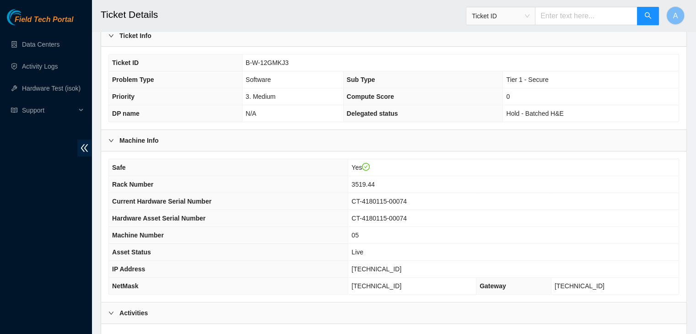
click at [437, 303] on div "Activities" at bounding box center [393, 313] width 585 height 21
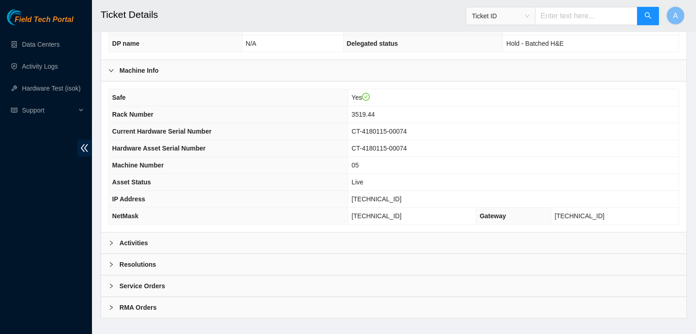
click at [348, 233] on div "Activities" at bounding box center [393, 243] width 585 height 21
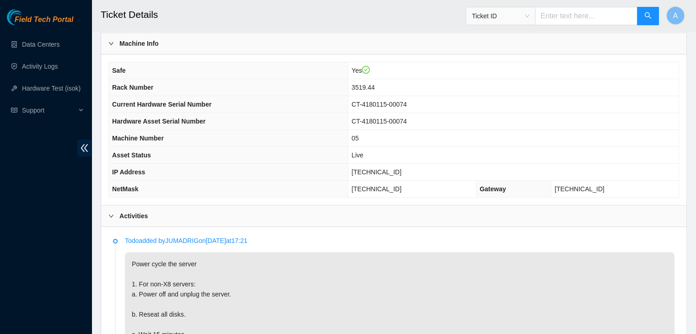
scroll to position [268, 0]
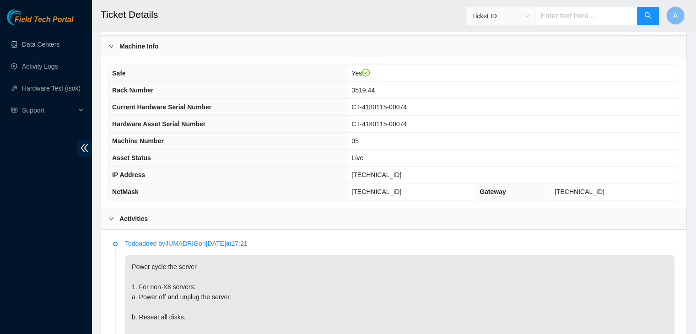
click at [401, 171] on span "[TECHNICAL_ID]" at bounding box center [377, 174] width 50 height 7
copy span "[TECHNICAL_ID]"
click at [401, 171] on span "[TECHNICAL_ID]" at bounding box center [377, 174] width 50 height 7
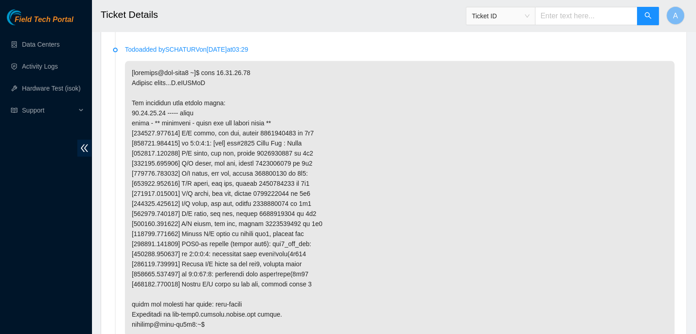
scroll to position [1136, 0]
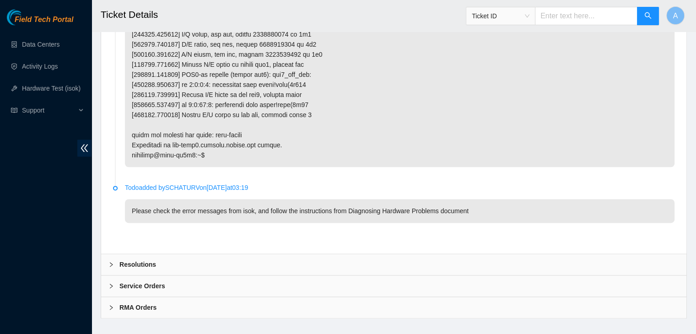
click at [239, 254] on div "Resolutions" at bounding box center [393, 264] width 585 height 21
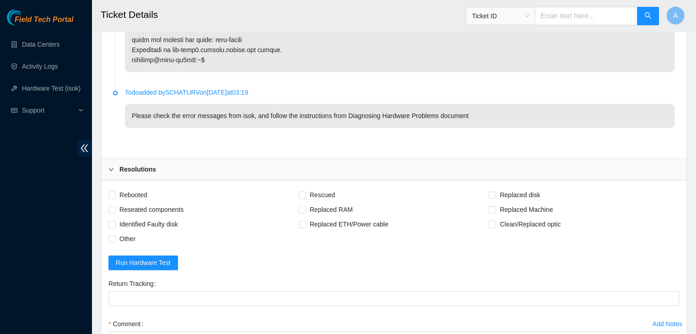
scroll to position [1233, 0]
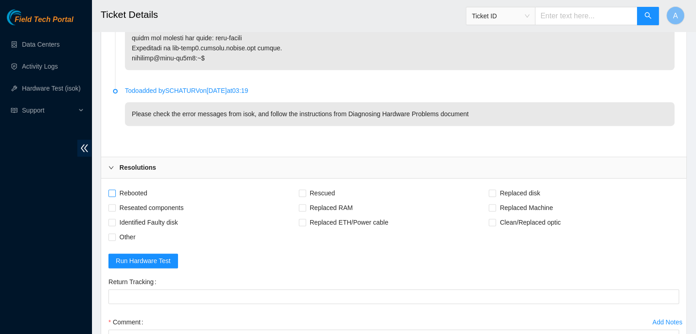
click at [141, 186] on span "Rebooted" at bounding box center [133, 193] width 35 height 15
click at [115, 189] on input "Rebooted" at bounding box center [111, 192] width 6 height 6
checkbox input "true"
click at [167, 200] on span "Reseated components" at bounding box center [151, 207] width 71 height 15
click at [115, 204] on input "Reseated components" at bounding box center [111, 207] width 6 height 6
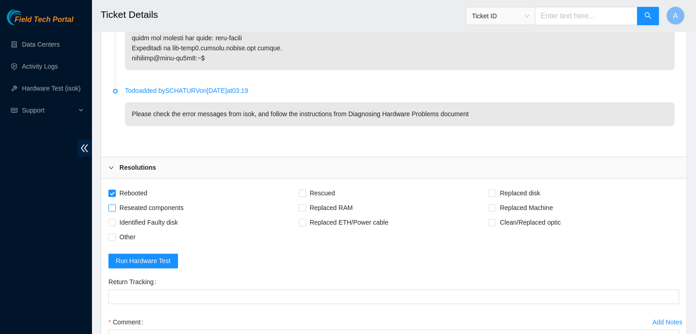
checkbox input "true"
click at [310, 186] on span "Rescued" at bounding box center [322, 193] width 32 height 15
click at [305, 189] on input "Rescued" at bounding box center [302, 192] width 6 height 6
checkbox input "true"
click at [134, 230] on span "Other" at bounding box center [127, 237] width 23 height 15
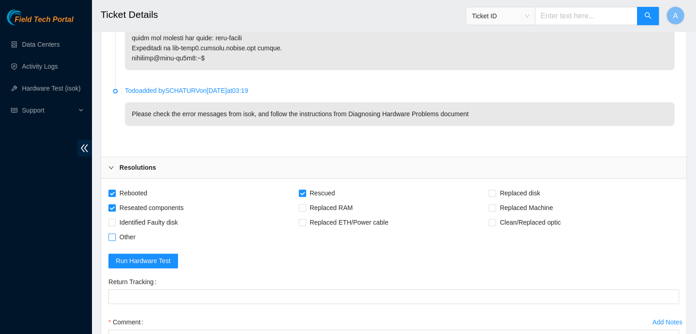
click at [115, 233] on input "Other" at bounding box center [111, 236] width 6 height 6
checkbox input "true"
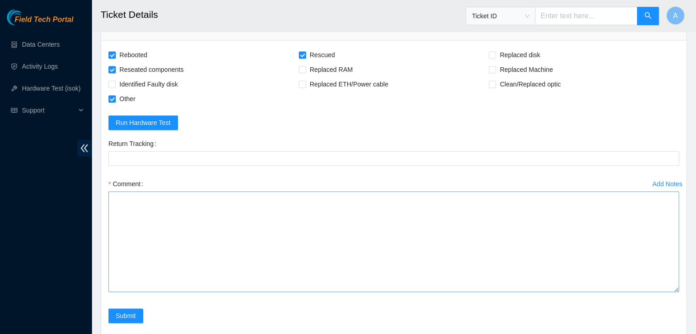
drag, startPoint x: 677, startPoint y: 211, endPoint x: 662, endPoint y: 288, distance: 78.9
click at [662, 288] on textarea "Comment" at bounding box center [393, 241] width 571 height 101
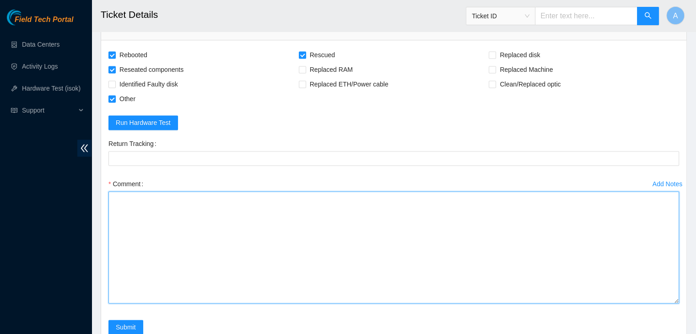
click at [654, 248] on textarea "Comment" at bounding box center [393, 247] width 571 height 112
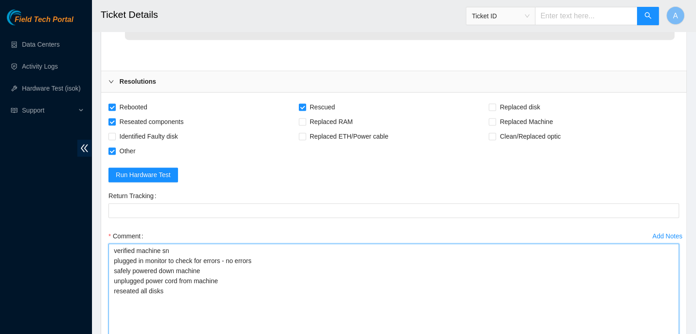
scroll to position [1449, 0]
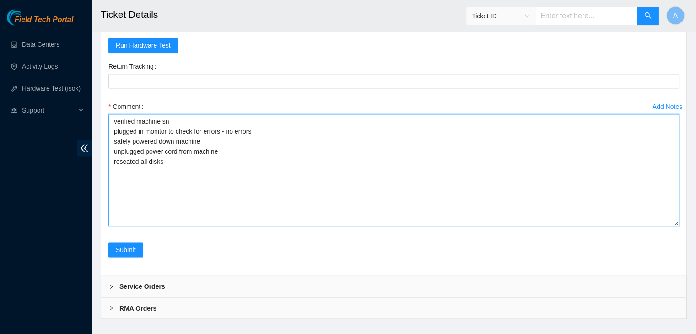
click at [231, 148] on textarea "verified machine sn plugged in monitor to check for errors - no errors safely p…" at bounding box center [393, 170] width 571 height 112
click at [235, 139] on textarea "verified machine sn plugged in monitor to check for errors - no errors safely p…" at bounding box center [393, 170] width 571 height 112
click at [212, 127] on textarea "verified machine sn plugged in monitor to check for errors - no errors safely p…" at bounding box center [393, 170] width 571 height 112
click at [132, 140] on textarea "verified machine sn plugged in monitor to check for errors - no errors safely p…" at bounding box center [393, 170] width 571 height 112
click at [180, 165] on textarea "verified machine sn plugged in monitor to check for errors - no errors safely p…" at bounding box center [393, 170] width 571 height 112
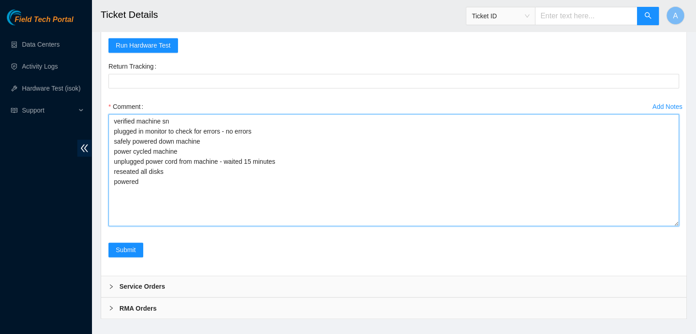
click at [167, 159] on textarea "verified machine sn plugged in monitor to check for errors - no errors safely p…" at bounding box center [393, 170] width 571 height 112
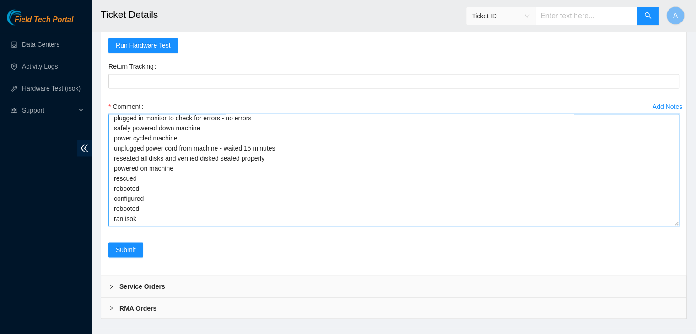
scroll to position [0, 0]
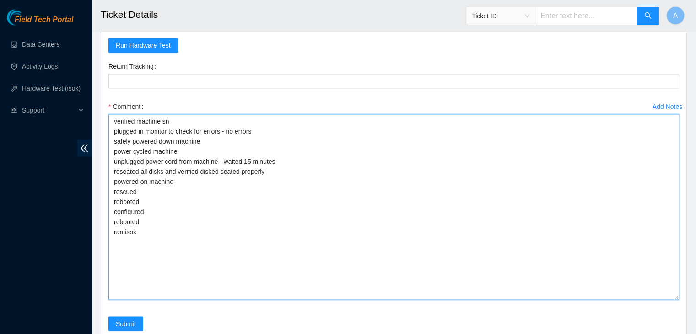
drag, startPoint x: 676, startPoint y: 210, endPoint x: 668, endPoint y: 285, distance: 75.5
click at [668, 285] on textarea "verified machine sn plugged in monitor to check for errors - no errors safely p…" at bounding box center [393, 207] width 571 height 186
paste textarea "328902 [DATE] 12:37:18 [TECHNICAL_ID] COMPLETE Result Detail Message Ticket ID …"
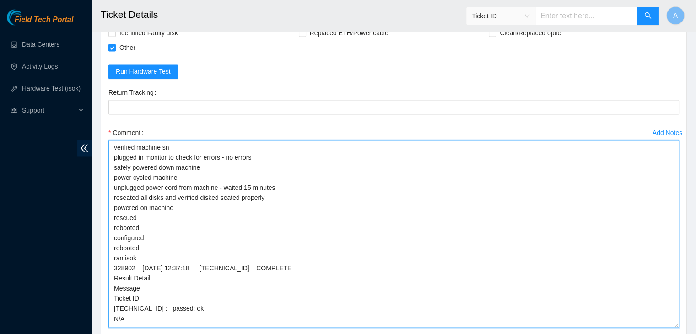
scroll to position [1525, 0]
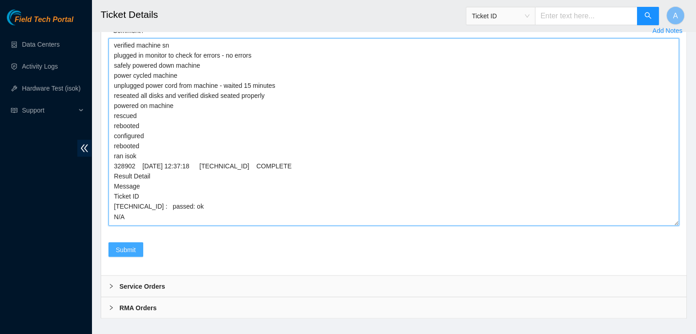
type textarea "verified machine sn plugged in monitor to check for errors - no errors safely p…"
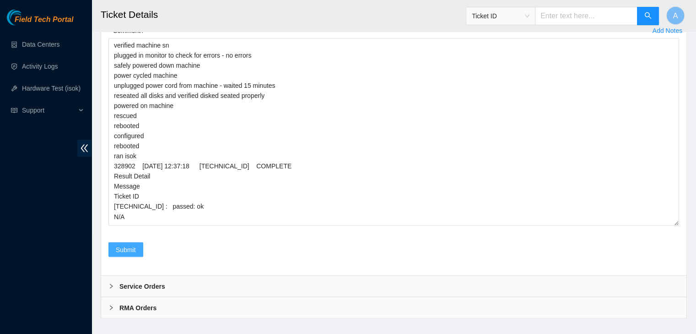
click at [132, 244] on span "Submit" at bounding box center [126, 249] width 20 height 10
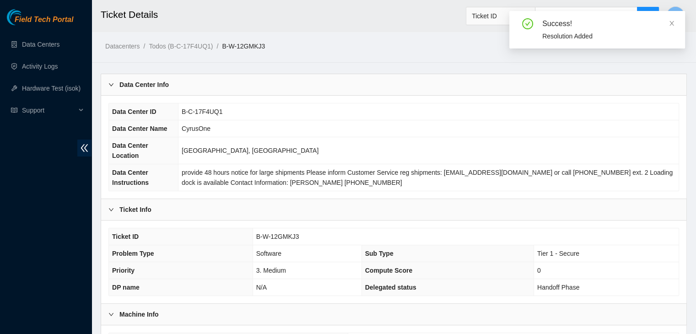
scroll to position [244, 0]
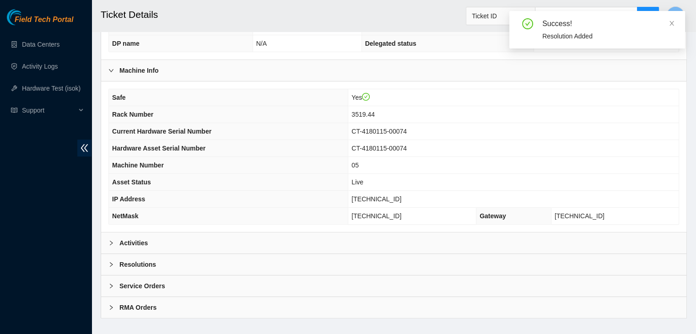
click at [355, 233] on div "Activities" at bounding box center [393, 243] width 585 height 21
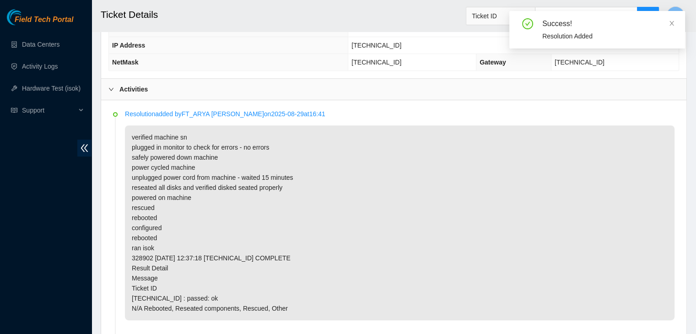
scroll to position [396, 0]
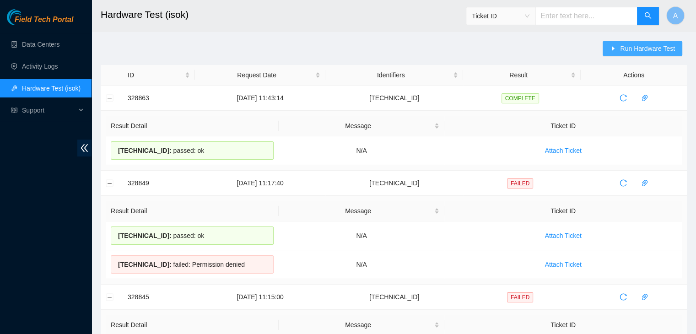
click at [657, 53] on span "Run Hardware Test" at bounding box center [647, 48] width 55 height 10
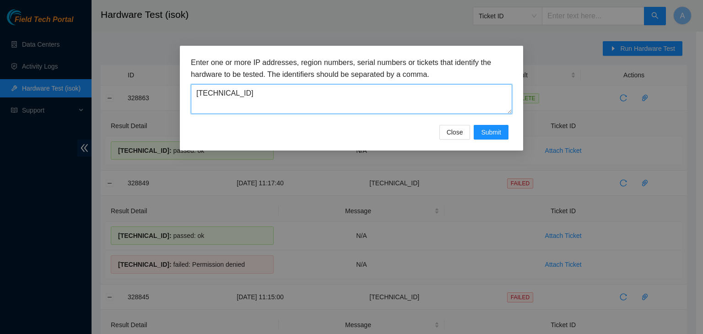
click at [422, 102] on textarea "[TECHNICAL_ID]" at bounding box center [351, 99] width 321 height 30
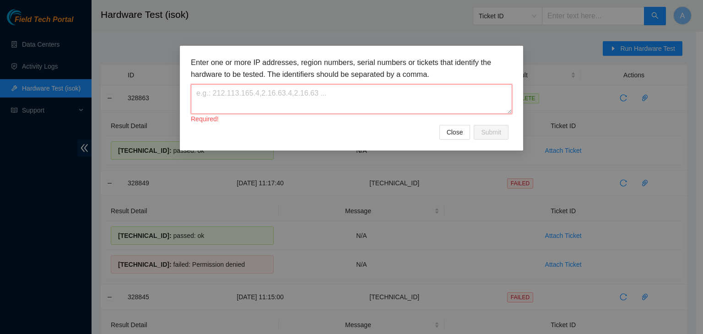
paste textarea "[TECHNICAL_ID]"
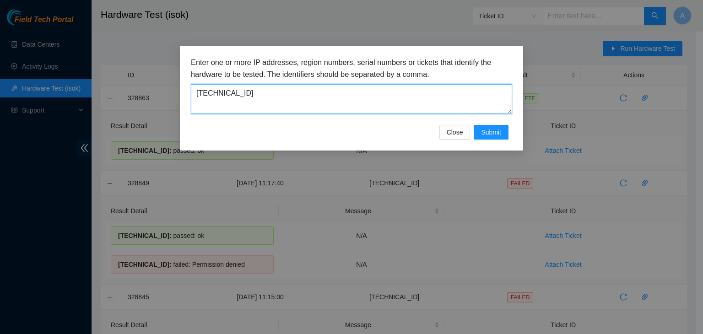
type textarea "[TECHNICAL_ID]"
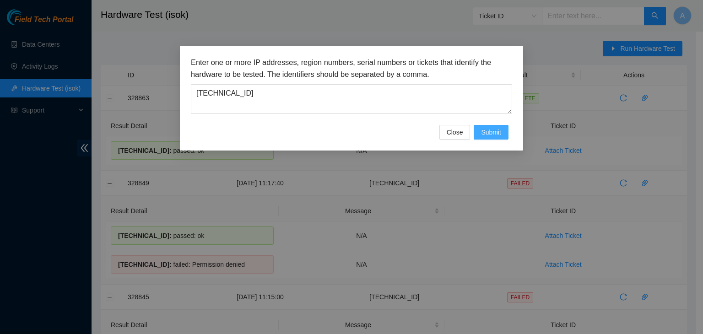
click at [483, 136] on span "Submit" at bounding box center [491, 132] width 20 height 10
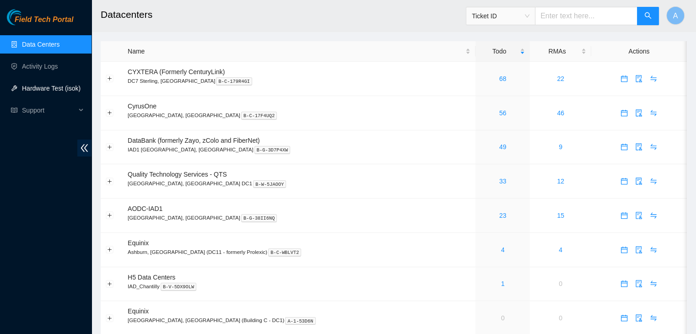
click at [57, 85] on link "Hardware Test (isok)" at bounding box center [51, 88] width 59 height 7
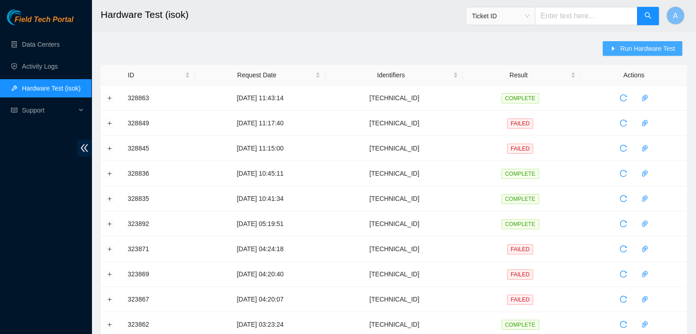
click at [635, 49] on span "Run Hardware Test" at bounding box center [647, 48] width 55 height 10
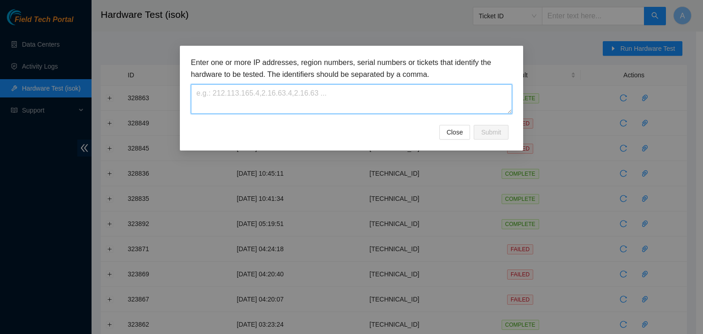
click at [454, 97] on textarea at bounding box center [351, 99] width 321 height 30
paste textarea "[TECHNICAL_ID]"
type textarea "[TECHNICAL_ID]"
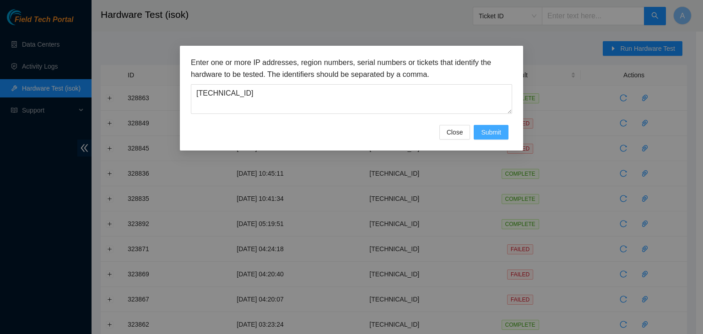
click at [493, 129] on span "Submit" at bounding box center [491, 132] width 20 height 10
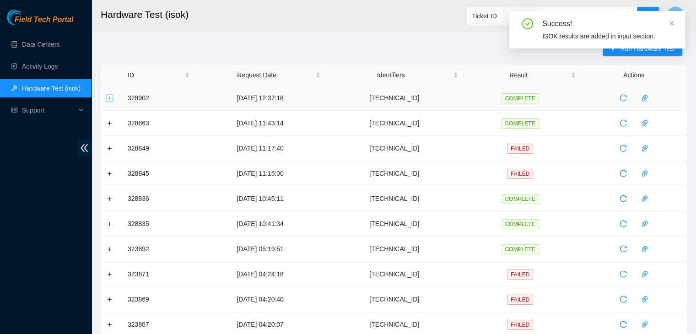
click at [109, 100] on button "Expand row" at bounding box center [109, 97] width 7 height 7
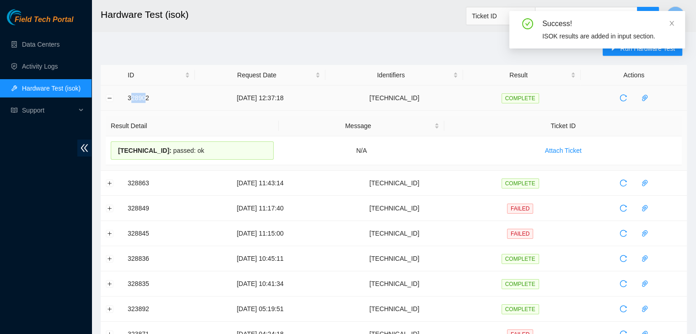
drag, startPoint x: 130, startPoint y: 97, endPoint x: 146, endPoint y: 101, distance: 15.5
click at [146, 101] on td "328902" at bounding box center [159, 98] width 72 height 25
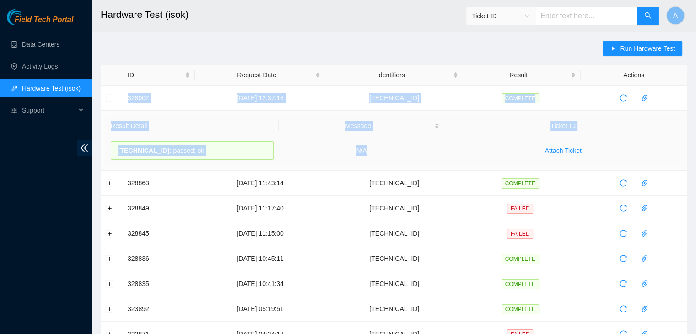
drag, startPoint x: 127, startPoint y: 97, endPoint x: 399, endPoint y: 159, distance: 278.8
copy tbody "328902 [DATE] 12:37:18 [TECHNICAL_ID] COMPLETE Result Detail Message Ticket ID …"
click at [399, 159] on td "N/A" at bounding box center [362, 150] width 166 height 29
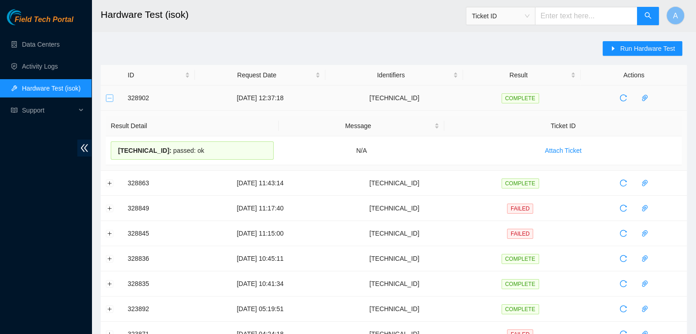
click at [111, 97] on button "Collapse row" at bounding box center [109, 97] width 7 height 7
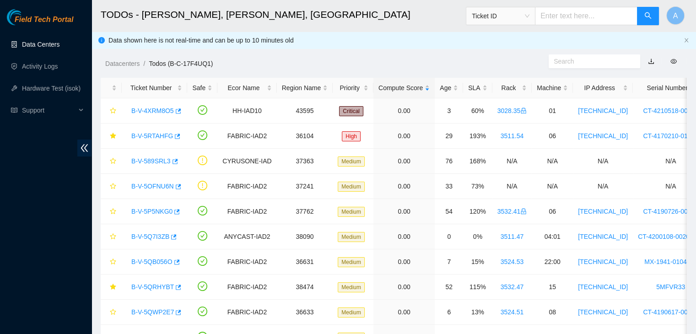
click at [59, 48] on link "Data Centers" at bounding box center [41, 44] width 38 height 7
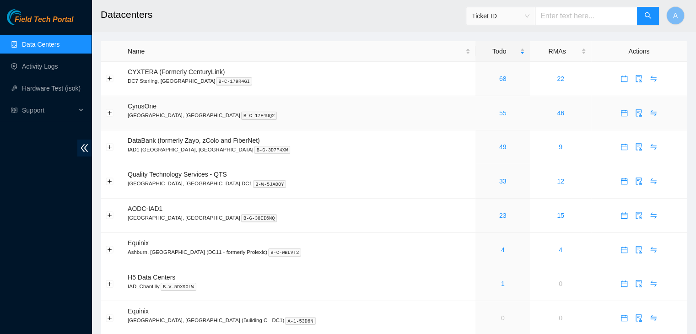
click at [499, 114] on link "55" at bounding box center [502, 112] width 7 height 7
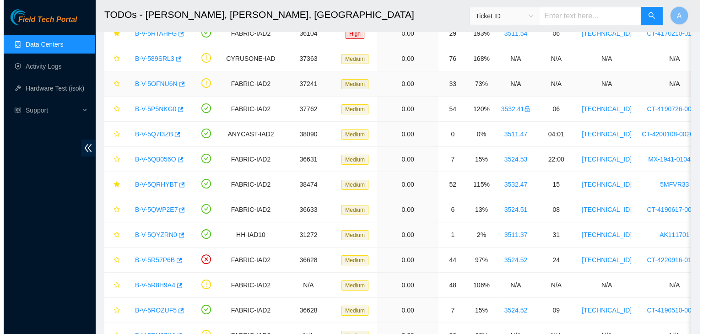
scroll to position [104, 0]
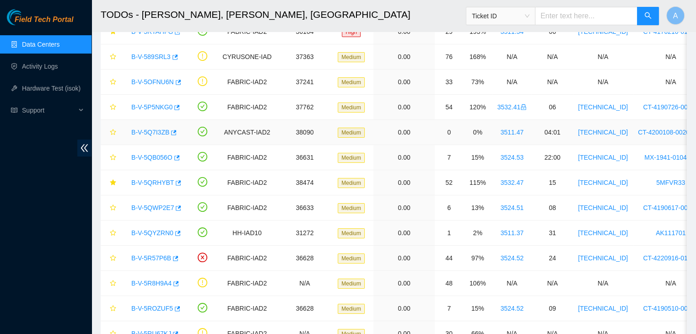
click at [161, 131] on link "B-V-5Q7I3ZB" at bounding box center [150, 132] width 38 height 7
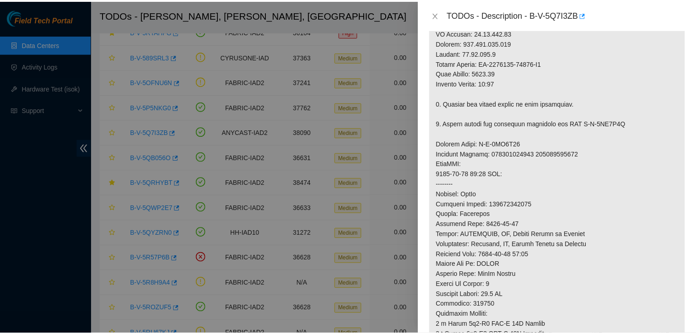
scroll to position [406, 0]
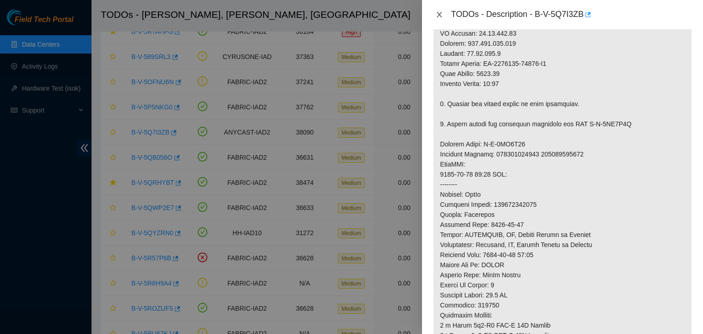
click at [441, 17] on icon "close" at bounding box center [439, 14] width 7 height 7
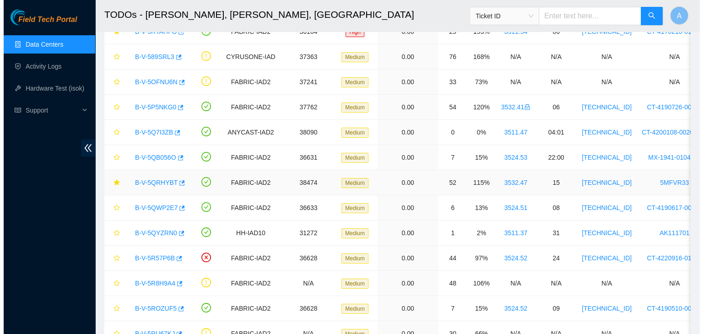
scroll to position [0, 0]
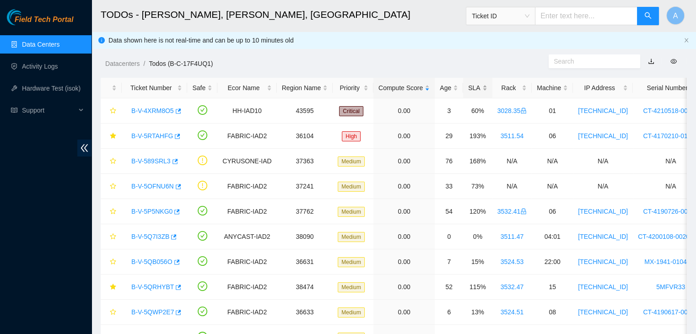
click at [476, 88] on div "SLA" at bounding box center [477, 88] width 19 height 10
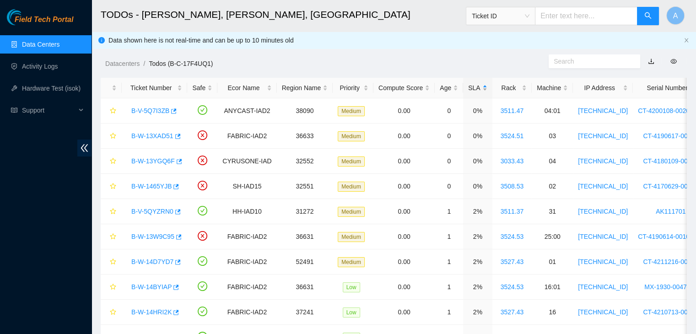
click at [476, 88] on div "SLA" at bounding box center [477, 88] width 19 height 10
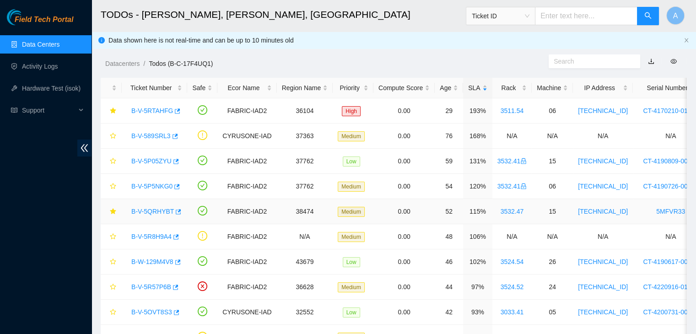
click at [163, 208] on link "B-V-5QRHYBT" at bounding box center [152, 211] width 43 height 7
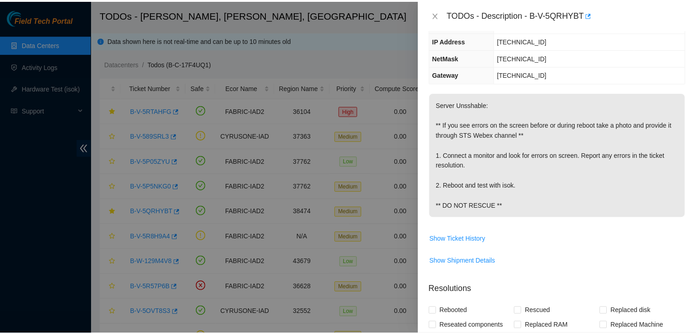
scroll to position [75, 0]
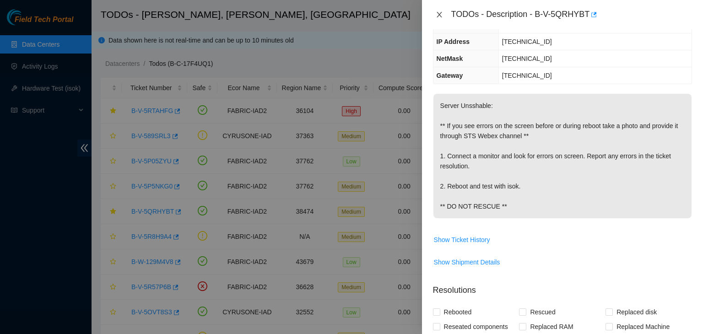
click at [439, 15] on icon "close" at bounding box center [439, 14] width 5 height 5
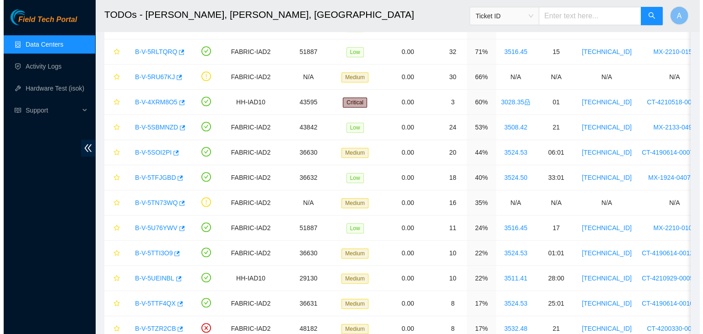
scroll to position [536, 0]
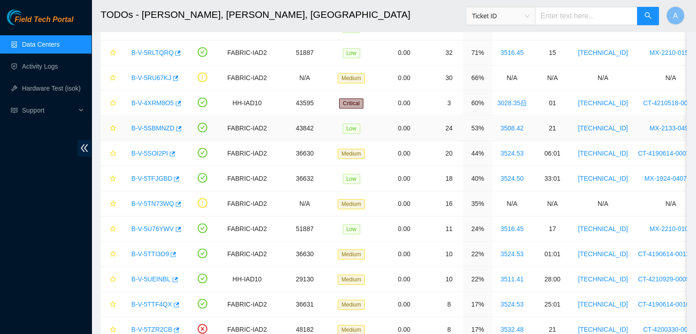
click at [156, 124] on link "B-V-5SBMNZD" at bounding box center [152, 127] width 43 height 7
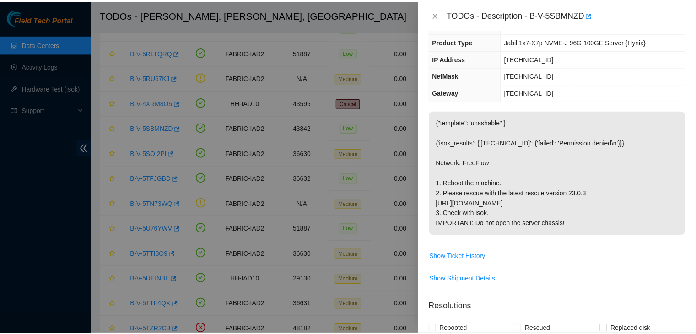
scroll to position [0, 0]
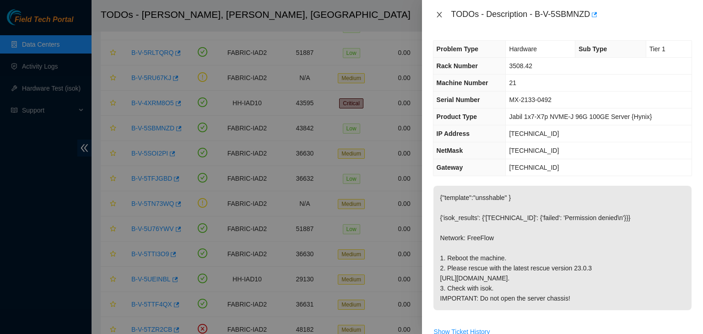
click at [440, 15] on icon "close" at bounding box center [439, 14] width 7 height 7
